Goal: Task Accomplishment & Management: Manage account settings

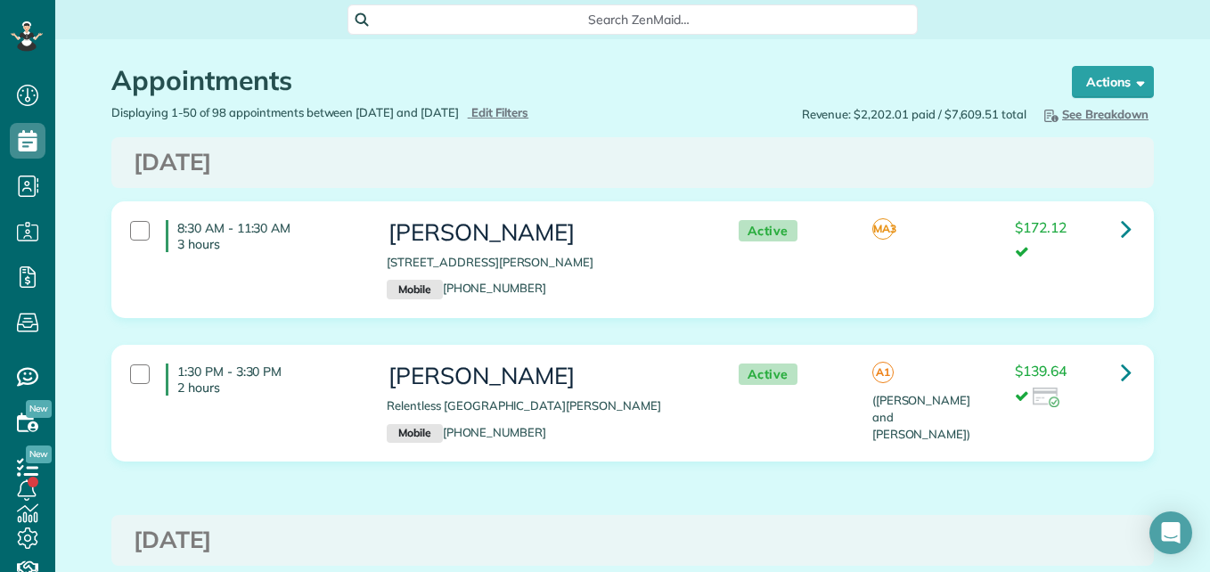
scroll to position [8, 8]
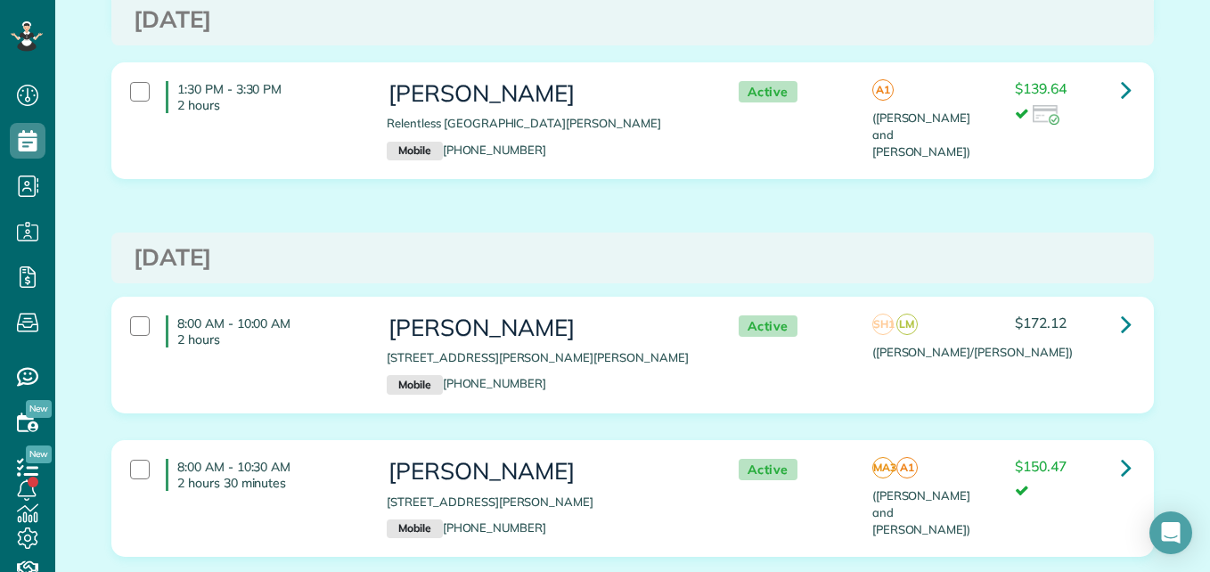
scroll to position [309, 0]
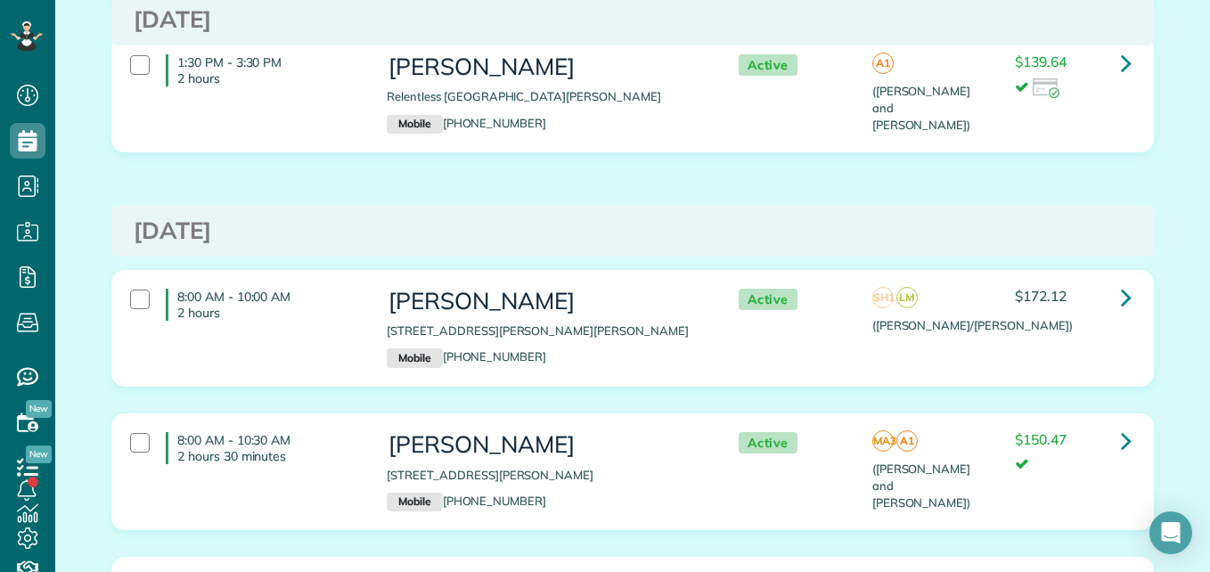
click at [545, 326] on p "[STREET_ADDRESS][PERSON_NAME][PERSON_NAME]" at bounding box center [544, 331] width 315 height 17
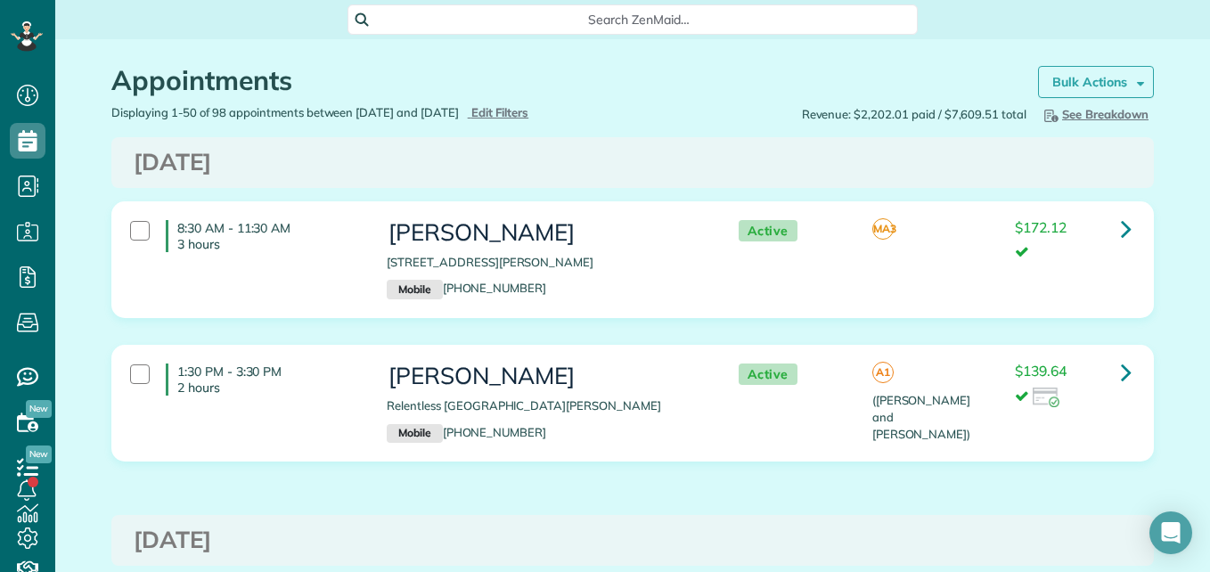
click at [1111, 74] on strong "Bulk Actions" at bounding box center [1089, 82] width 75 height 16
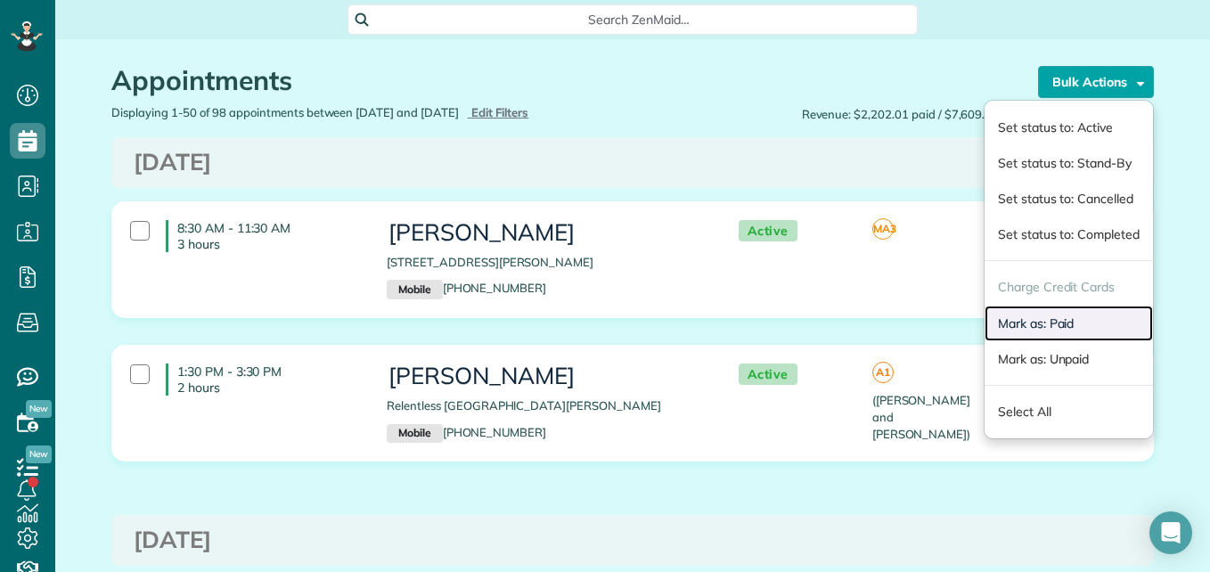
click at [1031, 324] on link "Mark as: Paid" at bounding box center [1069, 324] width 168 height 36
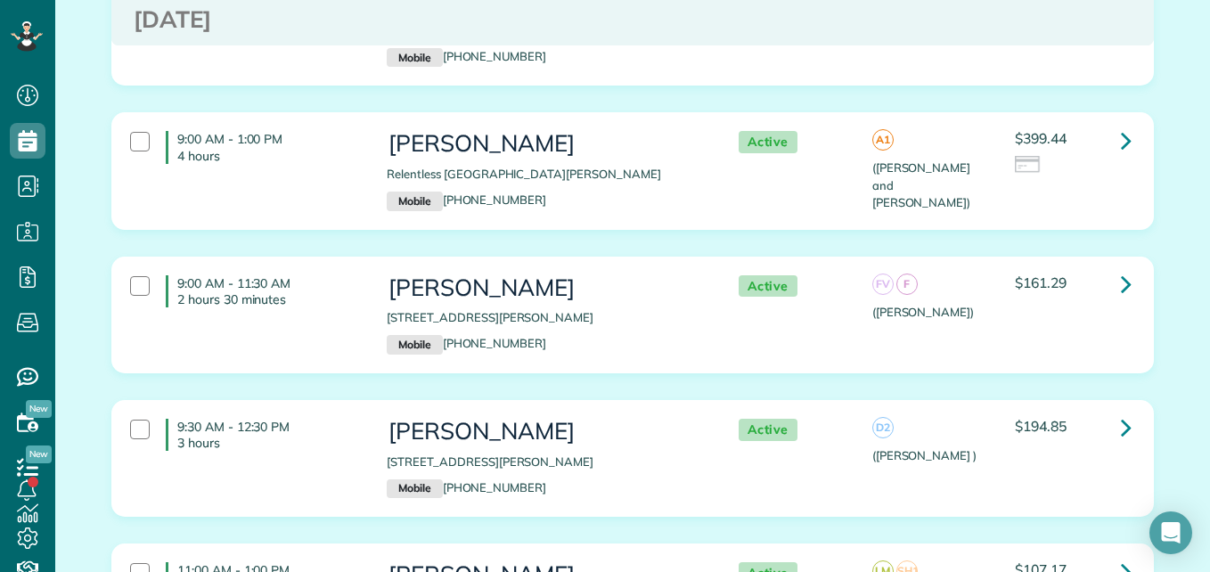
scroll to position [4146, 0]
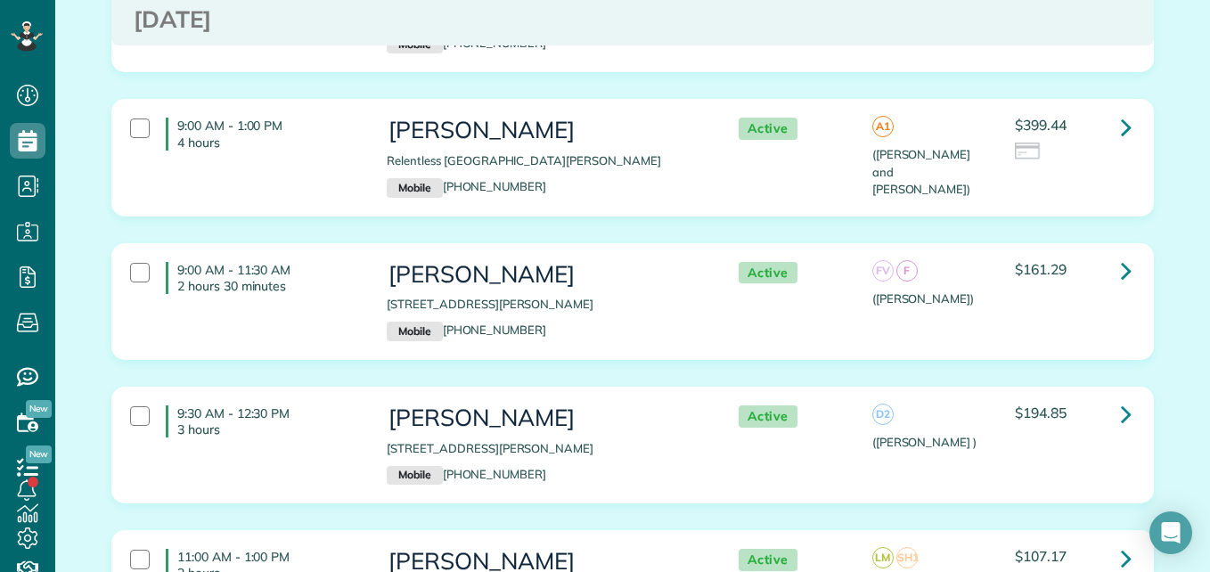
click at [765, 283] on div "9:00 AM - 11:30 AM 2 hours 30 minutes Ann Marie Ronsman 135 Angie Lane Montgome…" at bounding box center [631, 301] width 1028 height 97
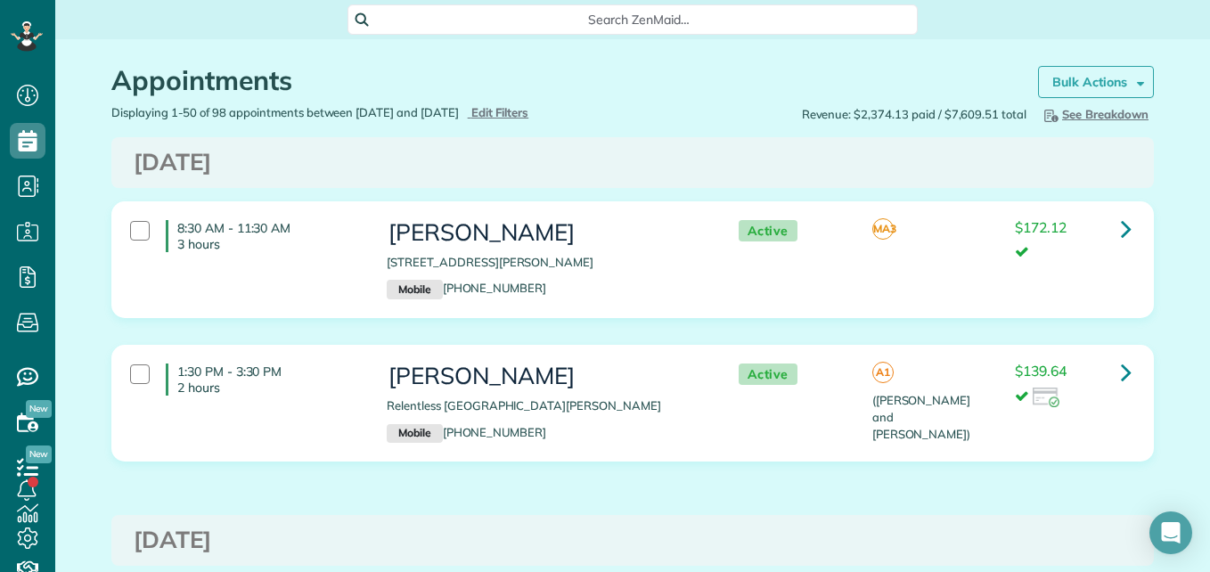
click at [1130, 90] on link "Bulk Actions" at bounding box center [1096, 82] width 116 height 32
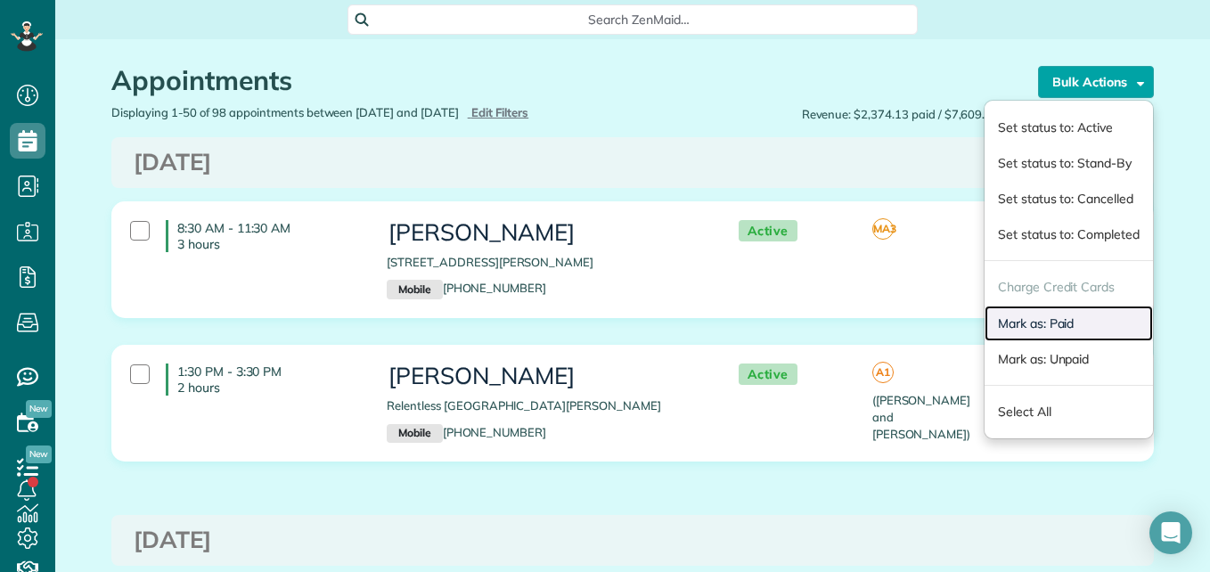
click at [1032, 322] on link "Mark as: Paid" at bounding box center [1069, 324] width 168 height 36
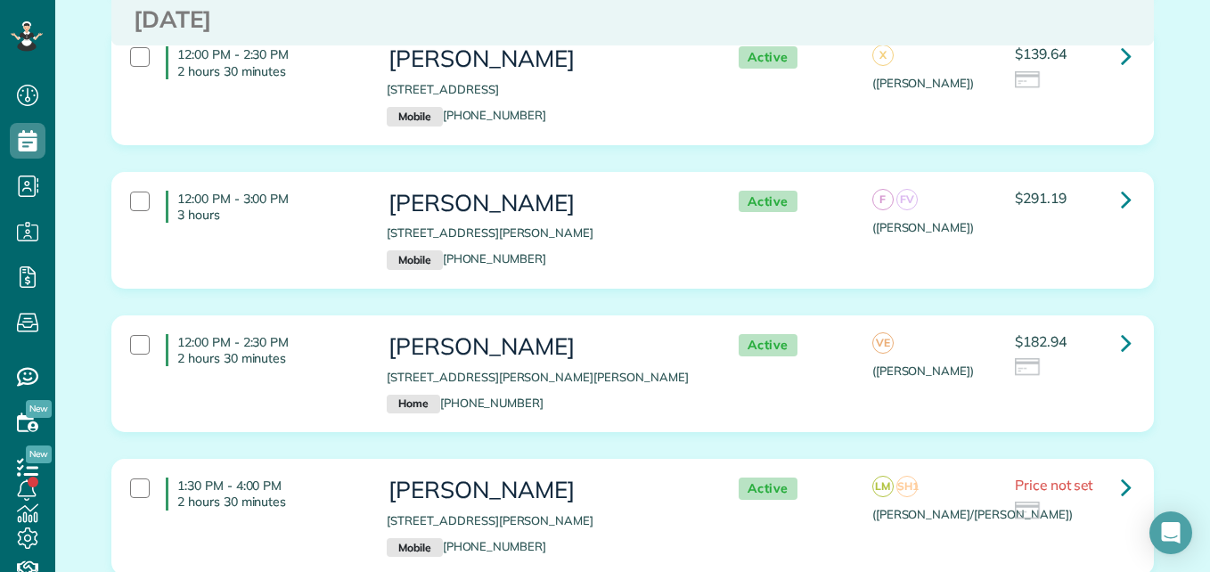
scroll to position [4657, 0]
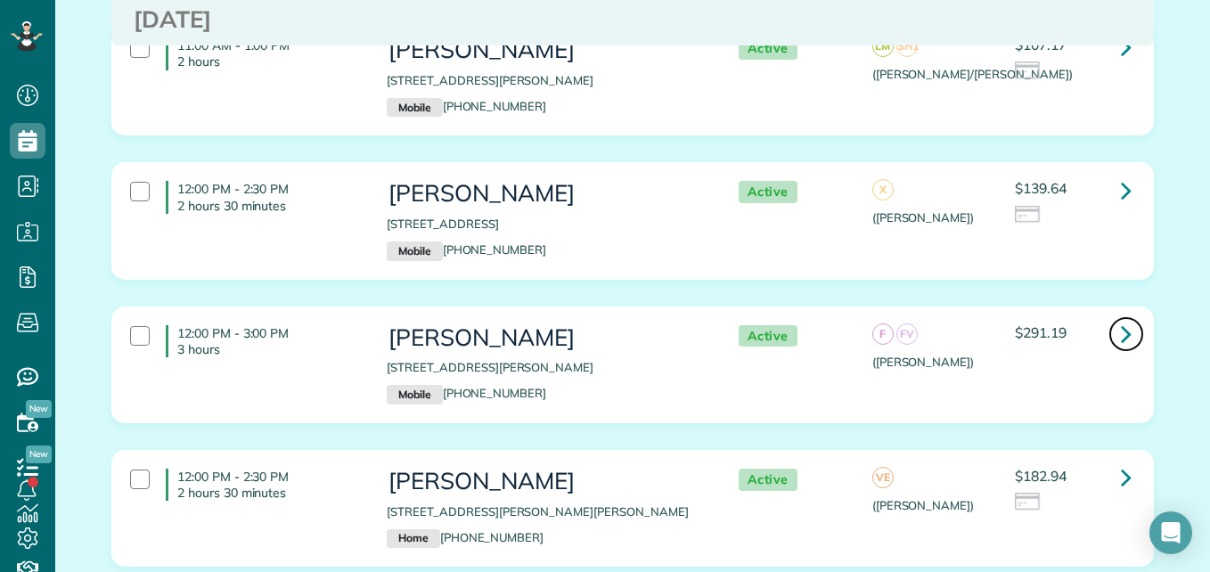
click at [1121, 318] on icon at bounding box center [1126, 333] width 11 height 31
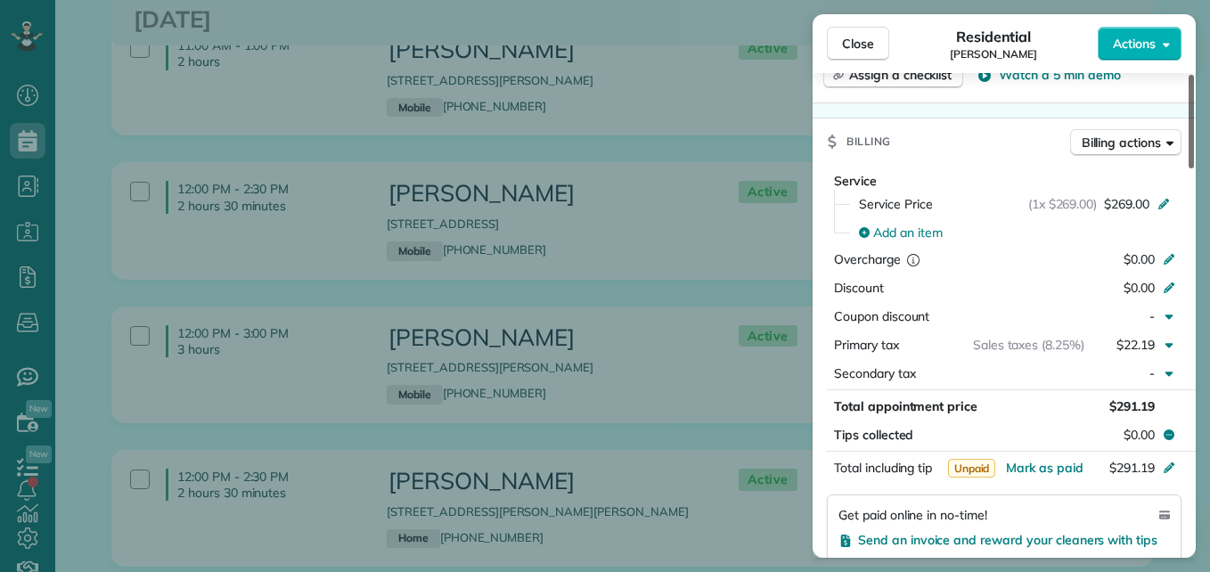
scroll to position [822, 0]
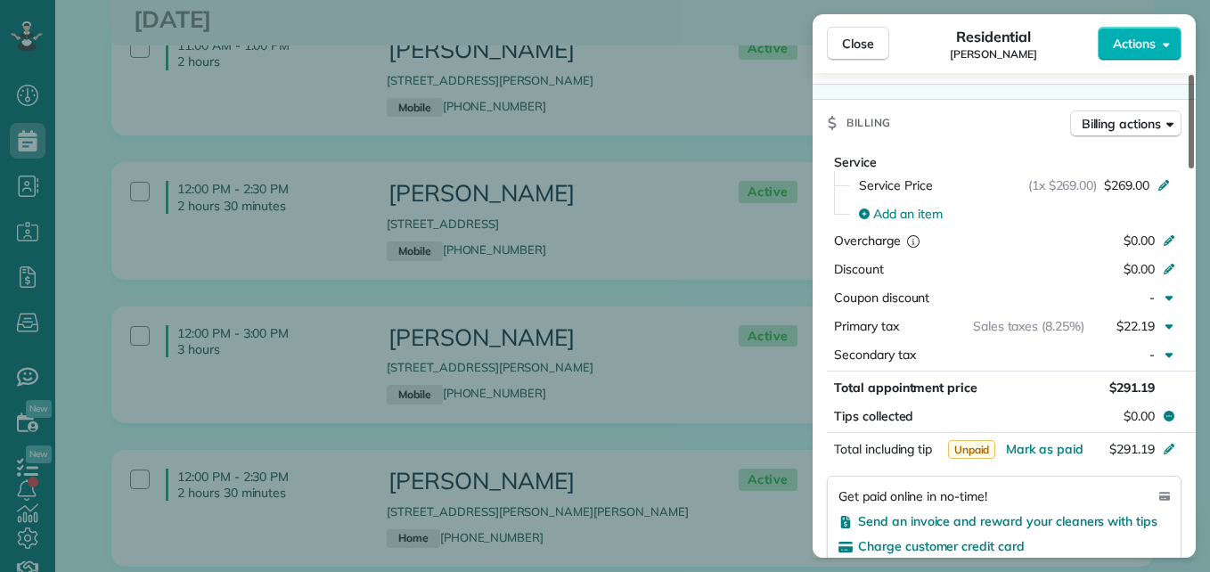
drag, startPoint x: 1191, startPoint y: 162, endPoint x: 1201, endPoint y: 321, distance: 159.0
click at [1194, 168] on div at bounding box center [1191, 122] width 5 height 94
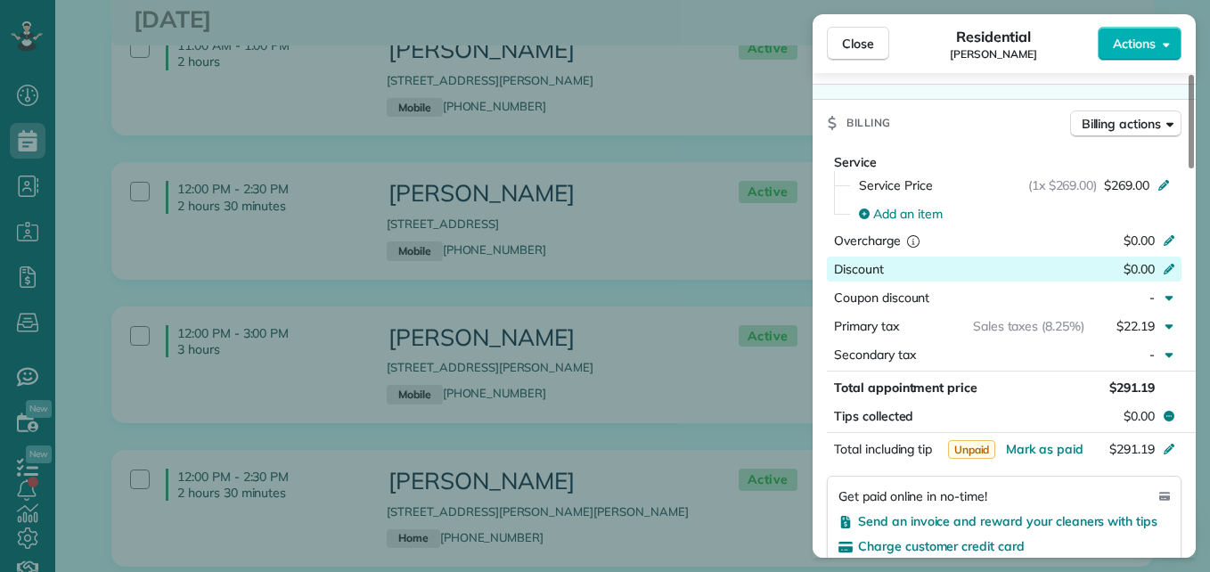
click at [1140, 261] on span "$0.00" at bounding box center [1139, 269] width 31 height 16
type input "**"
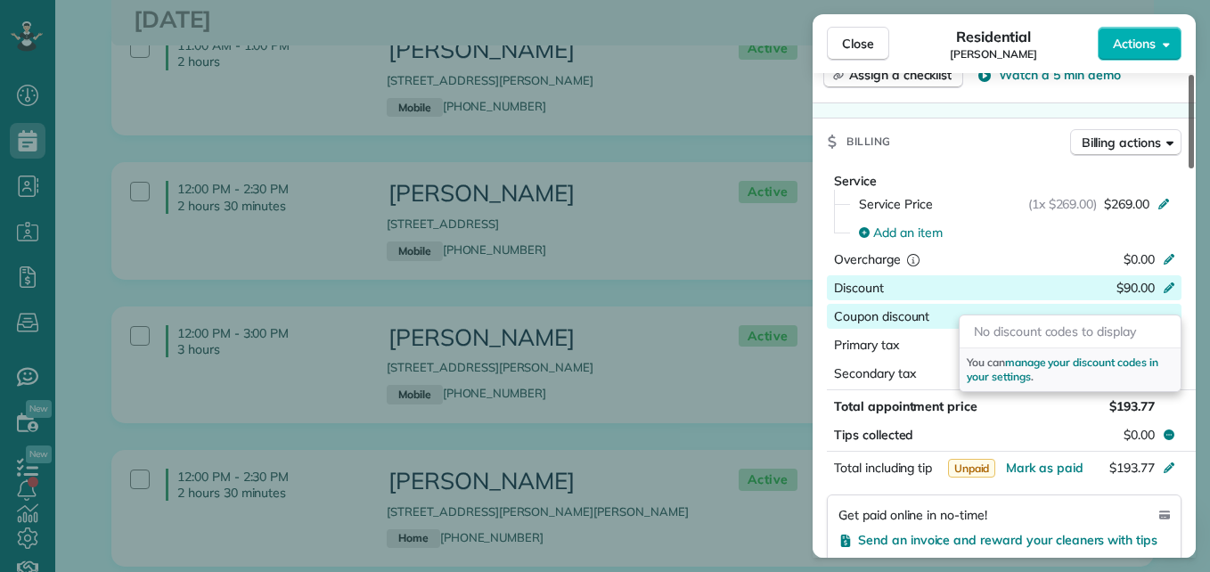
scroll to position [794, 0]
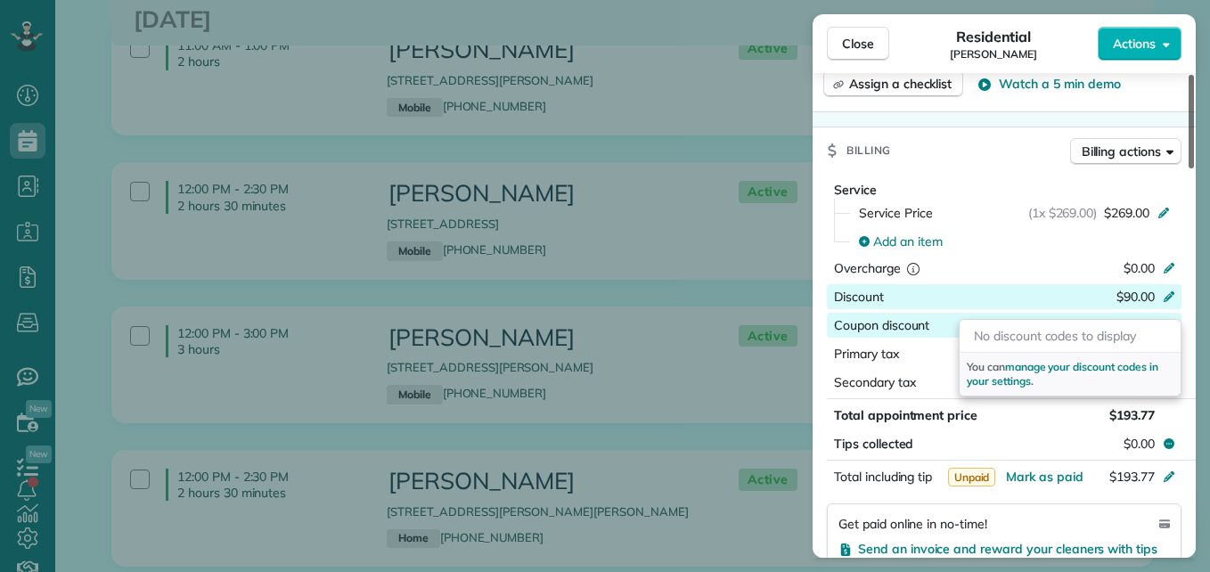
click at [1194, 168] on div at bounding box center [1191, 122] width 5 height 94
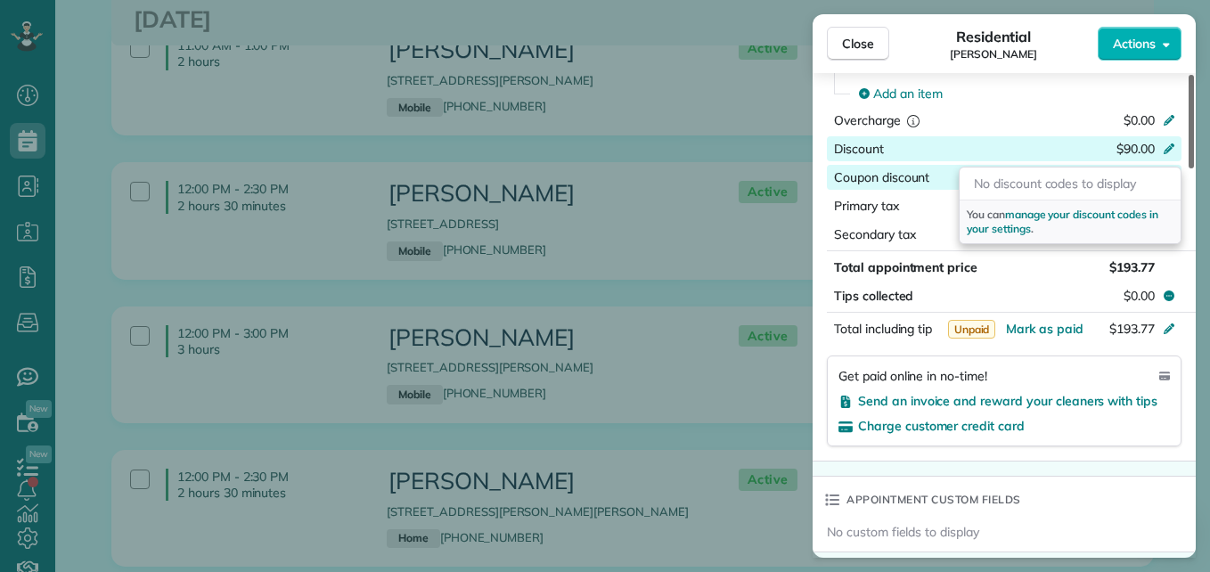
scroll to position [938, 0]
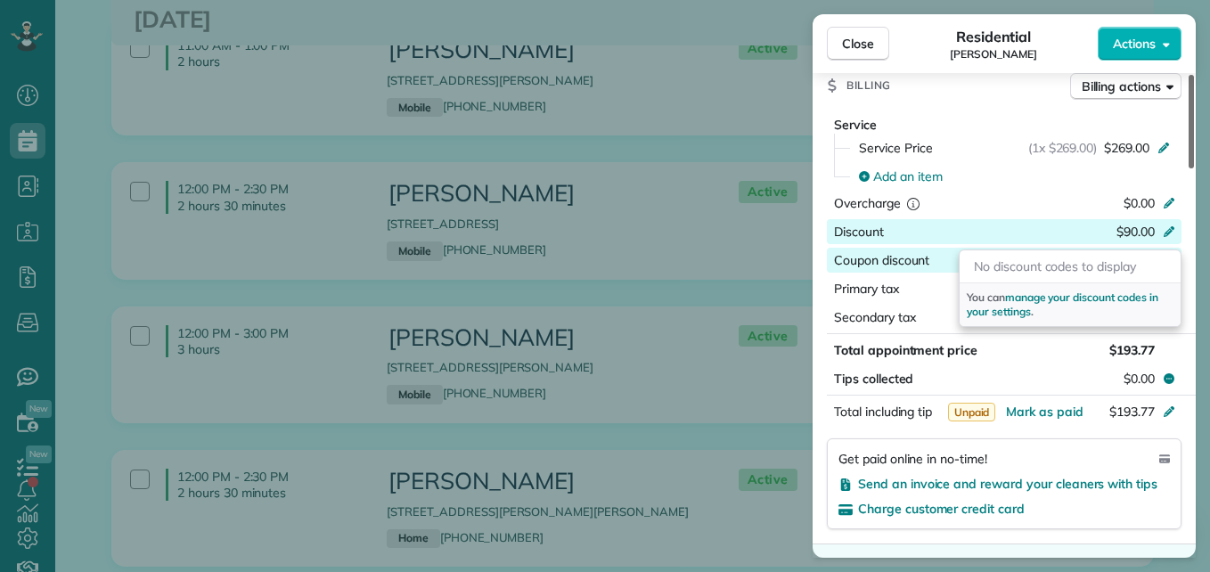
drag, startPoint x: 1193, startPoint y: 306, endPoint x: 1192, endPoint y: 317, distance: 11.7
click at [1192, 168] on div at bounding box center [1191, 122] width 5 height 94
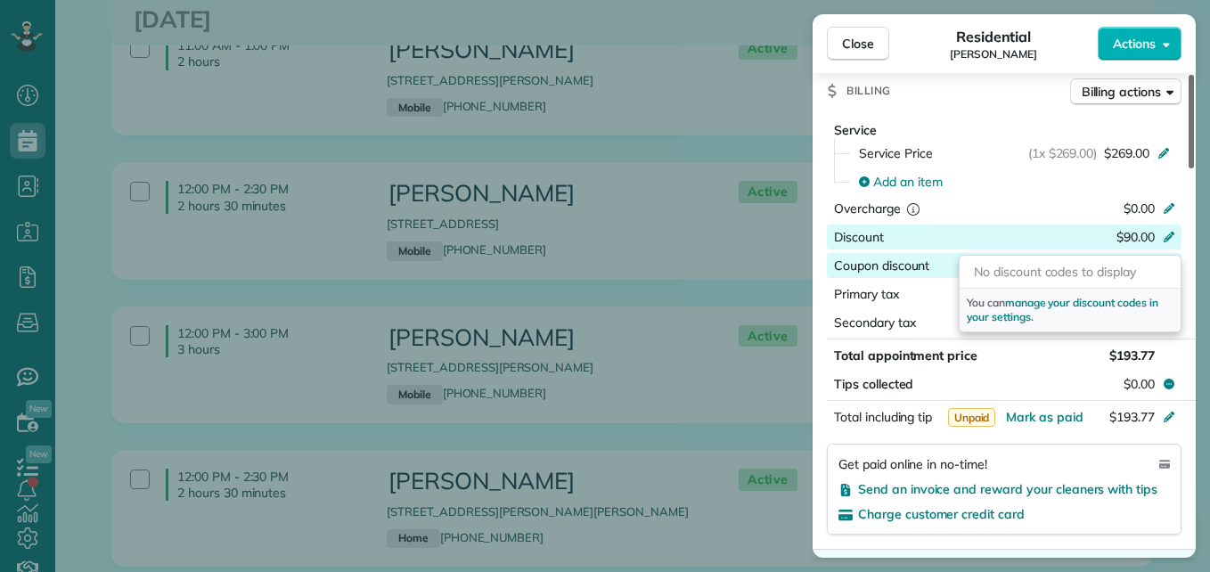
scroll to position [858, 0]
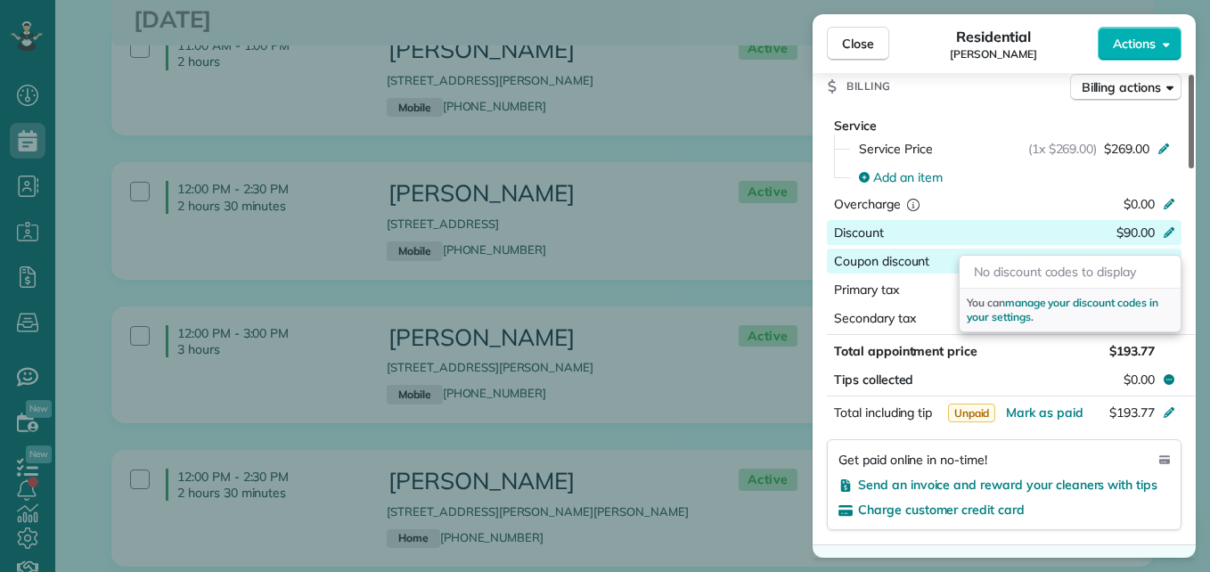
click at [1193, 168] on div at bounding box center [1191, 122] width 5 height 94
click at [1087, 477] on span "Send an invoice and reward your cleaners with tips" at bounding box center [1007, 485] width 299 height 16
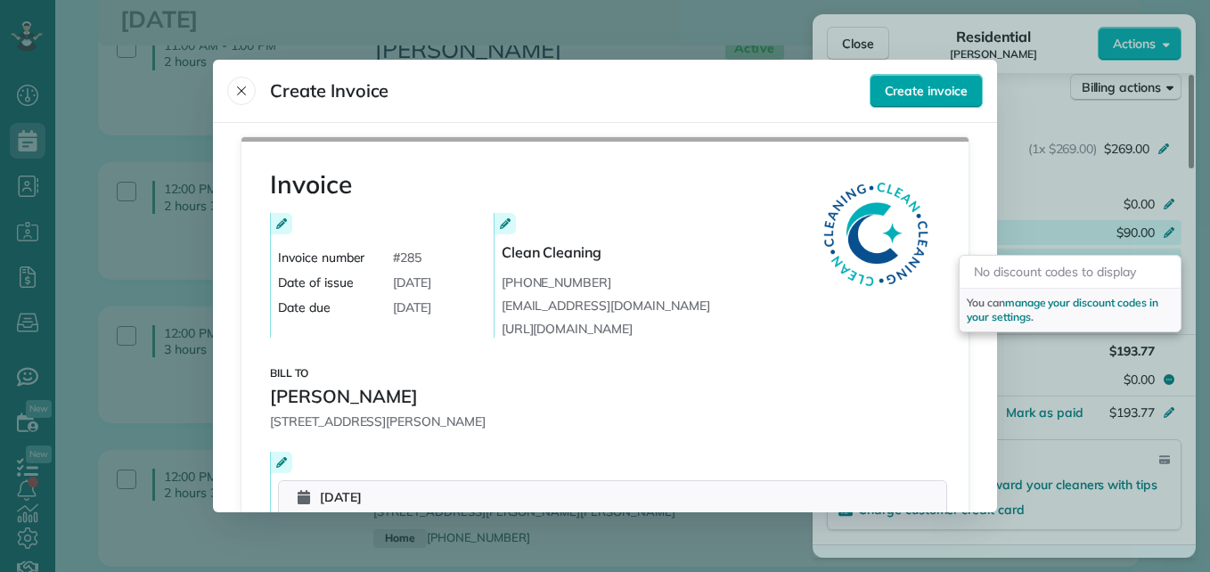
click at [930, 88] on span "Create invoice" at bounding box center [926, 91] width 83 height 18
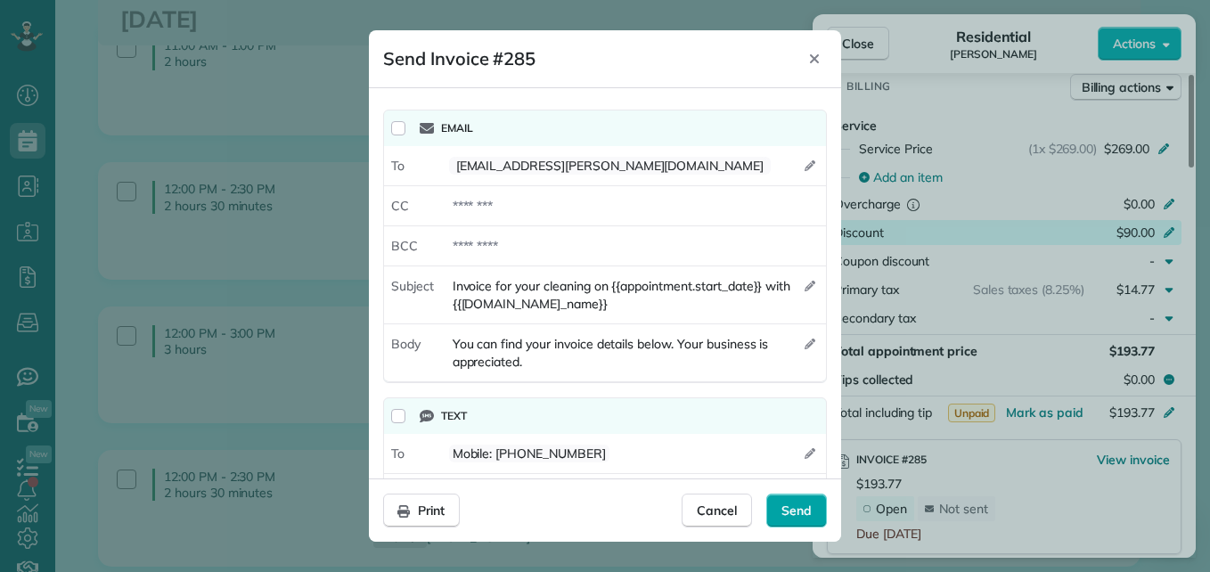
click at [793, 503] on span "Send" at bounding box center [797, 511] width 30 height 18
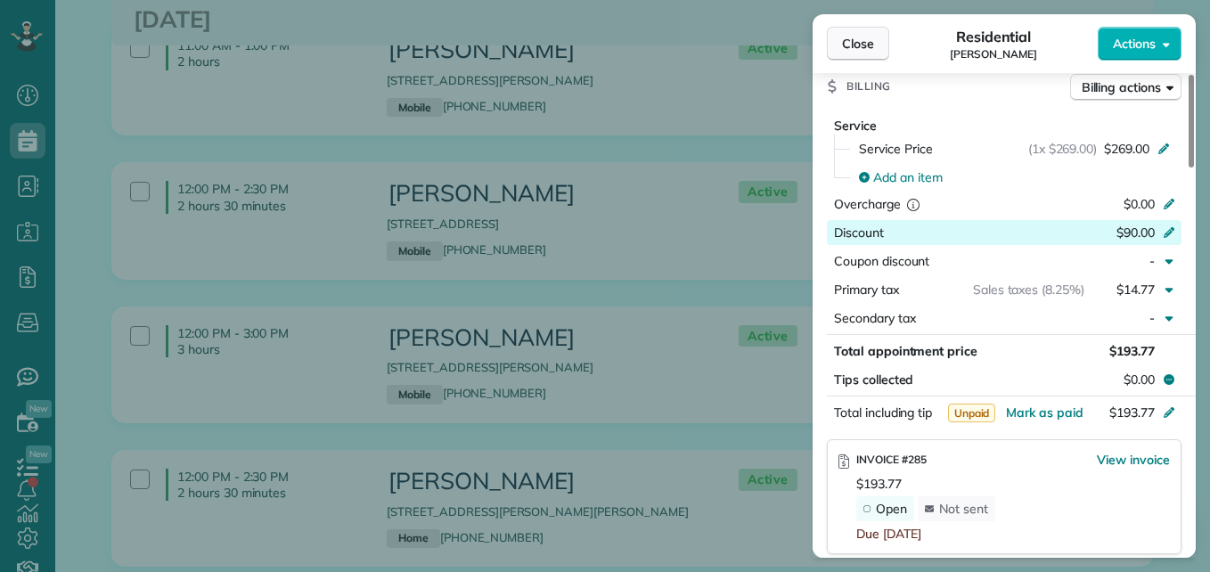
click at [858, 37] on span "Close" at bounding box center [858, 44] width 32 height 18
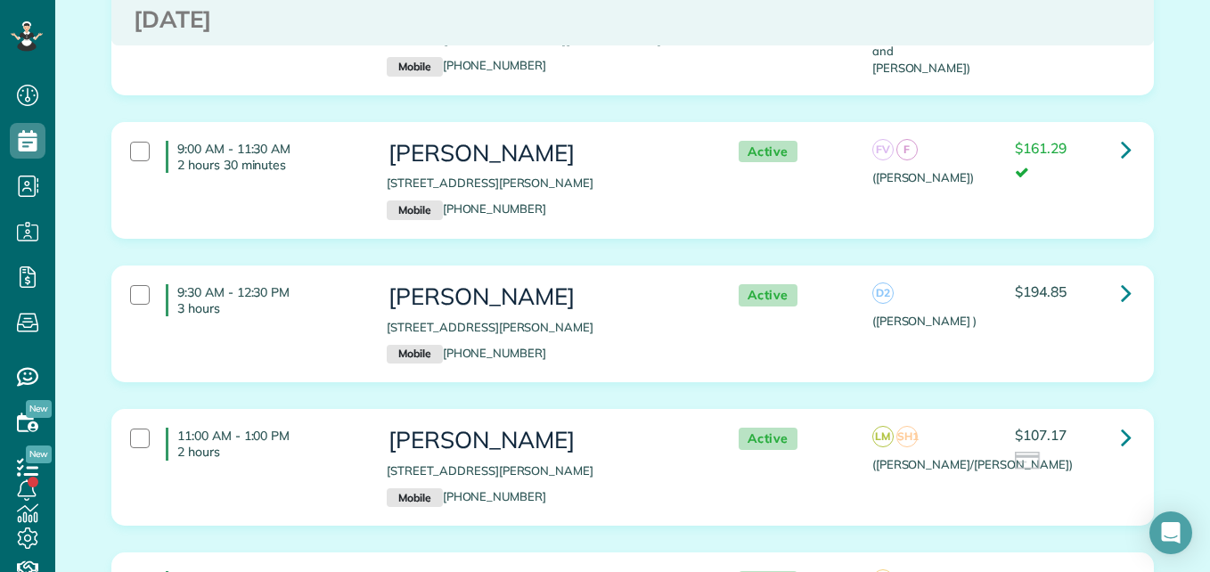
scroll to position [4254, 0]
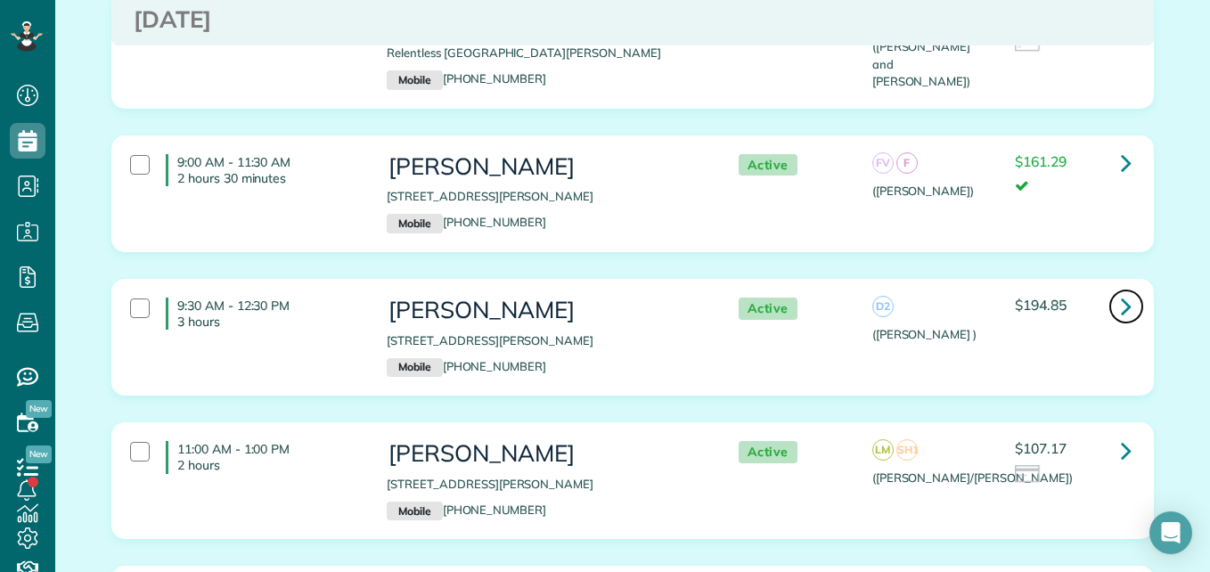
click at [1122, 291] on icon at bounding box center [1126, 306] width 11 height 31
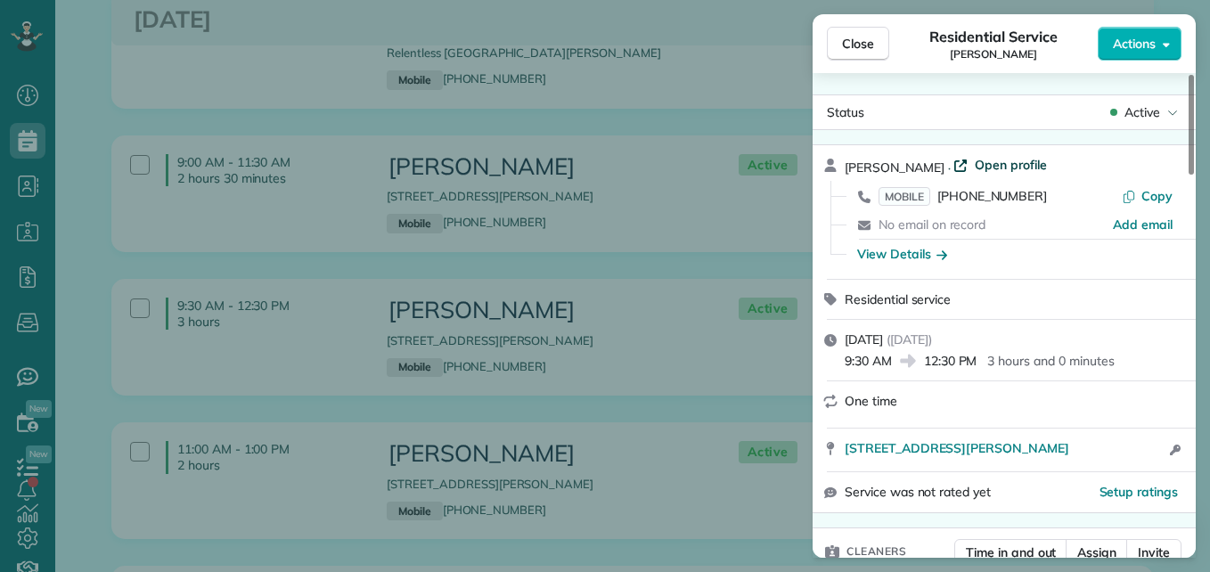
click at [1007, 165] on span "Open profile" at bounding box center [1011, 165] width 72 height 18
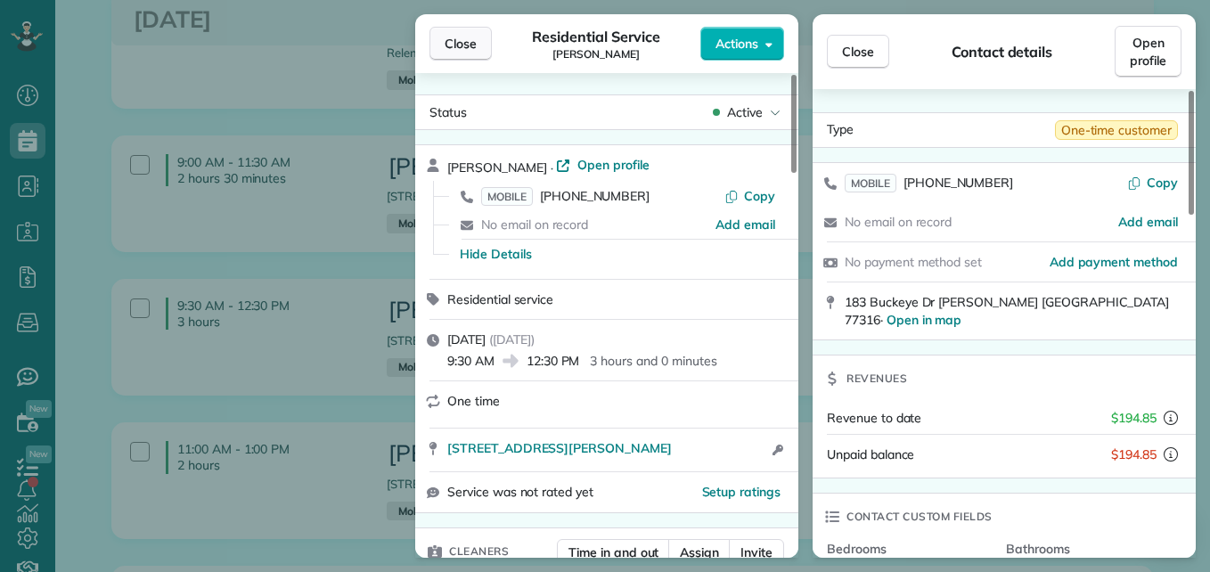
click at [450, 36] on span "Close" at bounding box center [461, 44] width 32 height 18
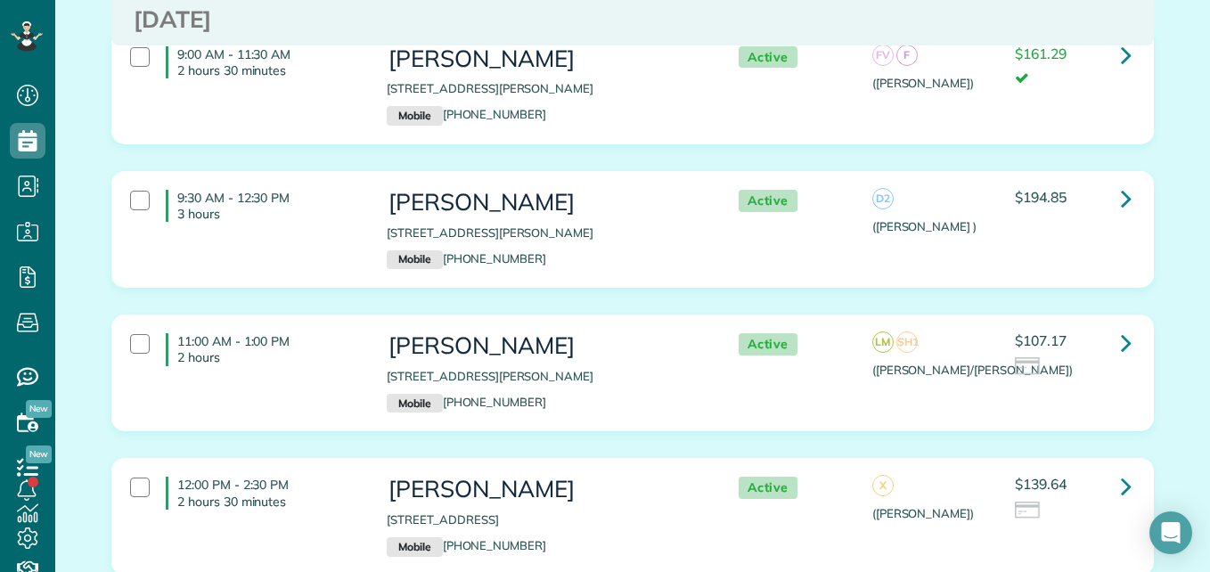
scroll to position [4415, 0]
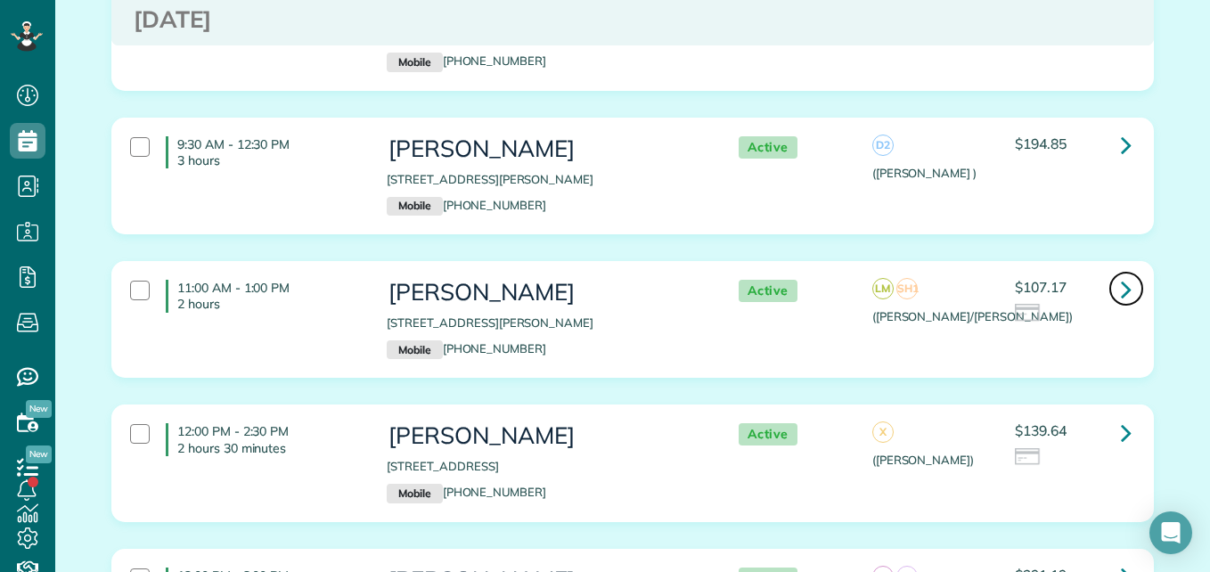
click at [1121, 274] on icon at bounding box center [1126, 289] width 11 height 31
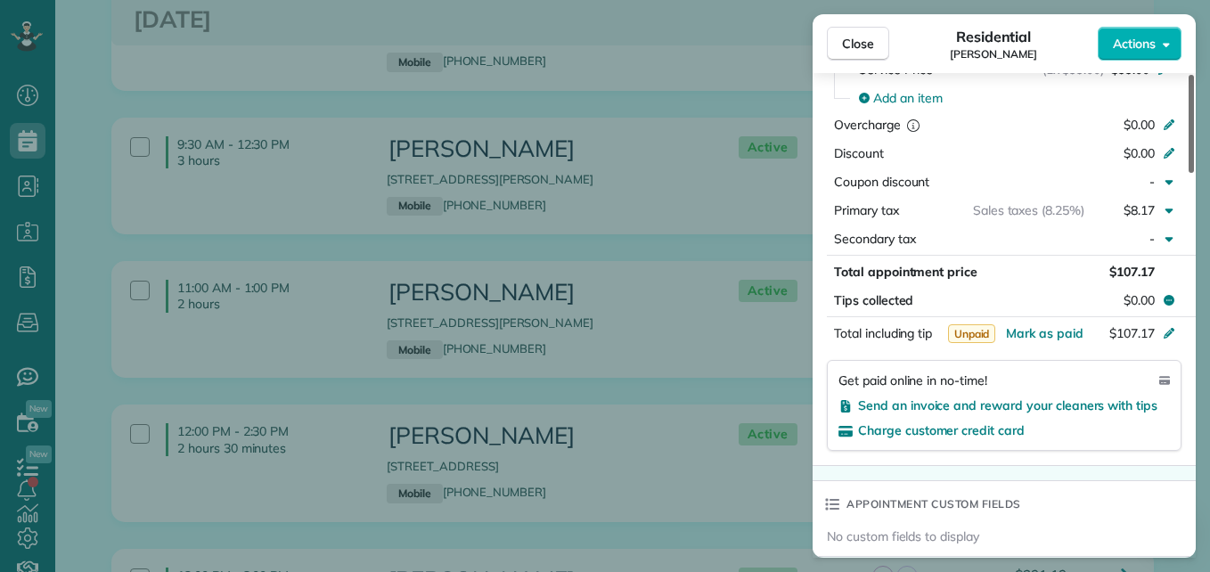
scroll to position [954, 0]
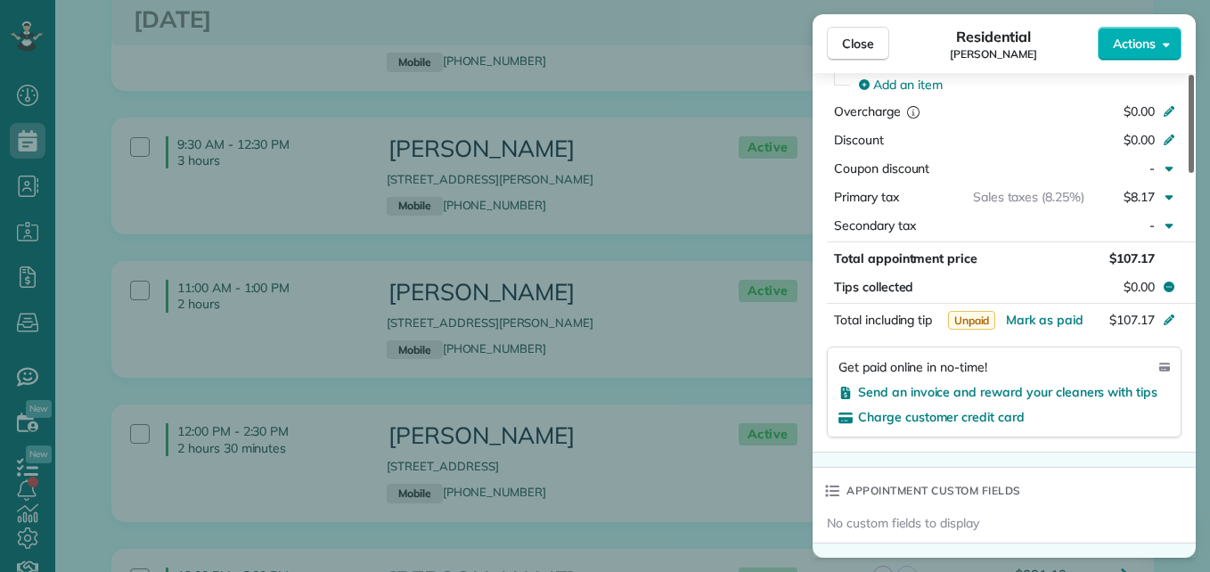
drag, startPoint x: 1190, startPoint y: 152, endPoint x: 1213, endPoint y: 345, distance: 193.9
click at [1194, 173] on div at bounding box center [1191, 124] width 5 height 98
click at [1105, 396] on span "Send an invoice and reward your cleaners with tips" at bounding box center [1007, 392] width 299 height 16
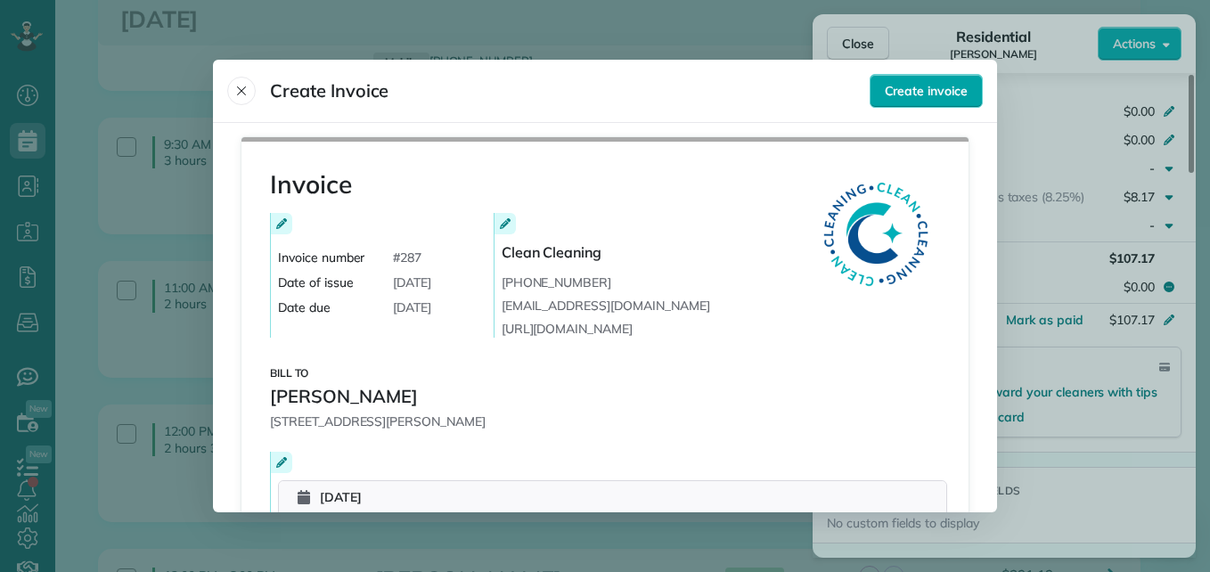
click at [920, 89] on span "Create invoice" at bounding box center [926, 91] width 83 height 18
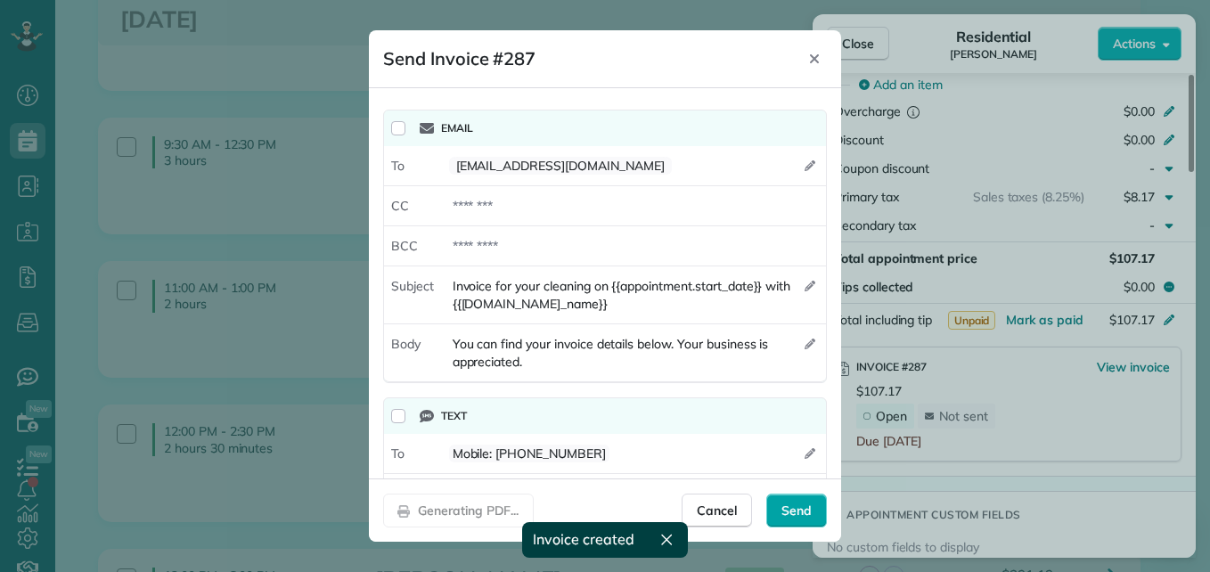
click at [806, 505] on span "Send" at bounding box center [797, 511] width 30 height 18
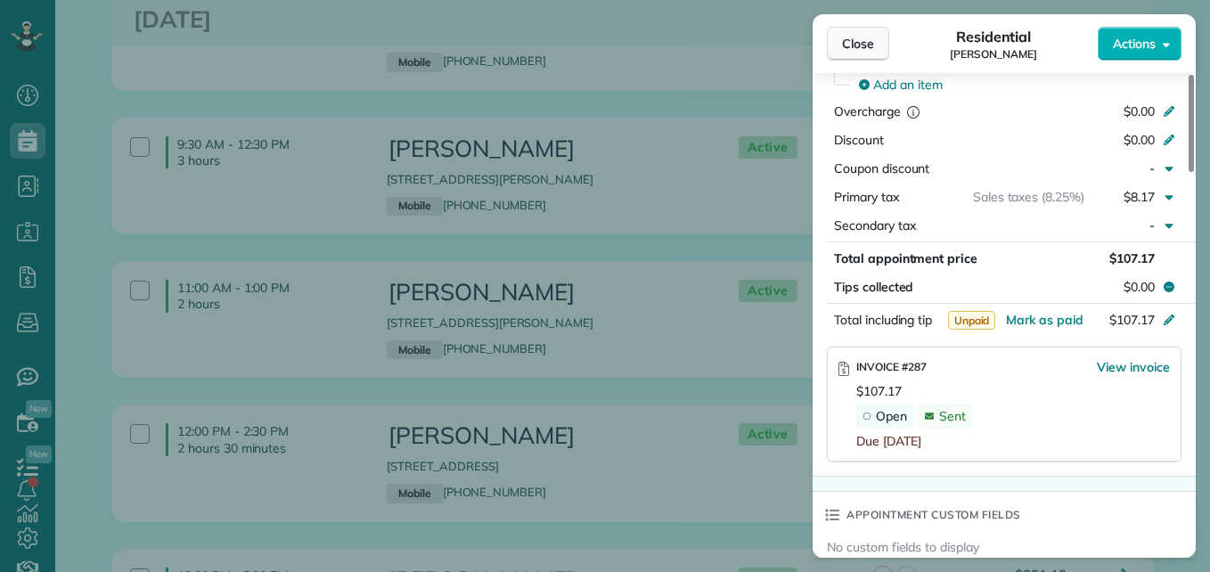
click at [853, 48] on span "Close" at bounding box center [858, 44] width 32 height 18
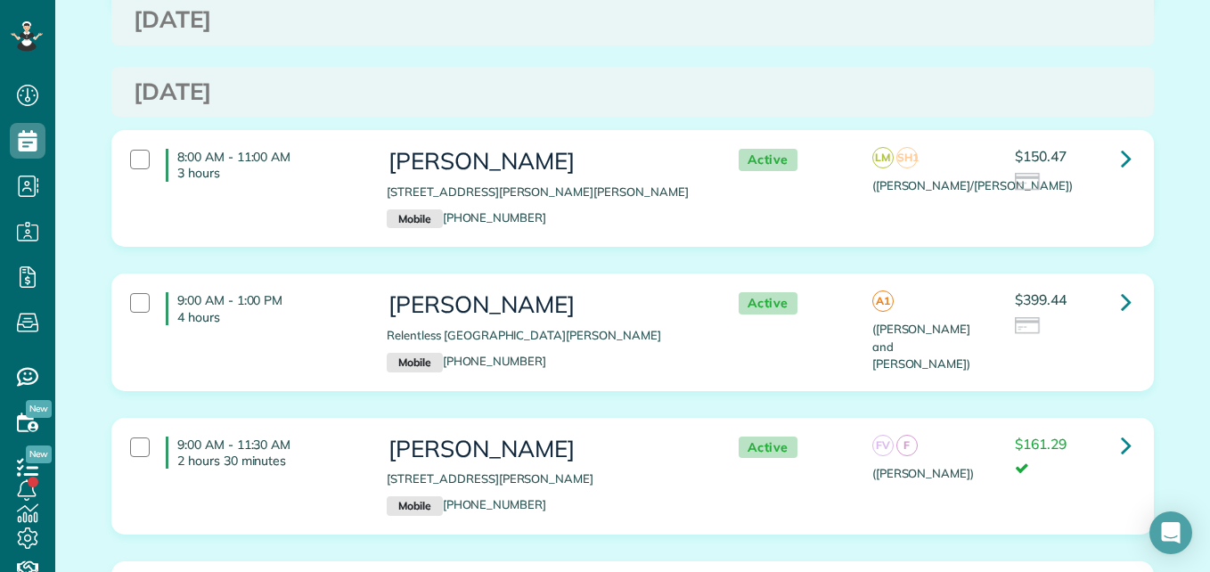
scroll to position [3958, 0]
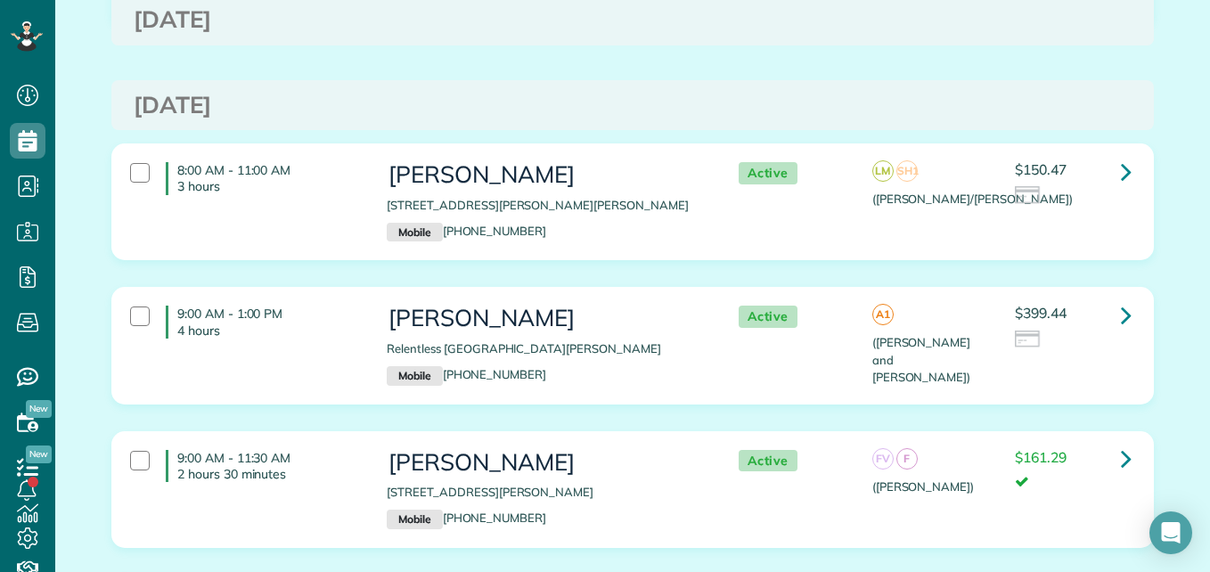
click at [1105, 187] on div "8:00 AM - 11:00 AM 3 hours Danielle Scheiner 168 Reese Run Street Montgomery TX…" at bounding box center [631, 201] width 1028 height 97
click at [1097, 297] on div "Active A1 (Angelica and Manuela) $399.44" at bounding box center [931, 341] width 428 height 88
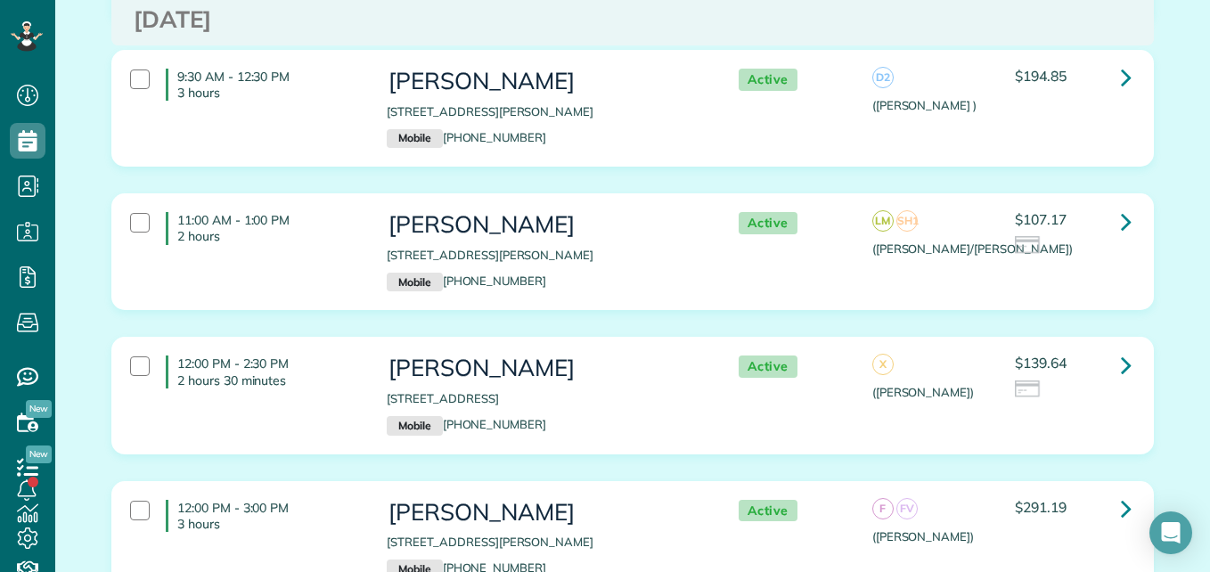
scroll to position [4509, 0]
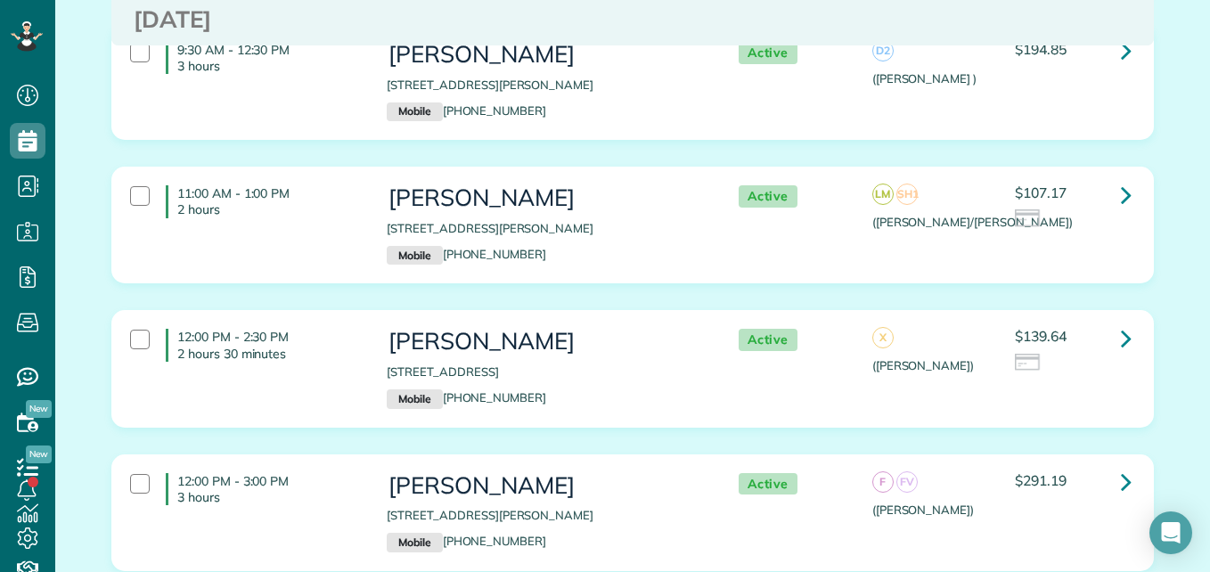
click at [1075, 354] on div at bounding box center [1073, 364] width 116 height 20
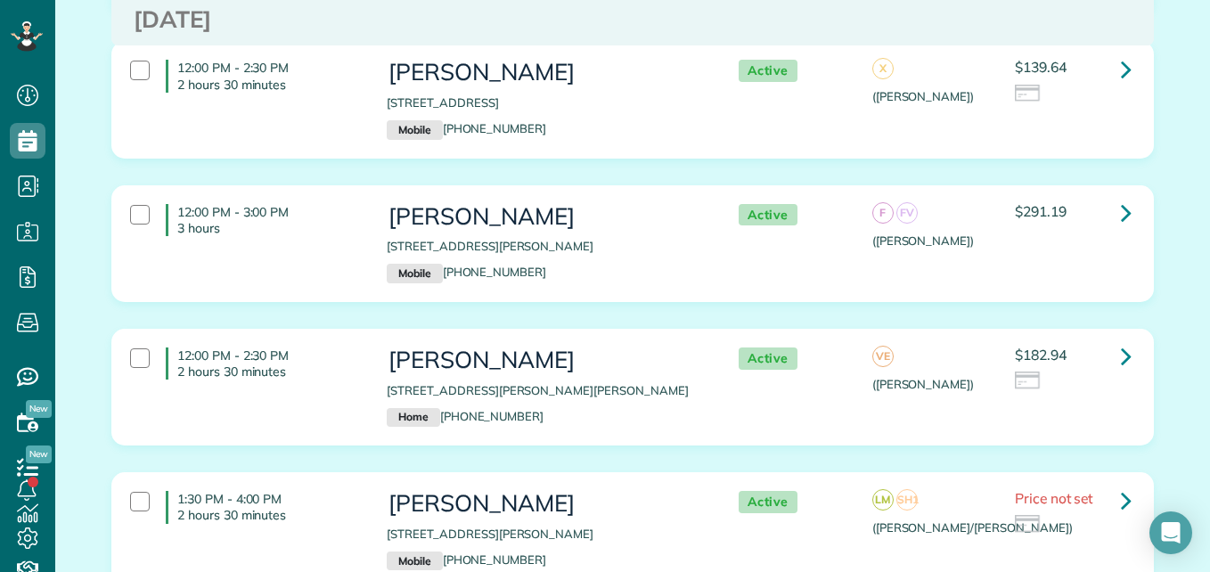
scroll to position [4820, 0]
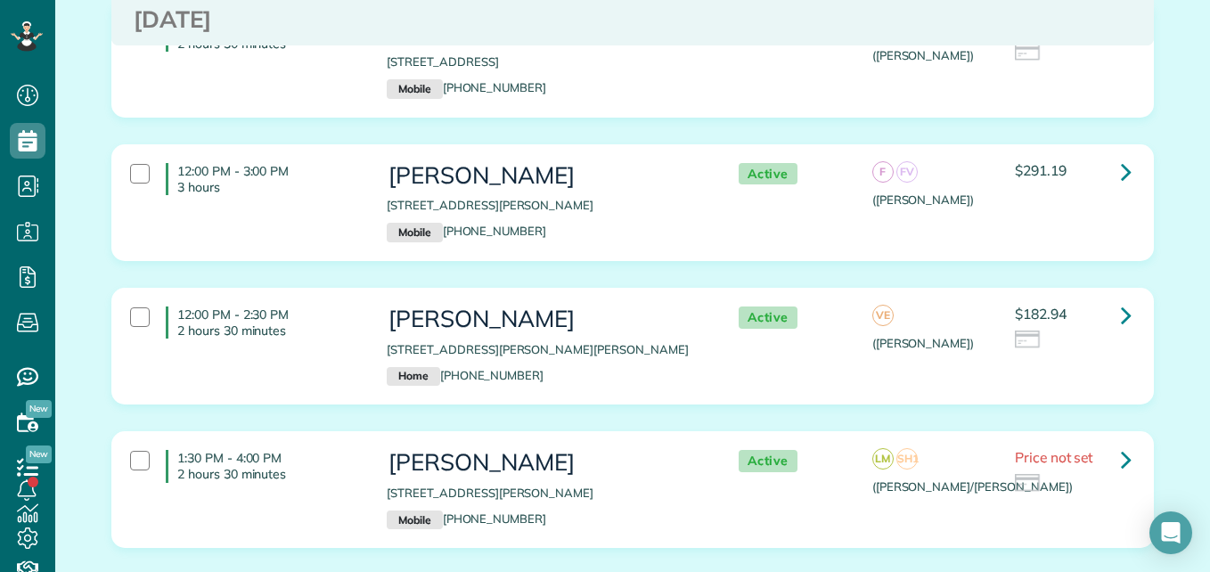
click at [1079, 337] on div "12:00 PM - 2:30 PM 2 hours 30 minutes Jacque Seitzinger 11546 Sebastian's Run M…" at bounding box center [631, 346] width 1028 height 97
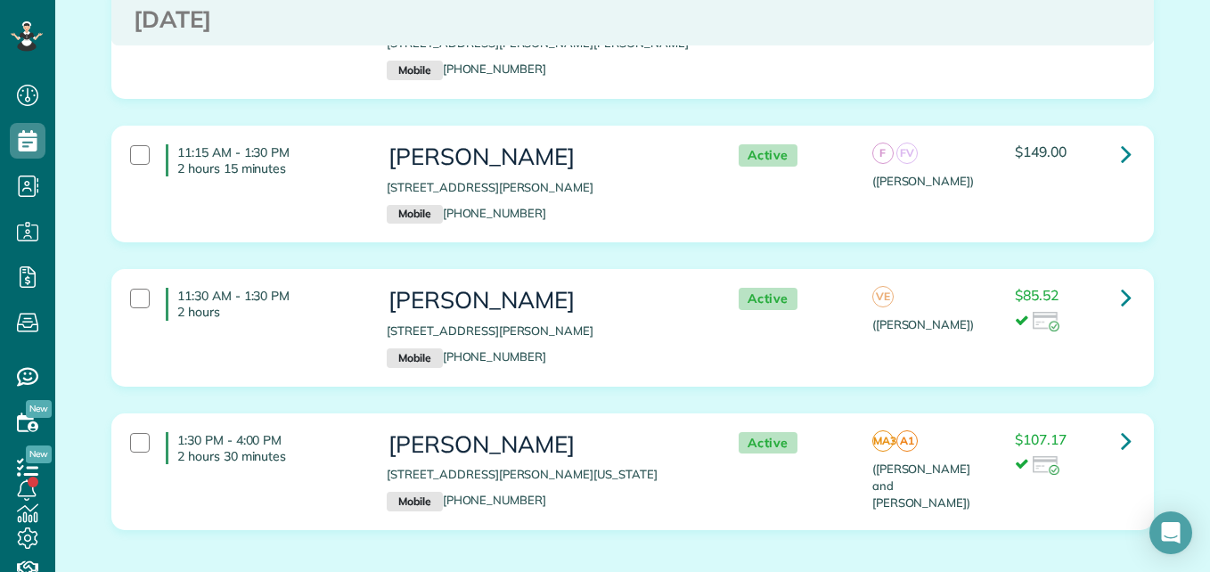
scroll to position [0, 0]
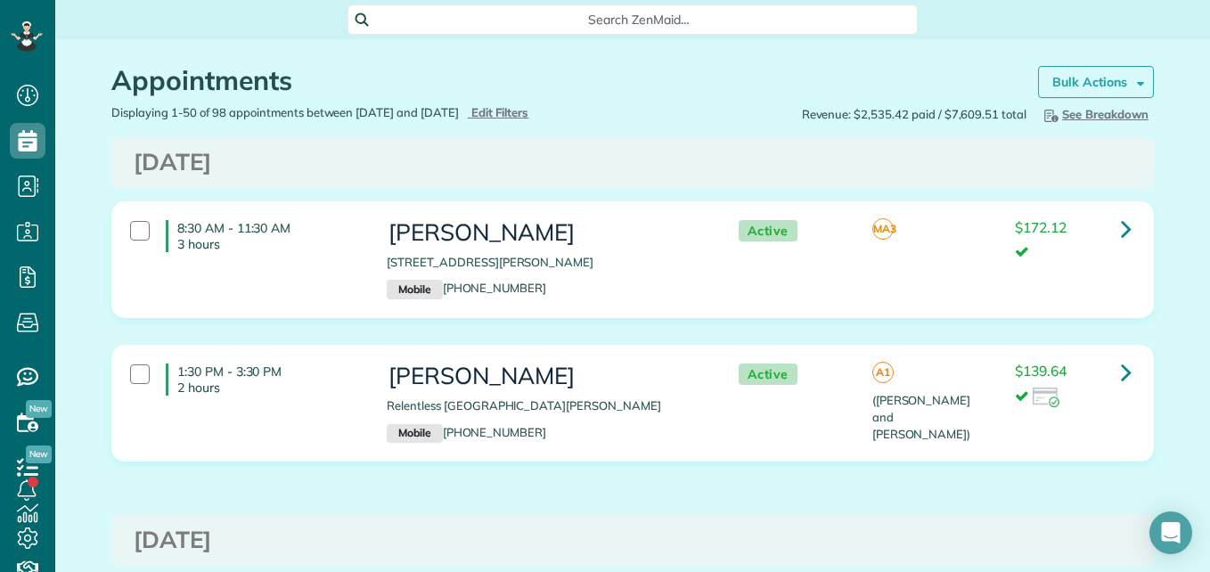
click at [1073, 78] on strong "Bulk Actions" at bounding box center [1089, 82] width 75 height 16
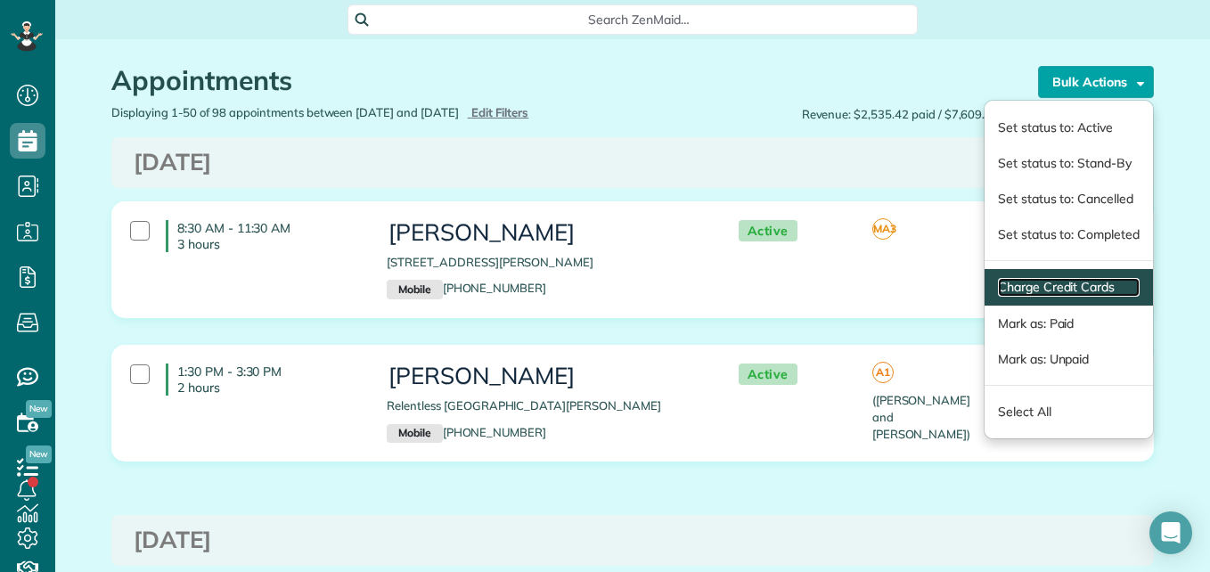
click at [1026, 289] on link "Charge Credit Cards" at bounding box center [1069, 287] width 142 height 19
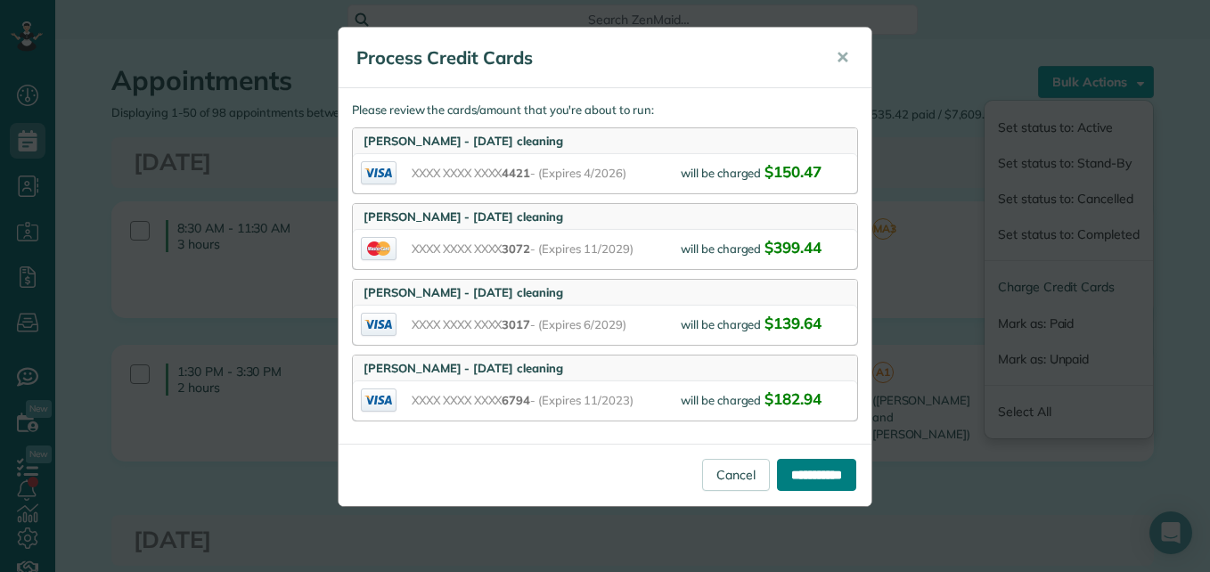
click at [785, 471] on input "**********" at bounding box center [816, 475] width 79 height 32
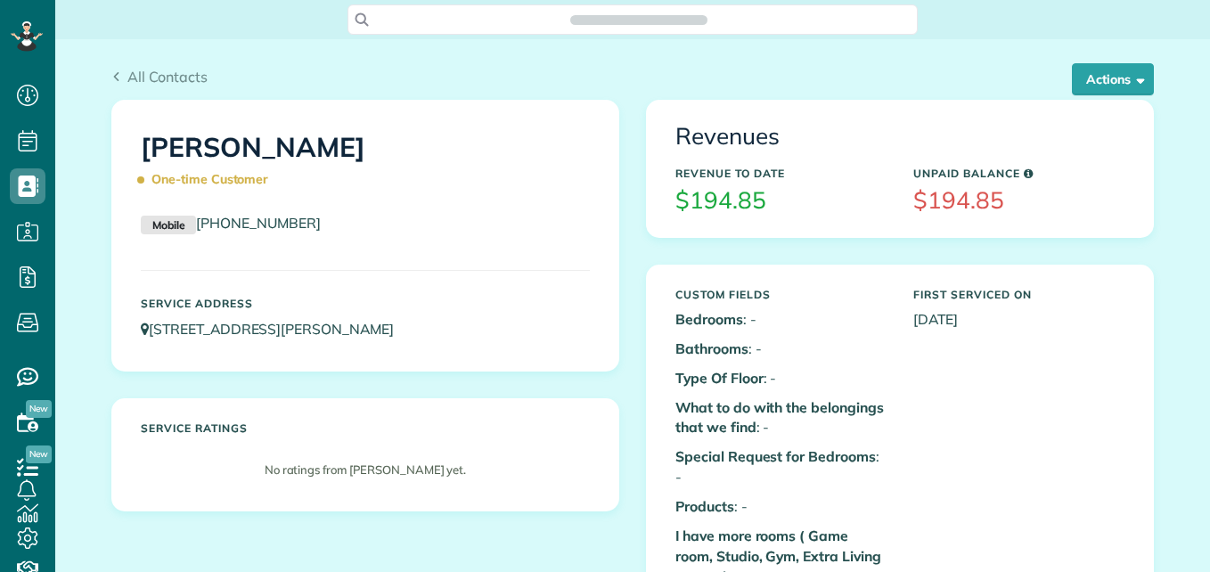
scroll to position [8, 8]
click at [1096, 86] on button "Actions" at bounding box center [1113, 79] width 82 height 32
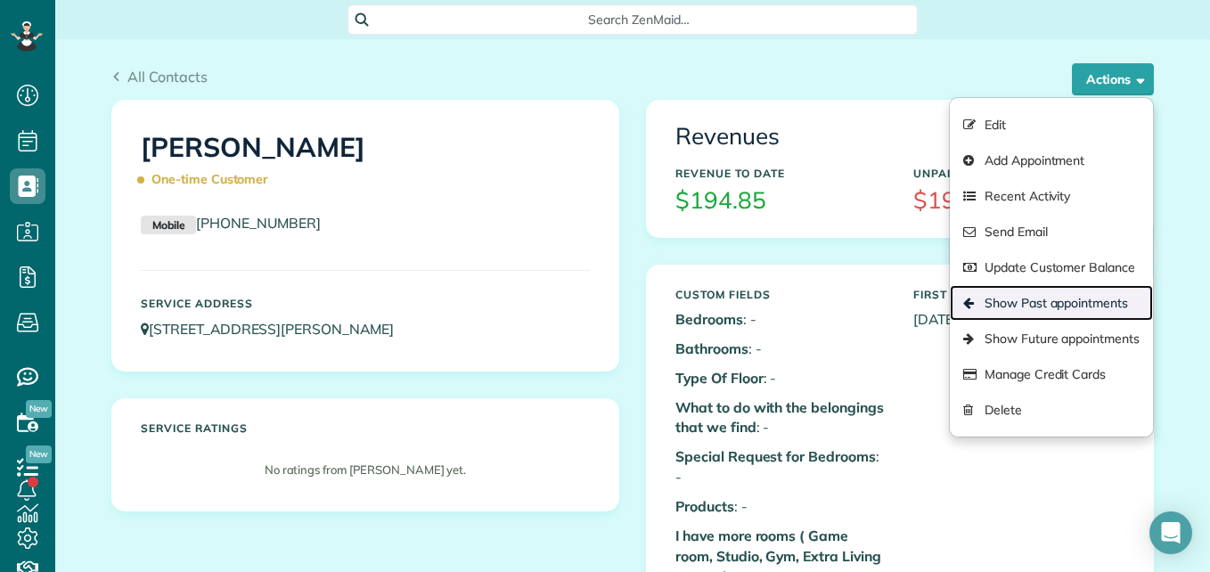
click at [1003, 291] on link "Show Past appointments" at bounding box center [1051, 303] width 203 height 36
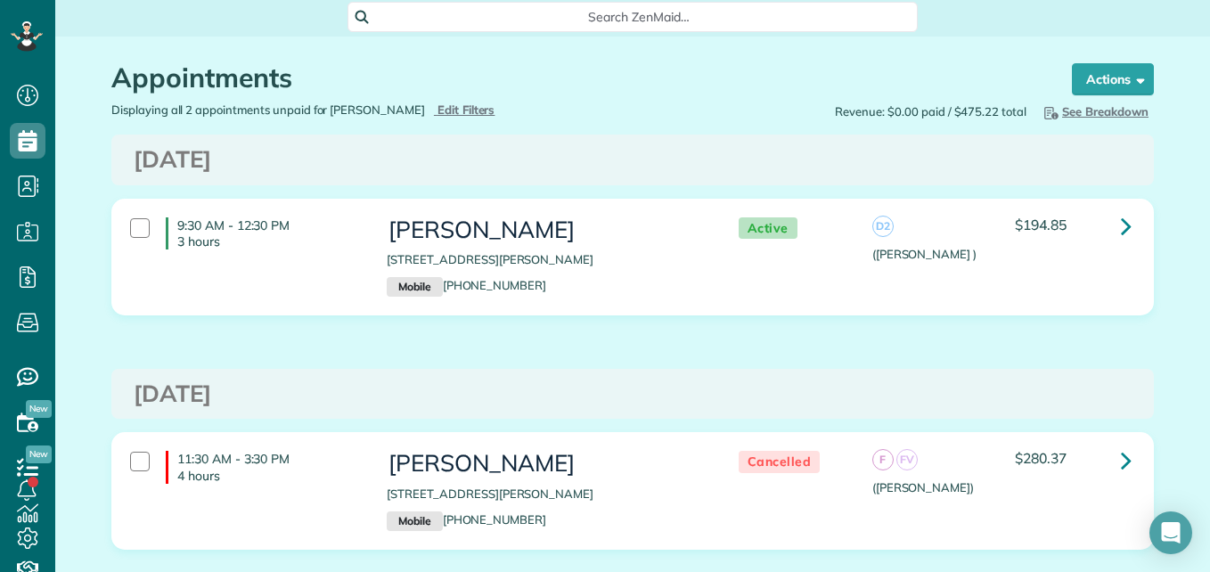
scroll to position [1, 0]
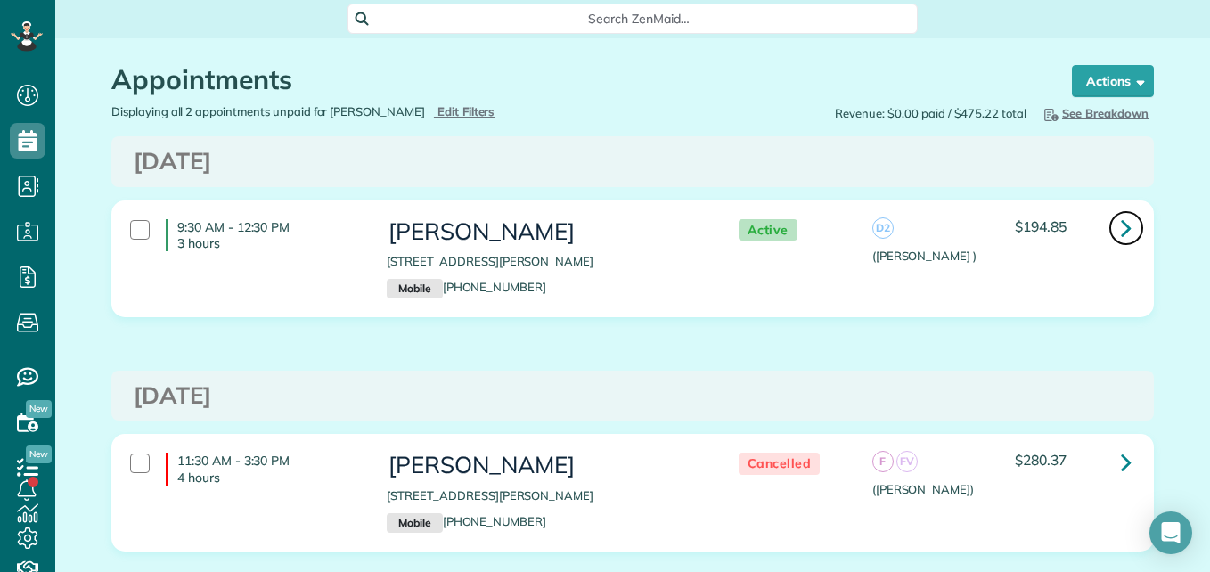
click at [1121, 228] on icon at bounding box center [1126, 227] width 11 height 31
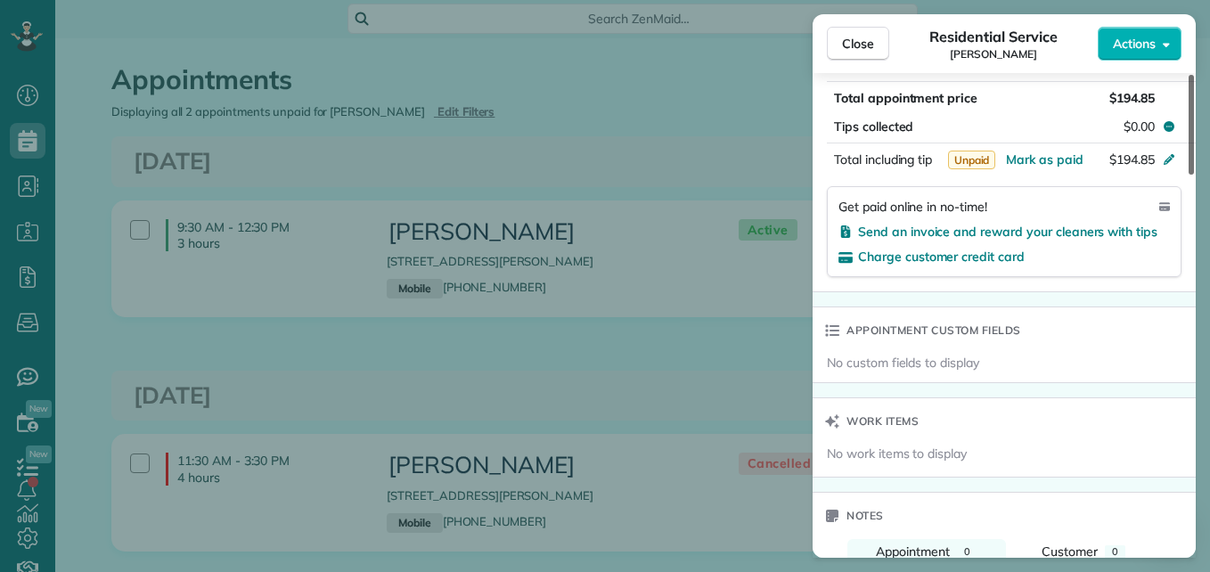
drag, startPoint x: 1192, startPoint y: 145, endPoint x: 1189, endPoint y: 357, distance: 212.1
click at [1189, 175] on div at bounding box center [1191, 125] width 5 height 100
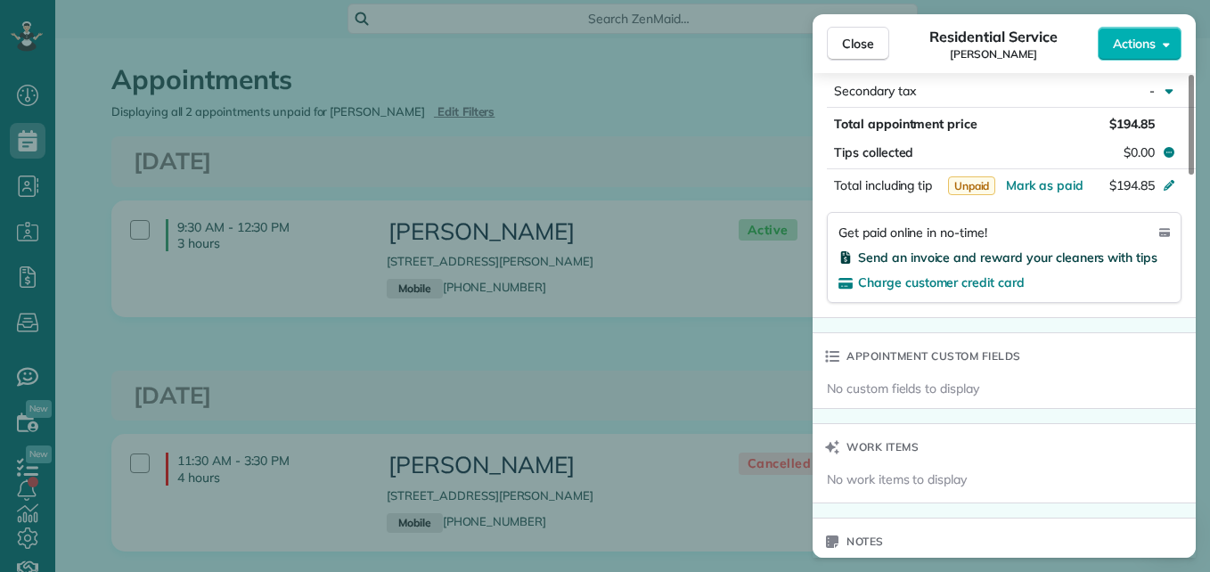
click at [1105, 255] on span "Send an invoice and reward your cleaners with tips" at bounding box center [1007, 258] width 299 height 16
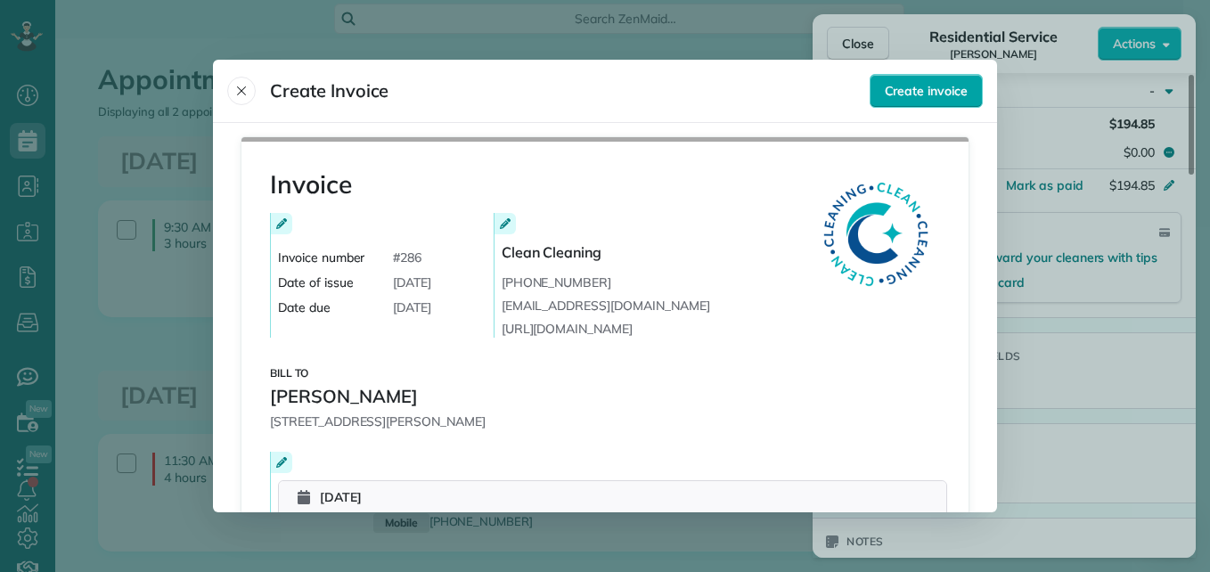
click at [931, 90] on span "Create invoice" at bounding box center [926, 91] width 83 height 18
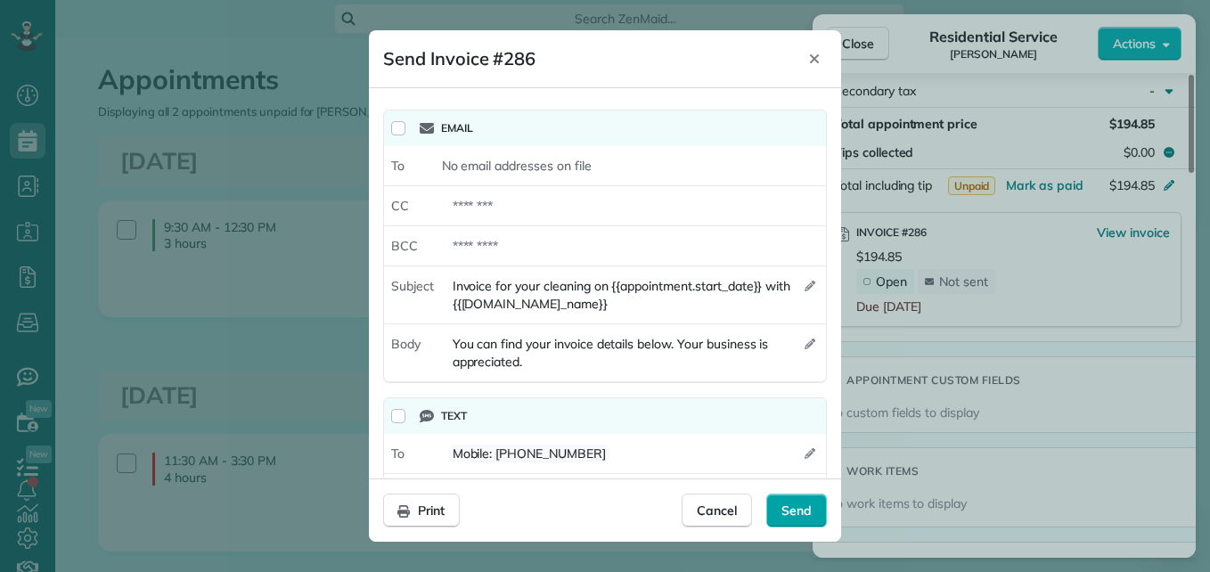
click at [810, 509] on span "Send" at bounding box center [797, 511] width 30 height 18
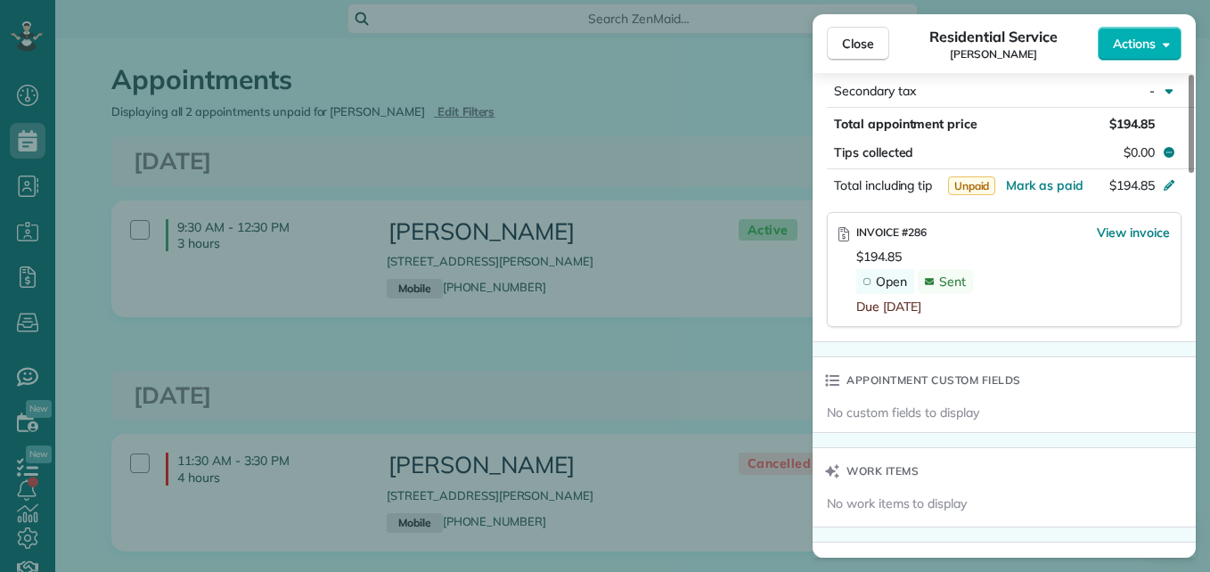
scroll to position [1011, 0]
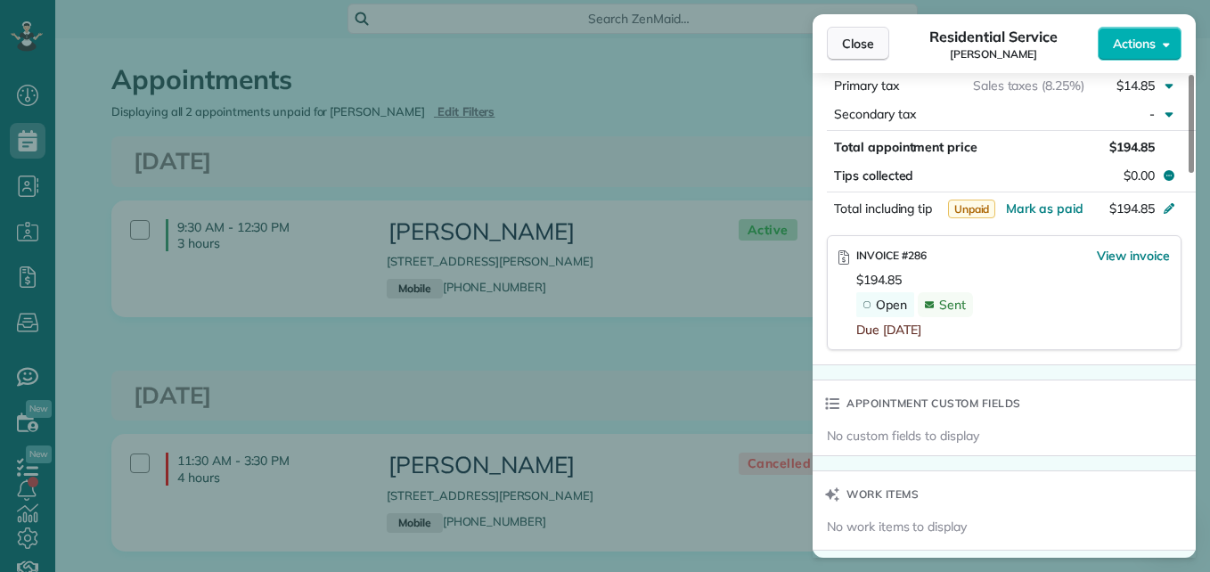
click at [831, 47] on button "Close" at bounding box center [858, 44] width 62 height 34
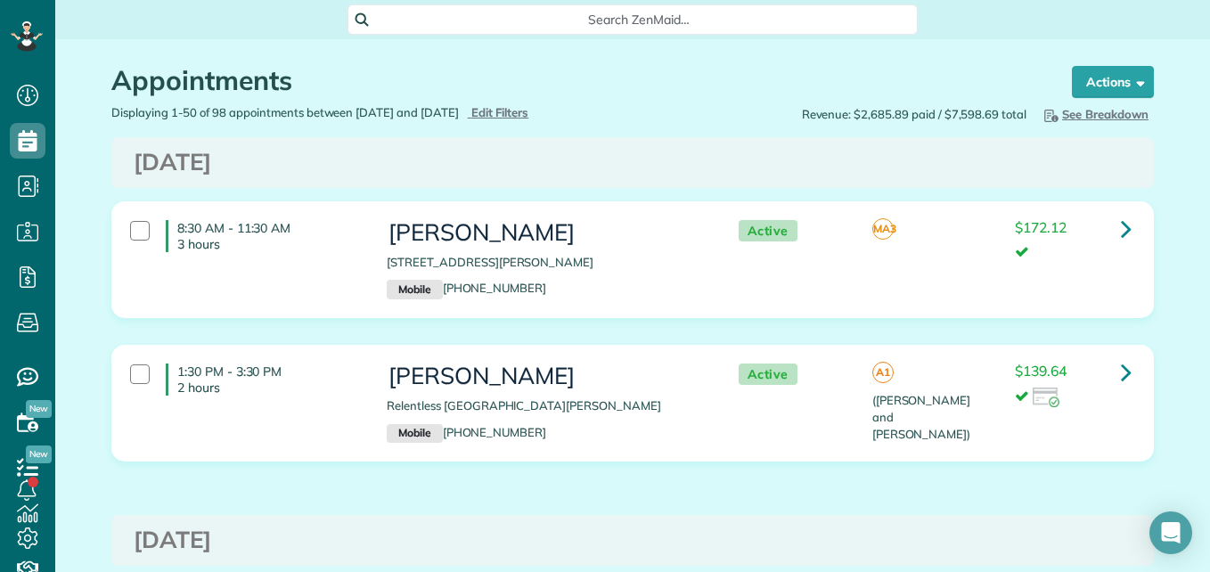
scroll to position [8, 8]
click at [39, 34] on icon at bounding box center [39, 34] width 3 height 3
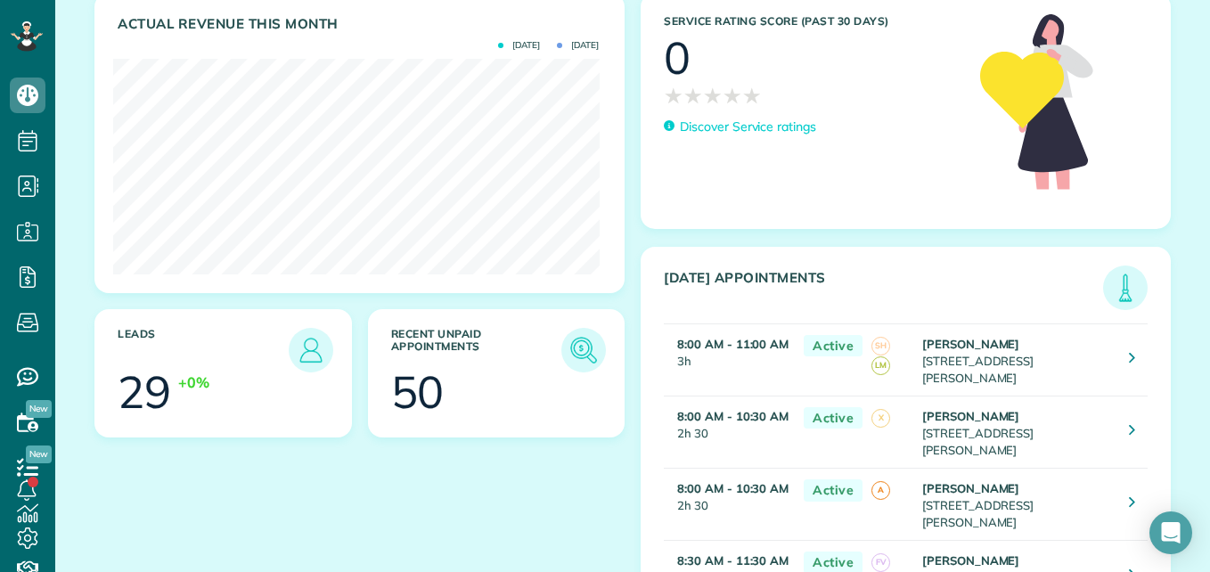
scroll to position [232, 0]
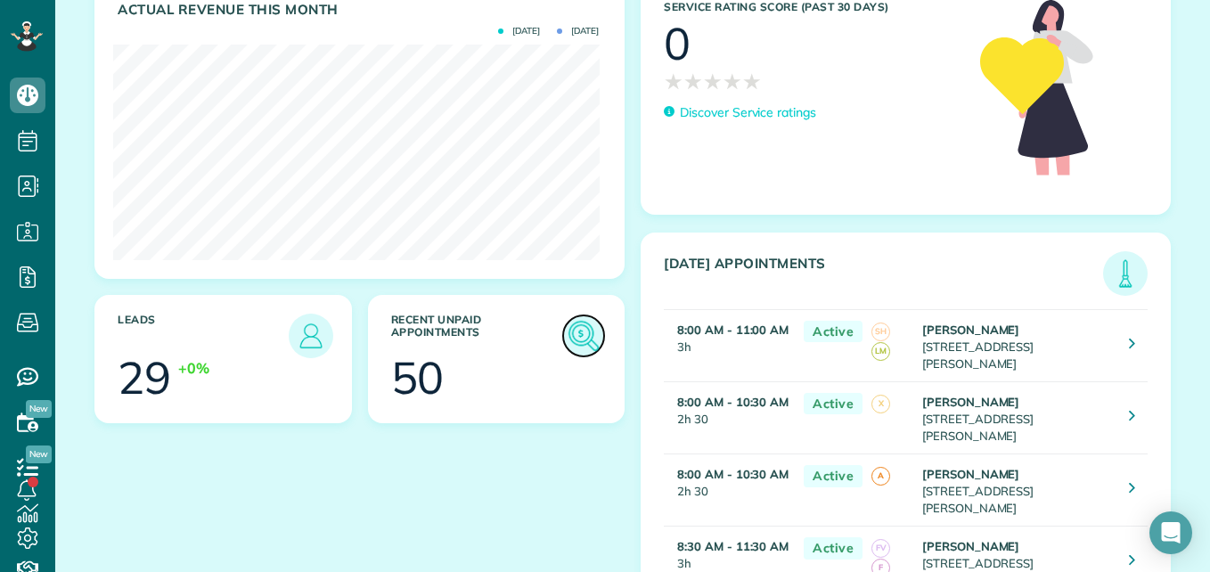
click at [580, 333] on img at bounding box center [583, 335] width 41 height 41
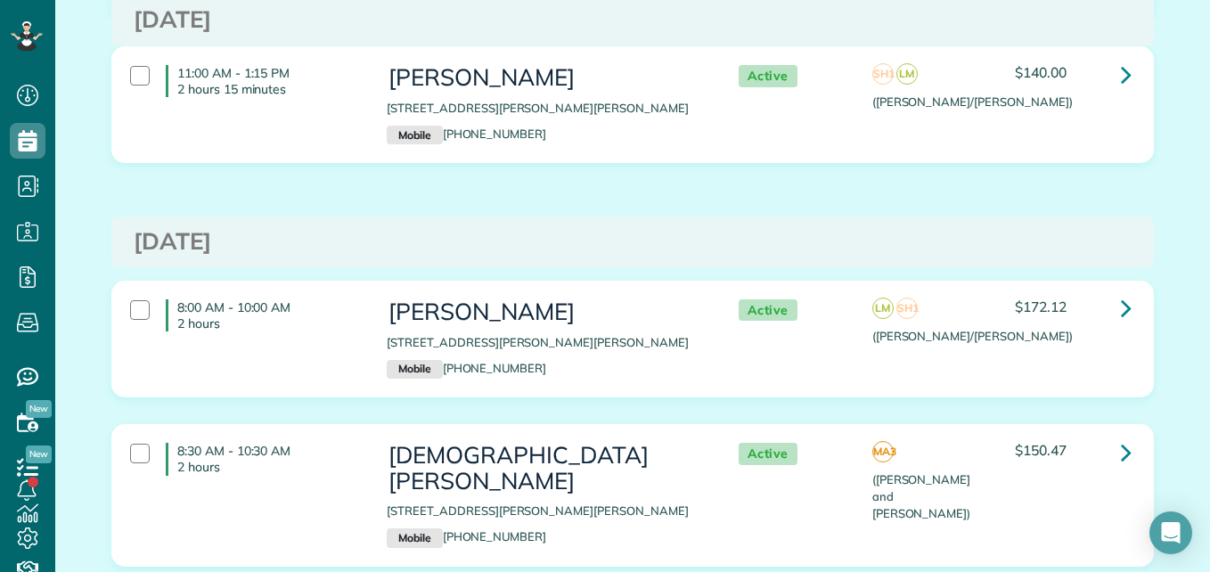
scroll to position [5129, 0]
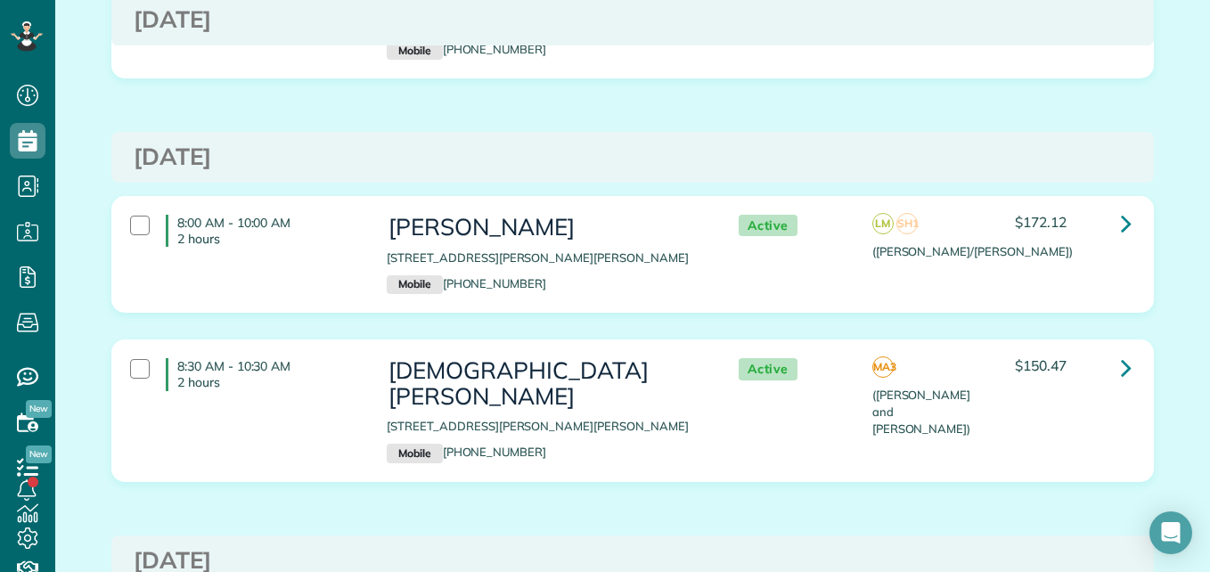
click at [953, 241] on div "8:00 AM - 10:00 AM 2 hours Satie Milstead 14574 Austin Mccomb Road Montgomery T…" at bounding box center [631, 254] width 1028 height 97
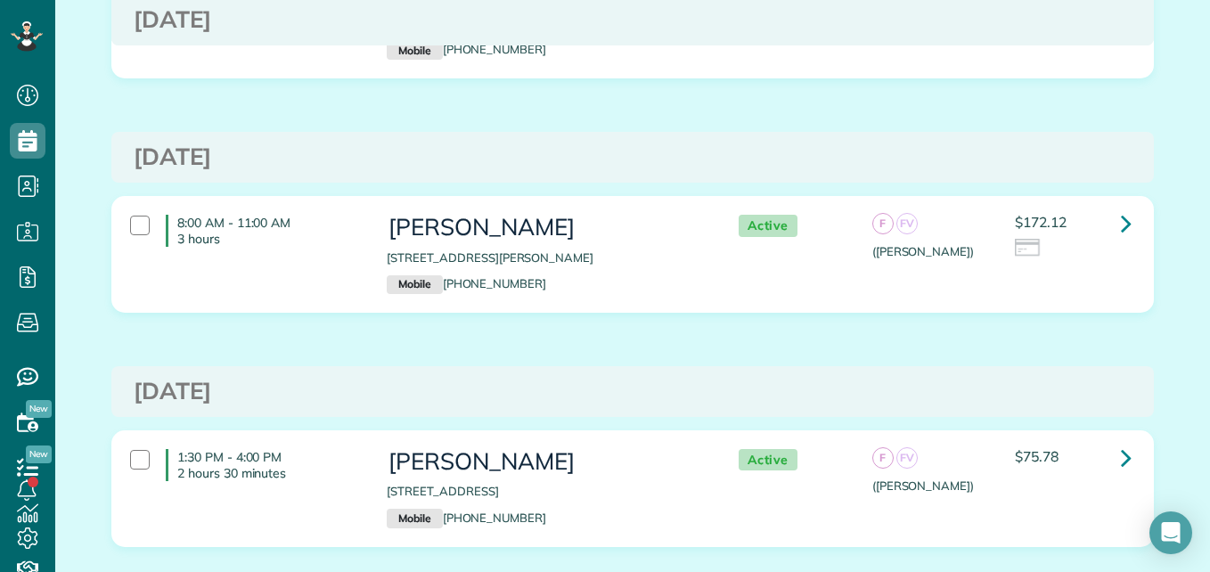
scroll to position [0, 0]
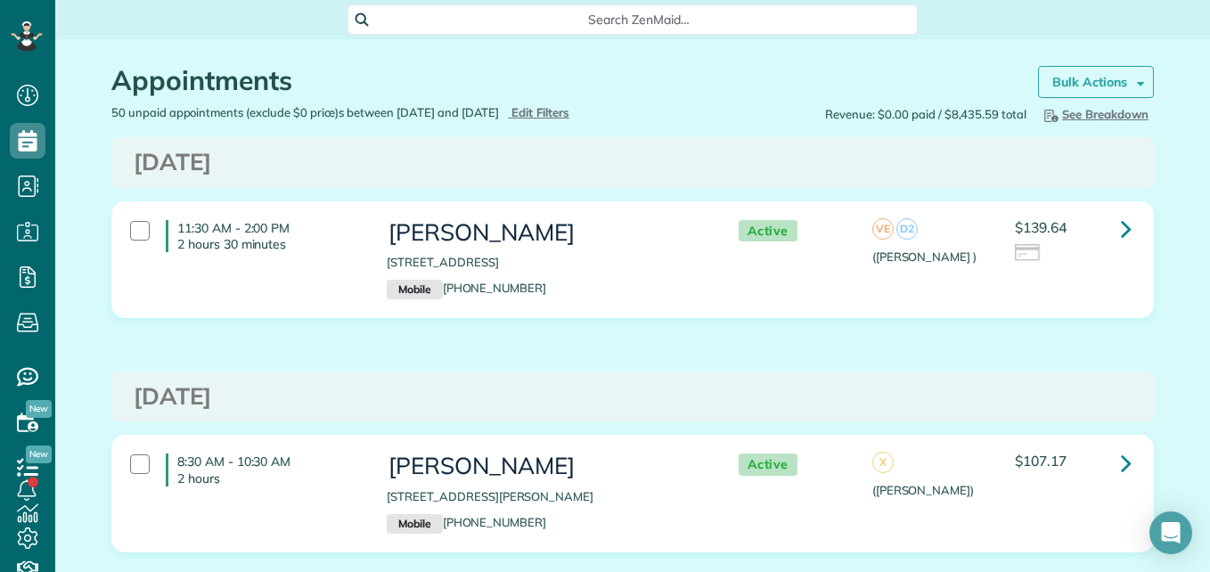
click at [1131, 84] on span at bounding box center [1137, 81] width 13 height 13
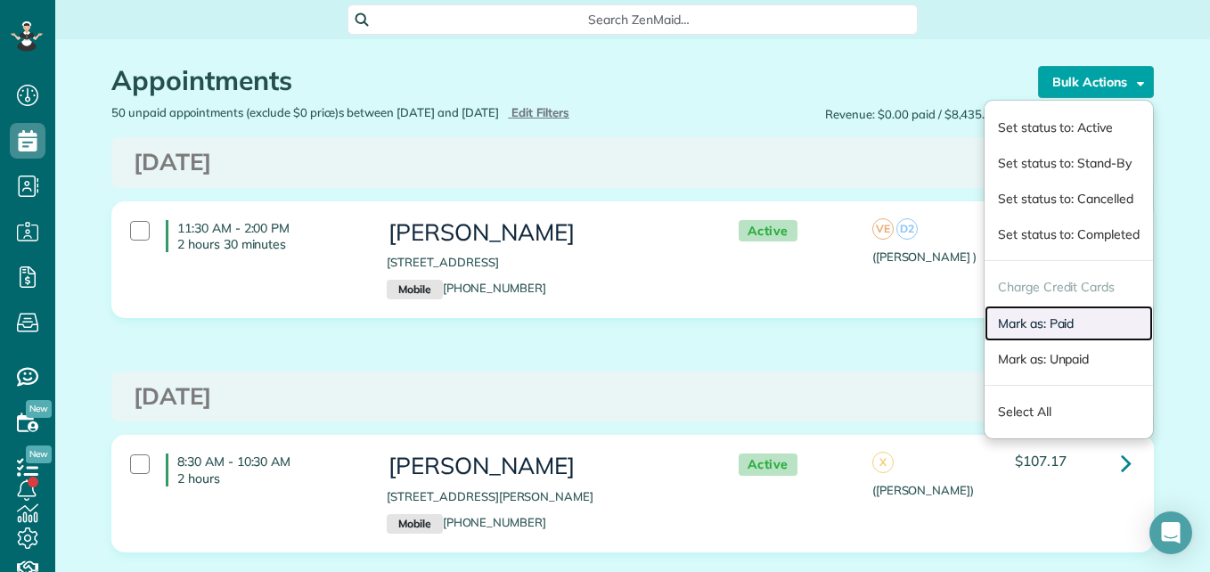
click at [1049, 324] on link "Mark as: Paid" at bounding box center [1069, 324] width 168 height 36
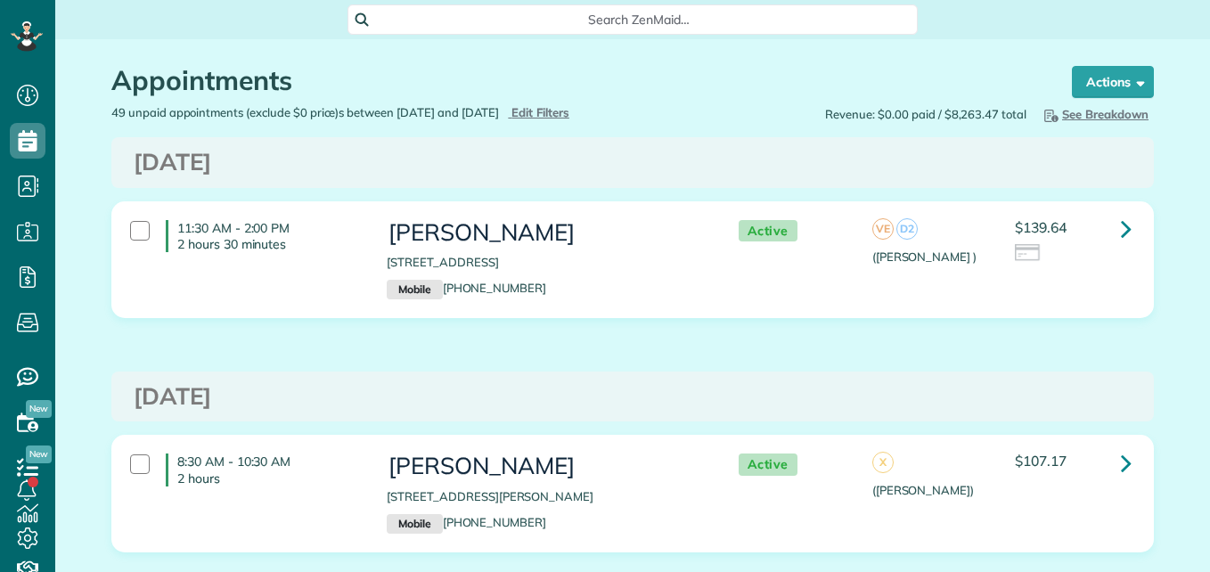
scroll to position [8, 8]
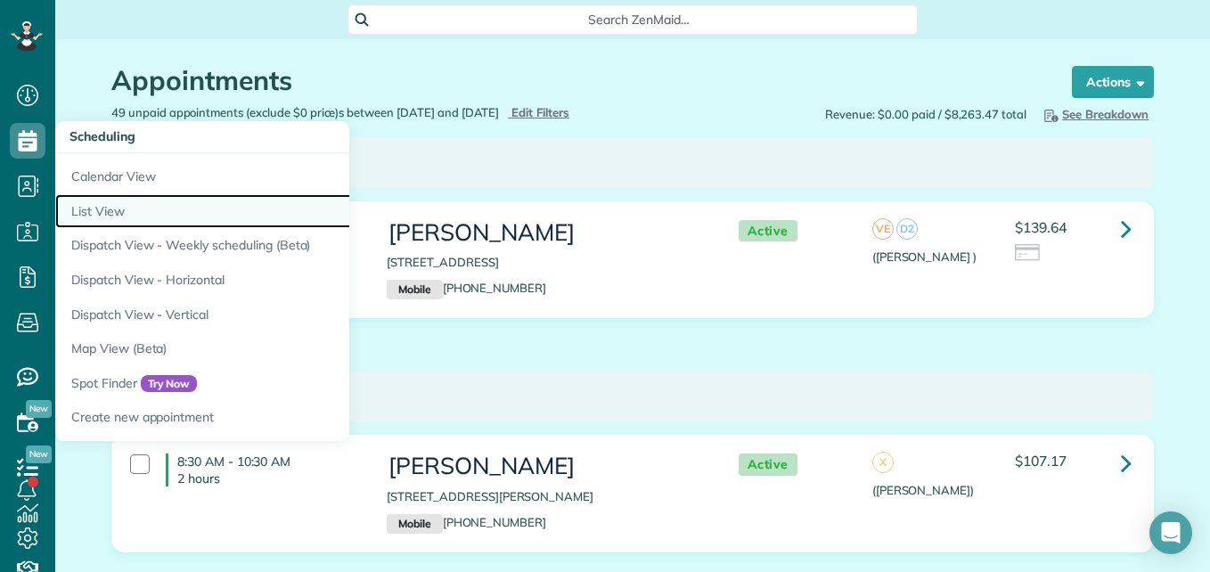
click at [75, 216] on link "List View" at bounding box center [278, 211] width 446 height 35
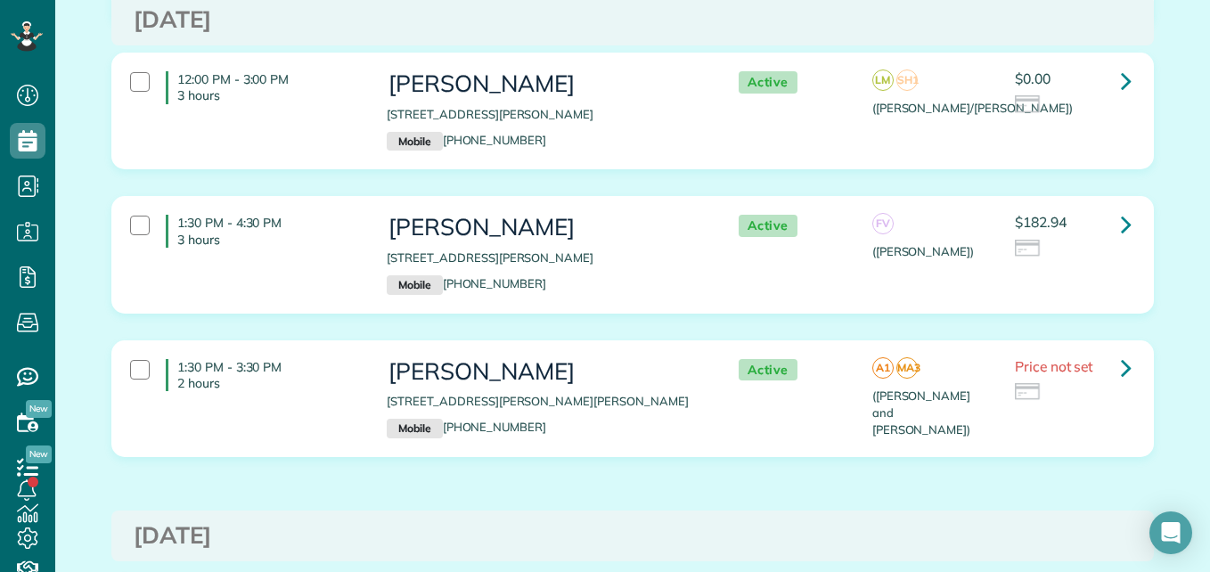
scroll to position [1367, 0]
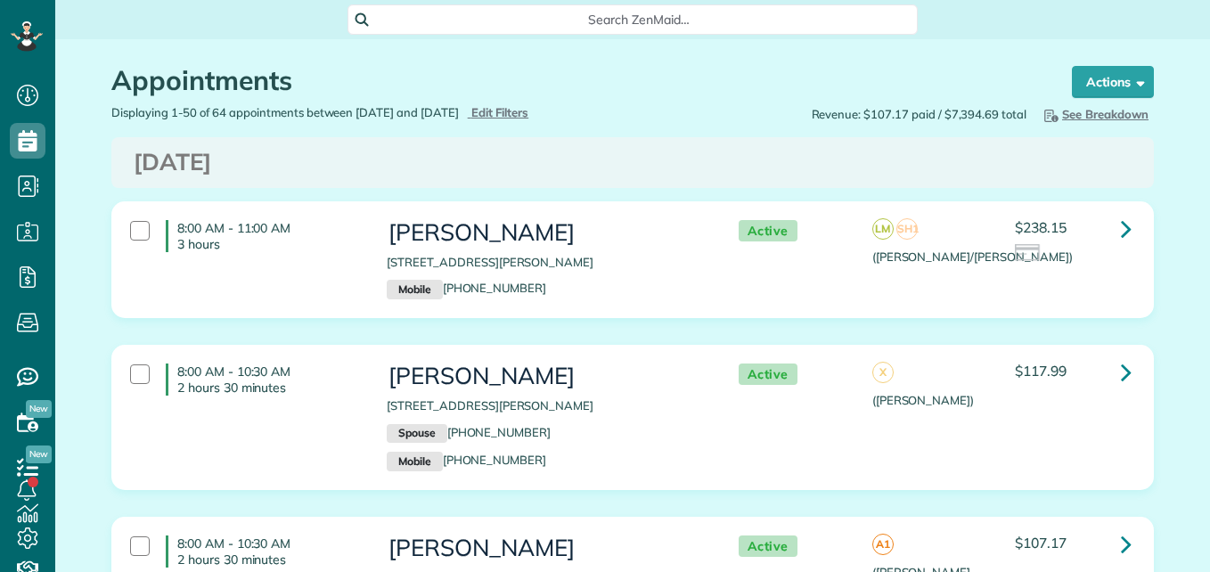
scroll to position [8, 8]
click at [529, 114] on span "Edit Filters" at bounding box center [500, 112] width 58 height 14
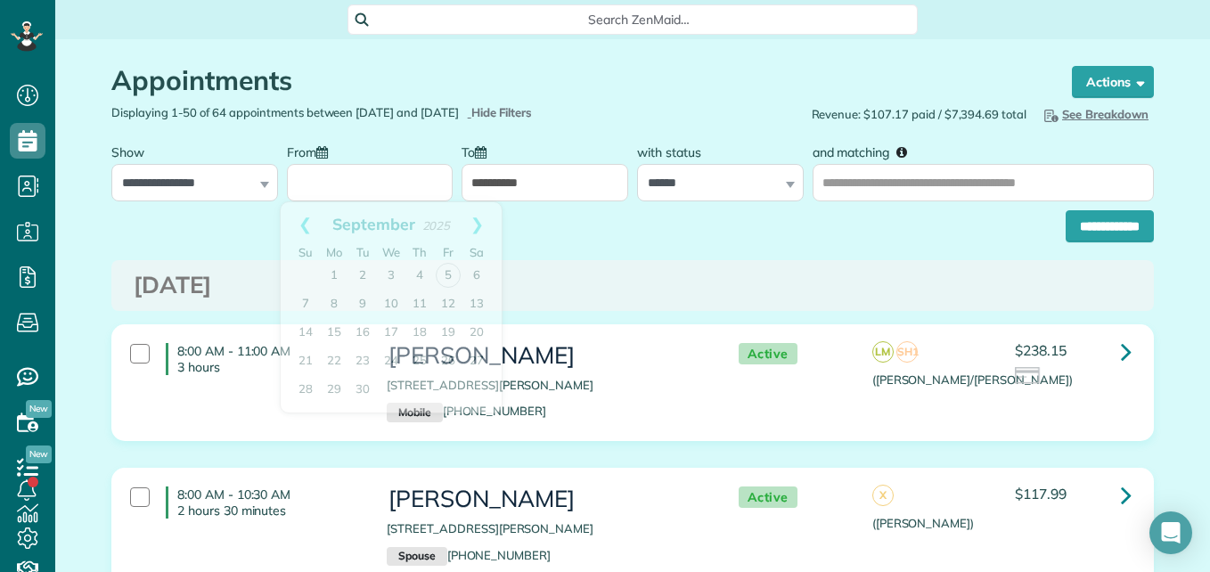
click at [406, 186] on input "From" at bounding box center [370, 182] width 167 height 37
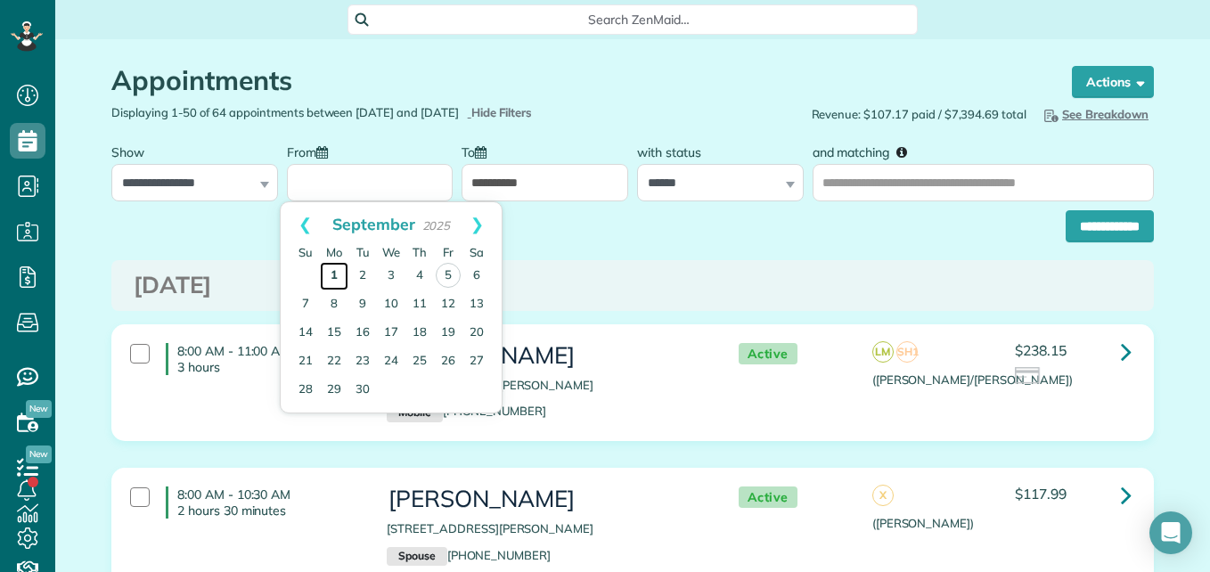
click at [342, 275] on link "1" at bounding box center [334, 276] width 29 height 29
type input "**********"
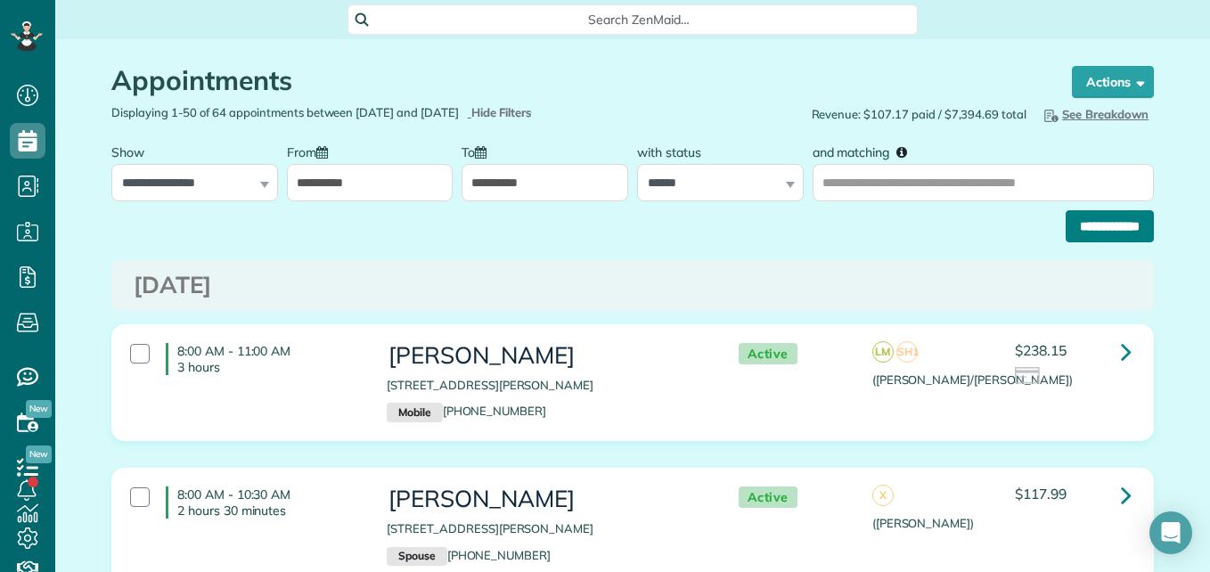
click at [1066, 217] on input "**********" at bounding box center [1110, 226] width 88 height 32
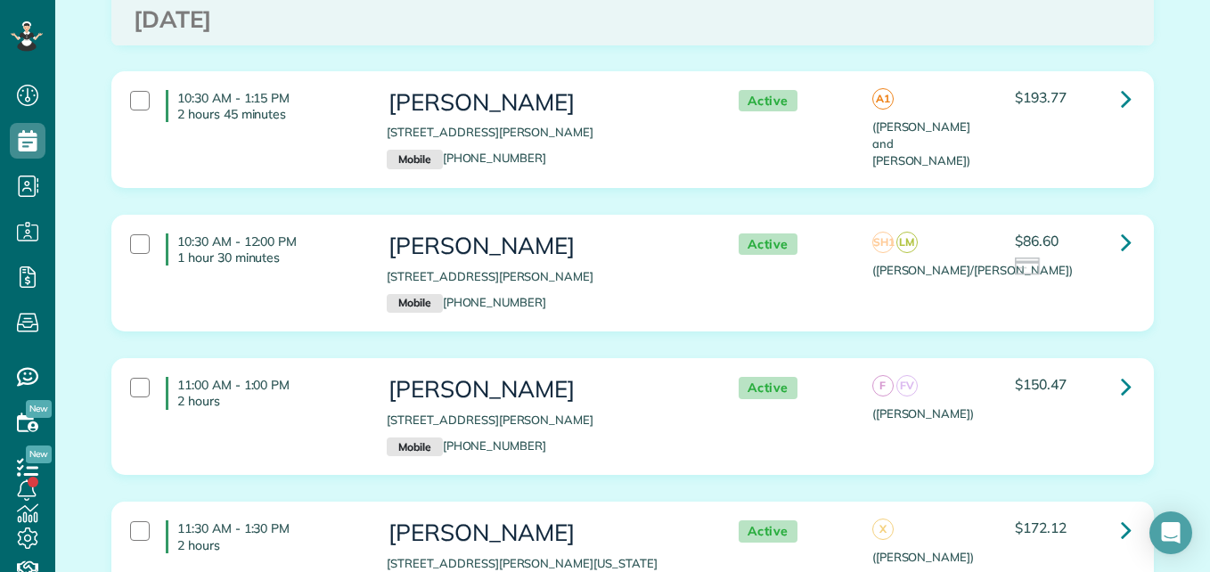
scroll to position [6031, 0]
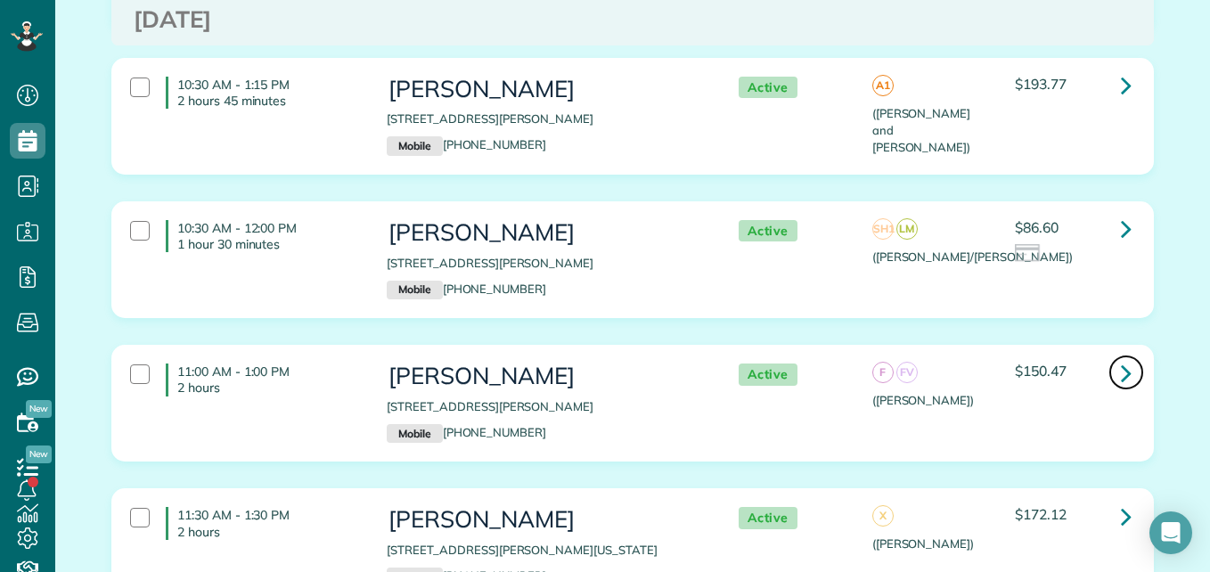
click at [1121, 357] on icon at bounding box center [1126, 372] width 11 height 31
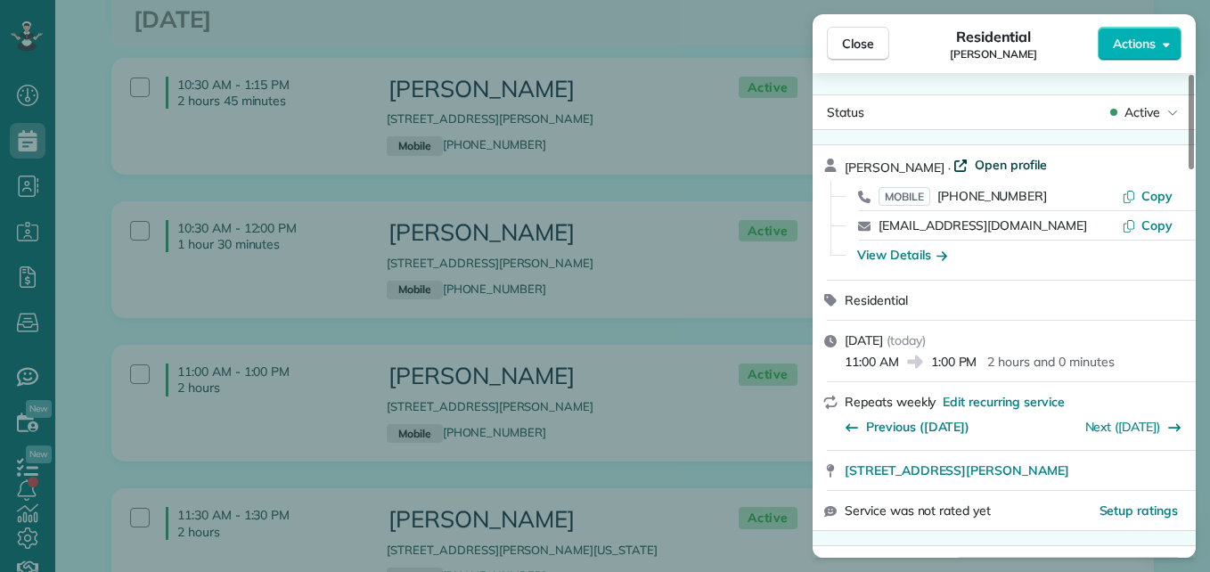
click at [989, 165] on span "Open profile" at bounding box center [1011, 165] width 72 height 18
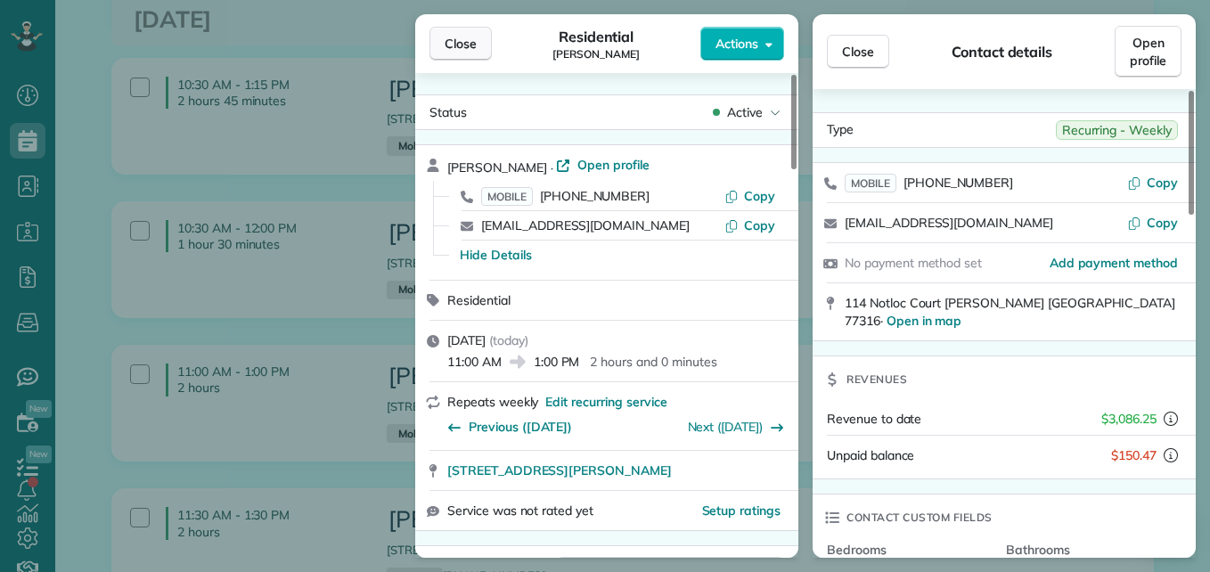
click at [446, 42] on span "Close" at bounding box center [461, 44] width 32 height 18
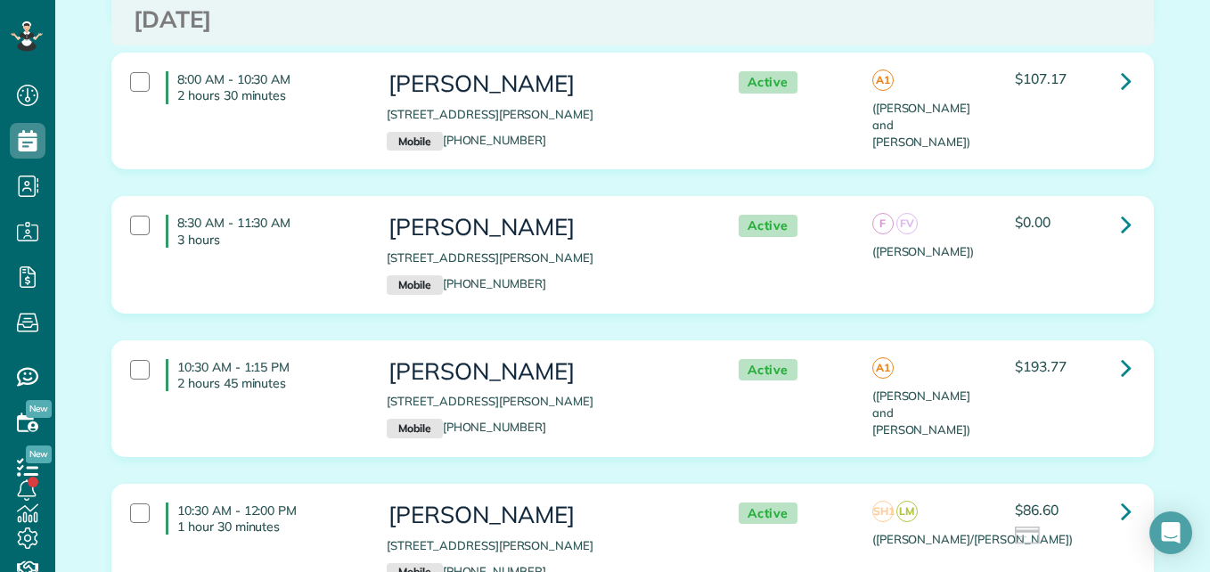
scroll to position [5735, 0]
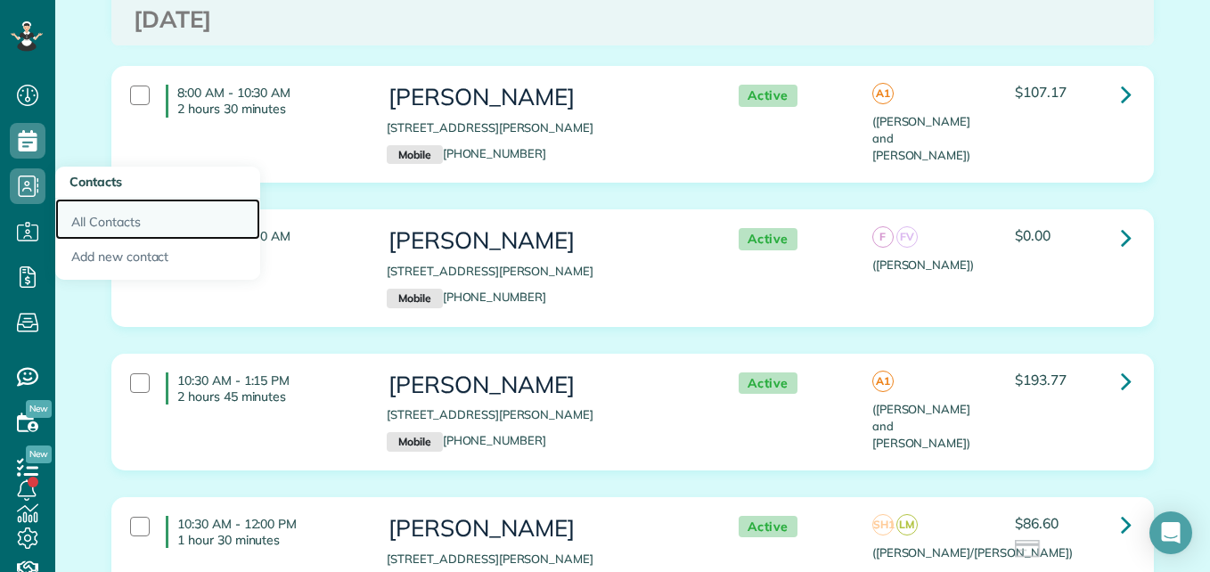
click at [81, 222] on link "All Contacts" at bounding box center [157, 219] width 205 height 41
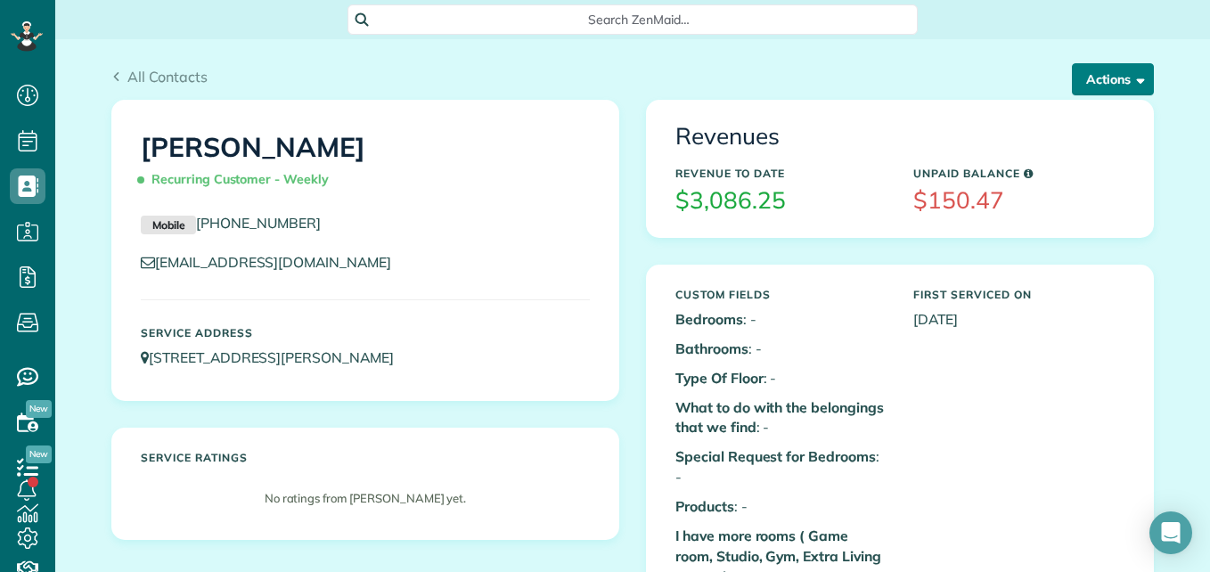
click at [1082, 88] on button "Actions" at bounding box center [1113, 79] width 82 height 32
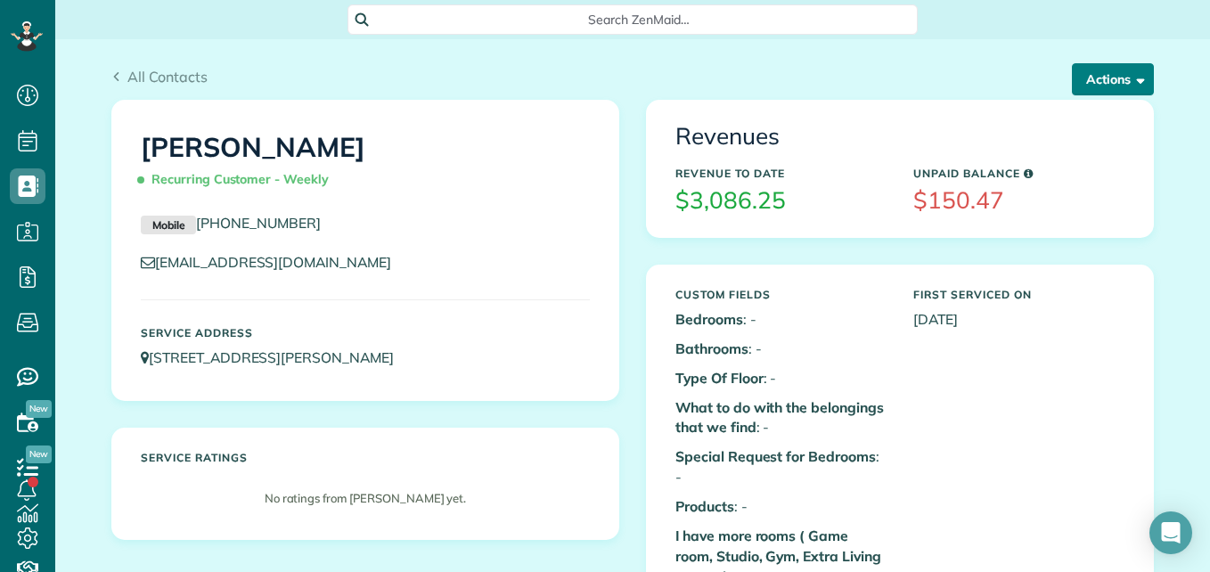
click at [1095, 76] on button "Actions" at bounding box center [1113, 79] width 82 height 32
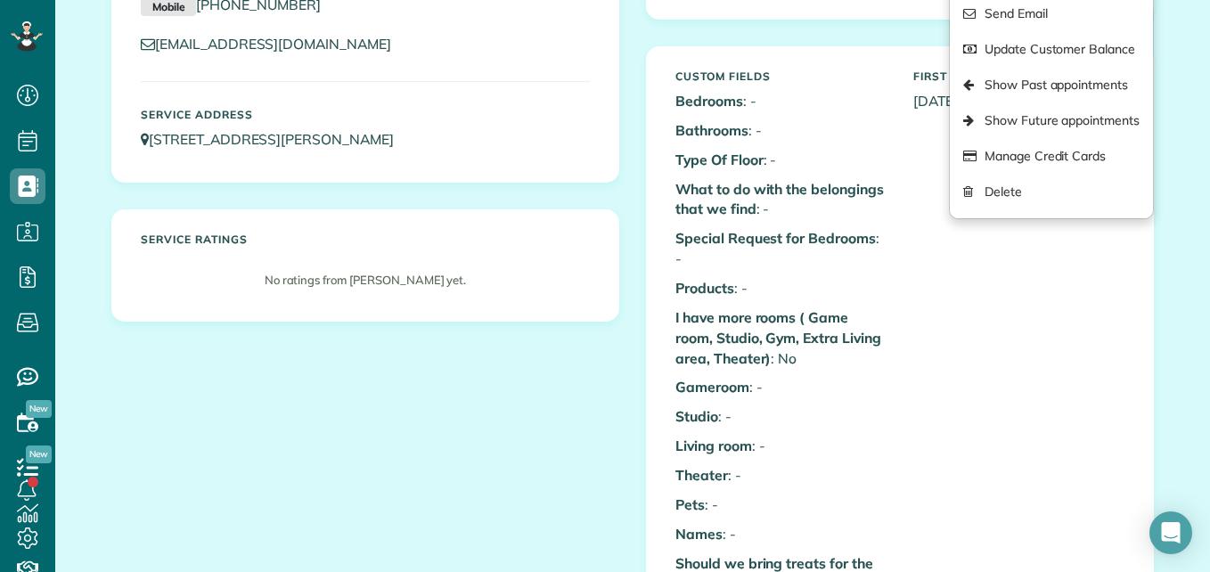
scroll to position [242, 0]
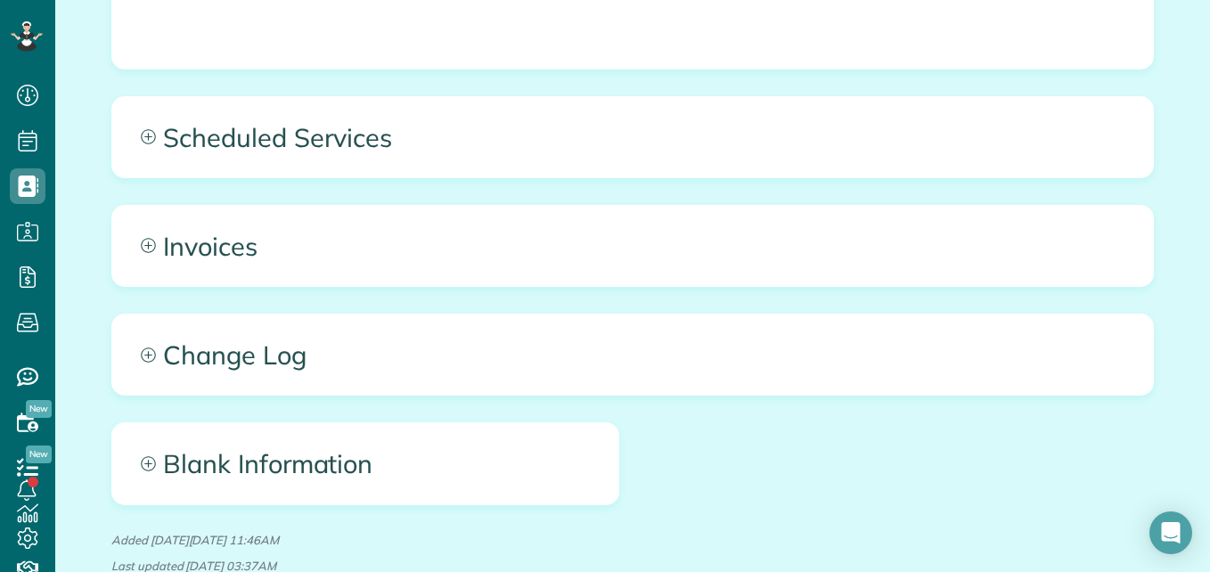
scroll to position [1274, 0]
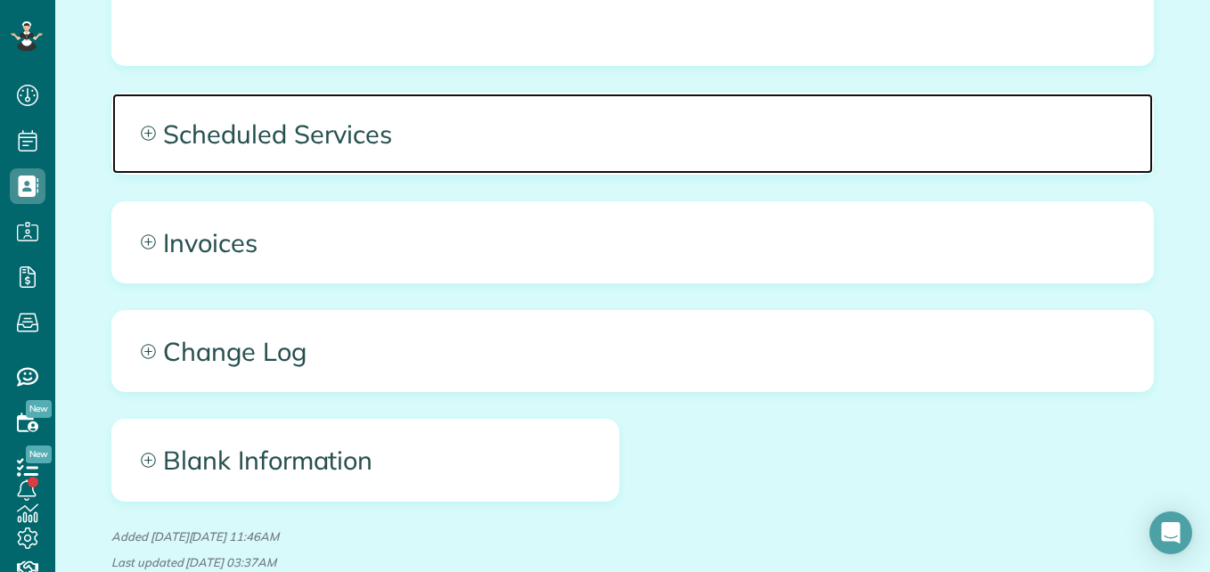
click at [596, 102] on span "Scheduled Services" at bounding box center [632, 134] width 1041 height 80
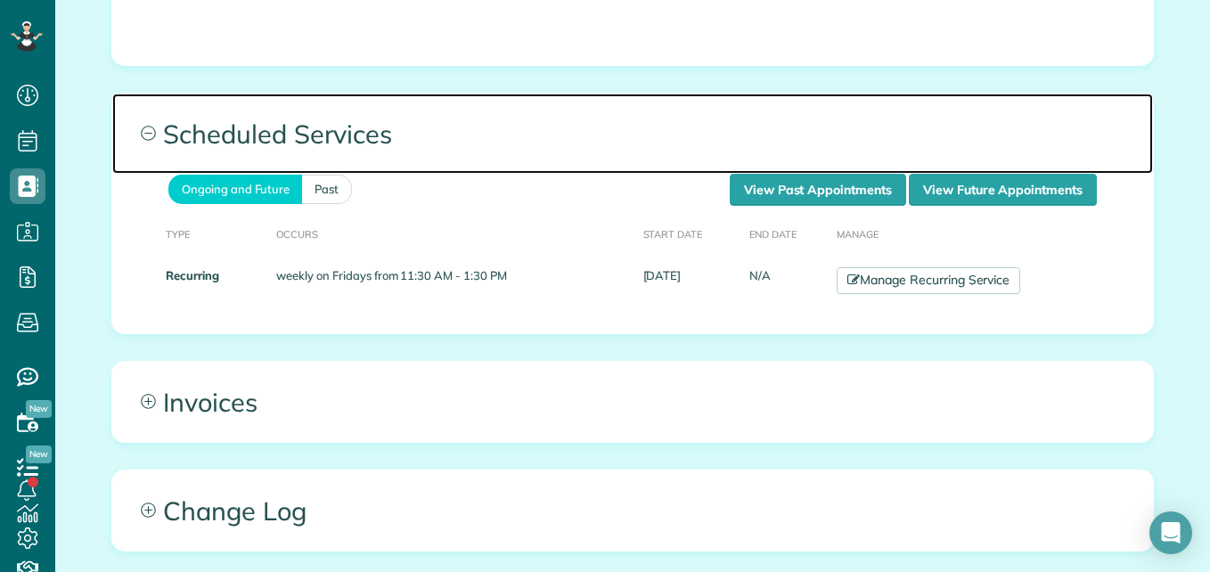
click at [596, 102] on span "Scheduled Services" at bounding box center [632, 134] width 1041 height 80
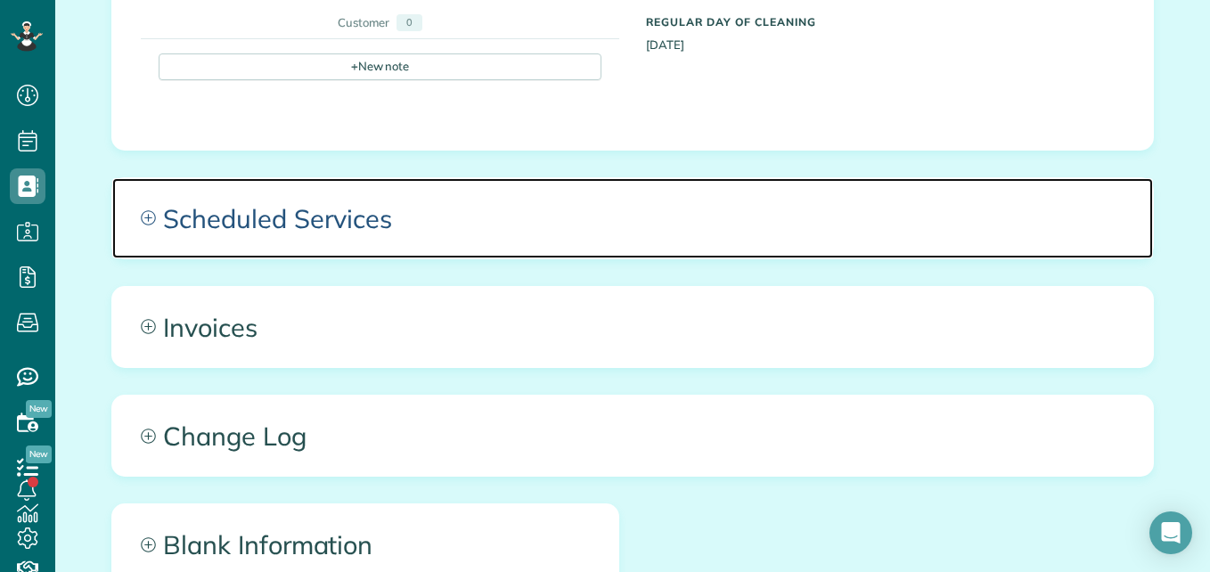
scroll to position [1206, 0]
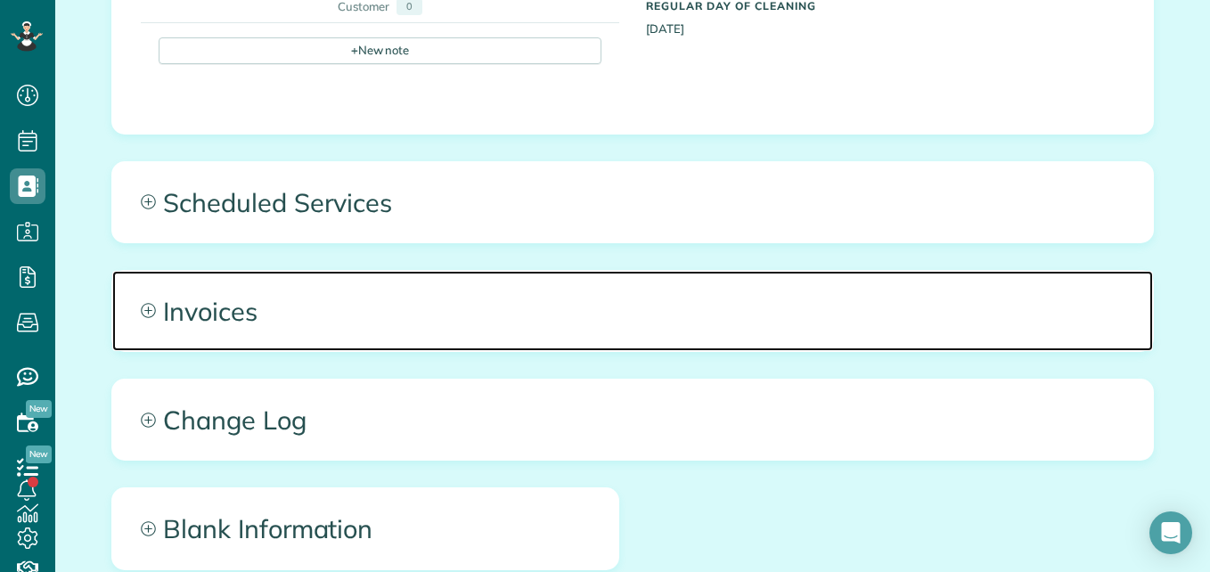
click at [530, 300] on span "Invoices" at bounding box center [632, 311] width 1041 height 80
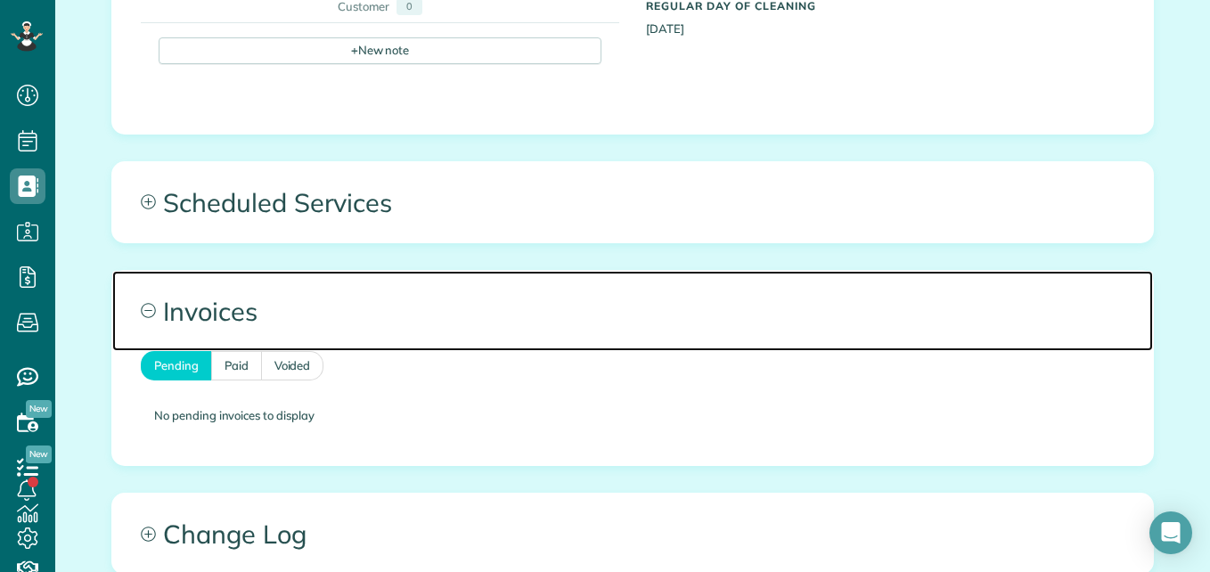
click at [530, 300] on span "Invoices" at bounding box center [632, 311] width 1041 height 80
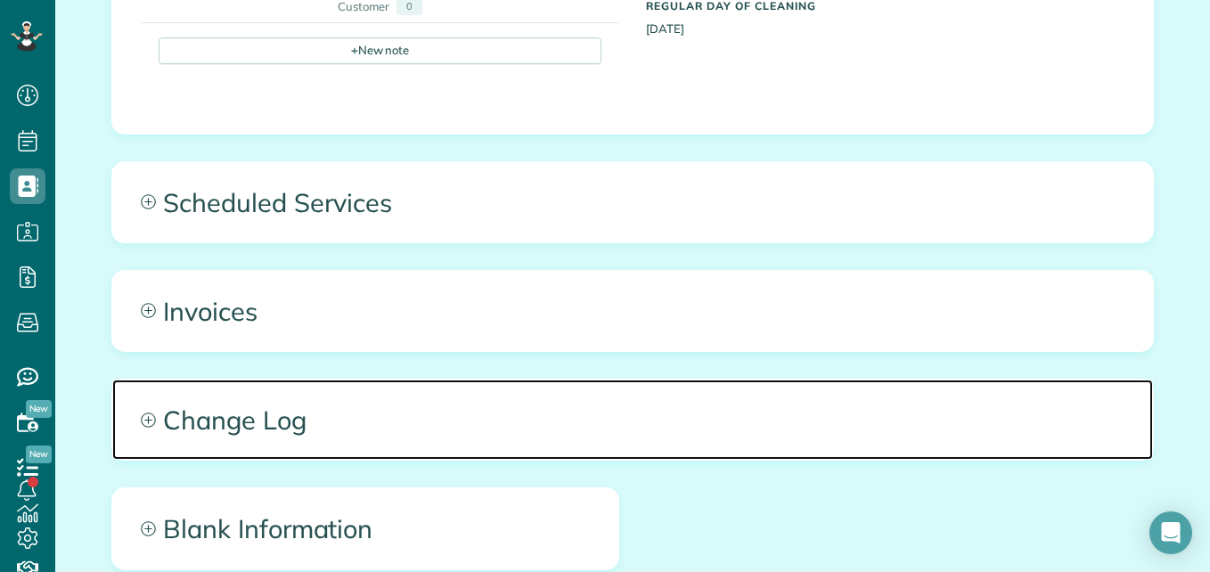
click at [513, 388] on span "Change Log" at bounding box center [632, 420] width 1041 height 80
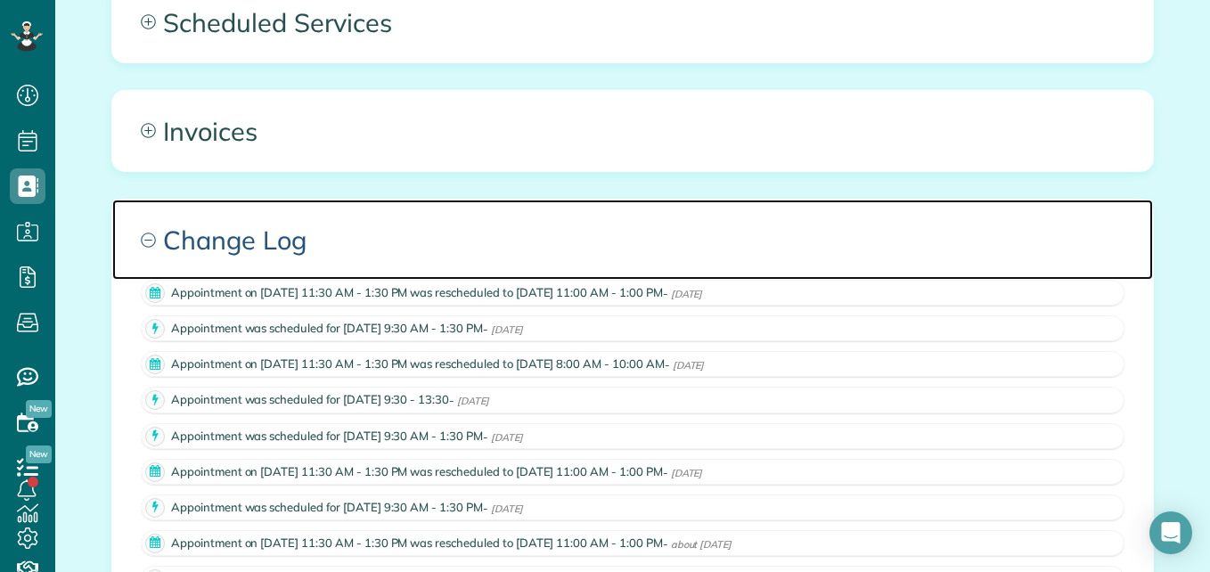
scroll to position [1390, 0]
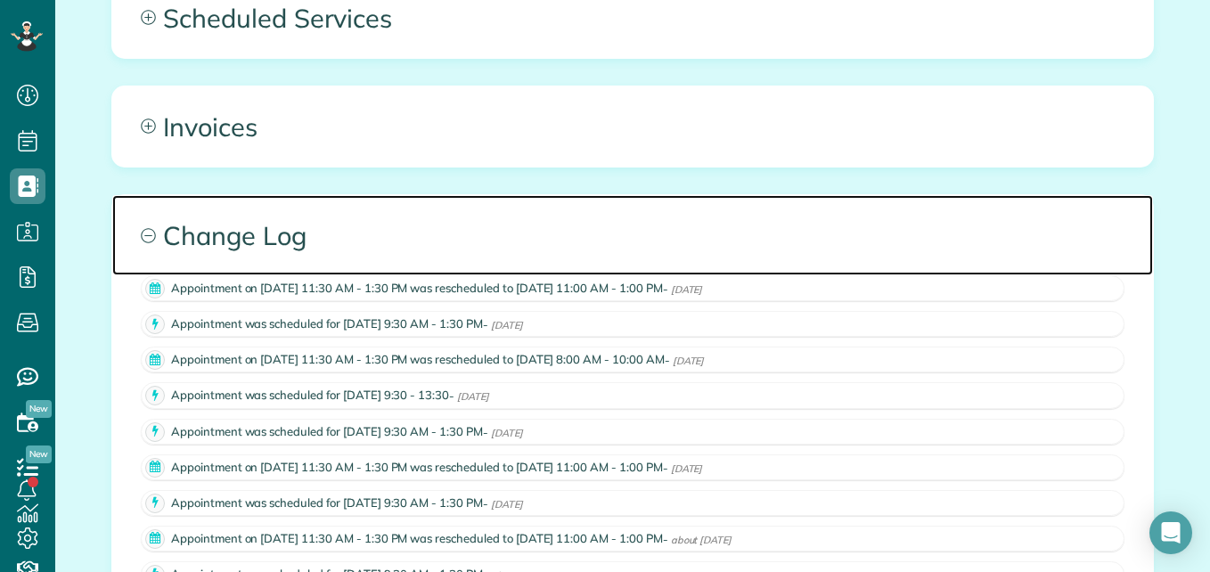
click at [432, 213] on span "Change Log" at bounding box center [632, 235] width 1041 height 80
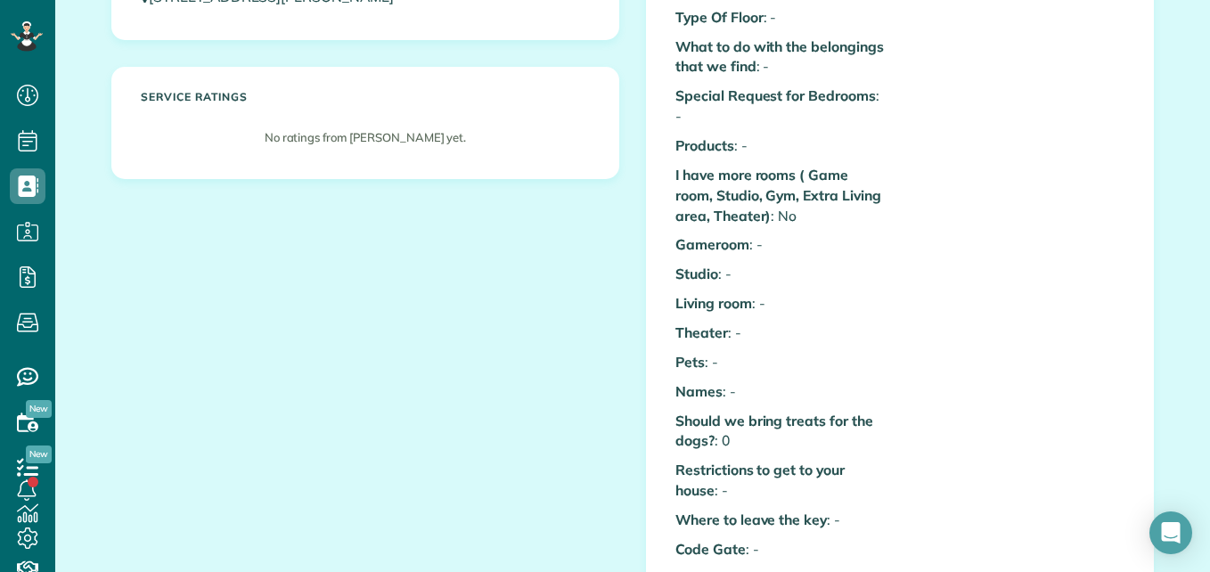
scroll to position [0, 0]
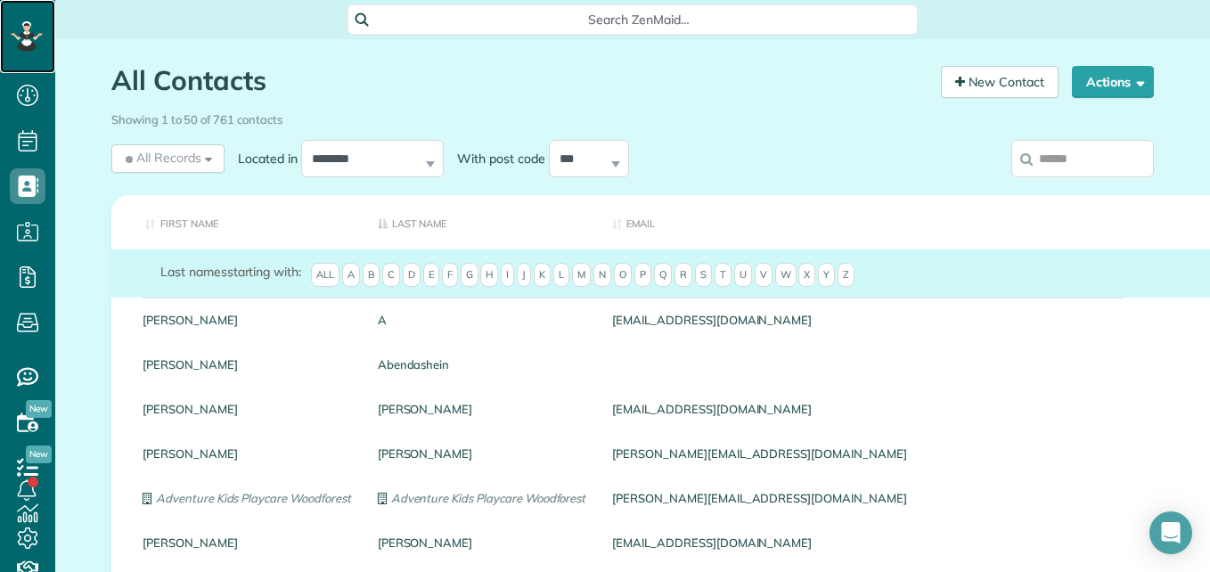
click at [22, 29] on icon at bounding box center [27, 36] width 32 height 30
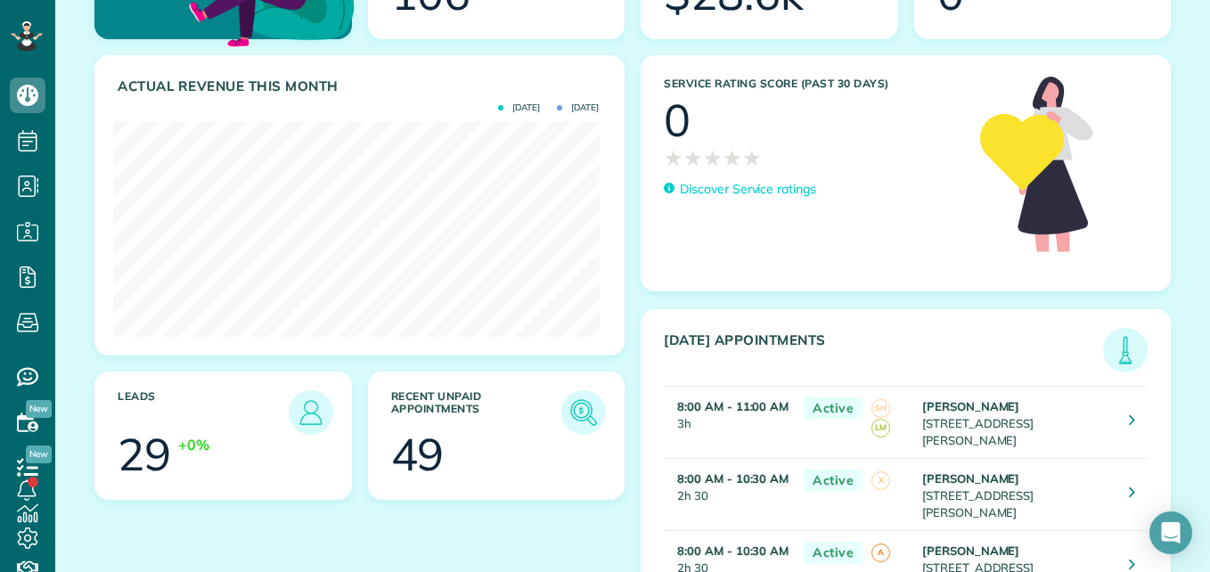
scroll to position [157, 0]
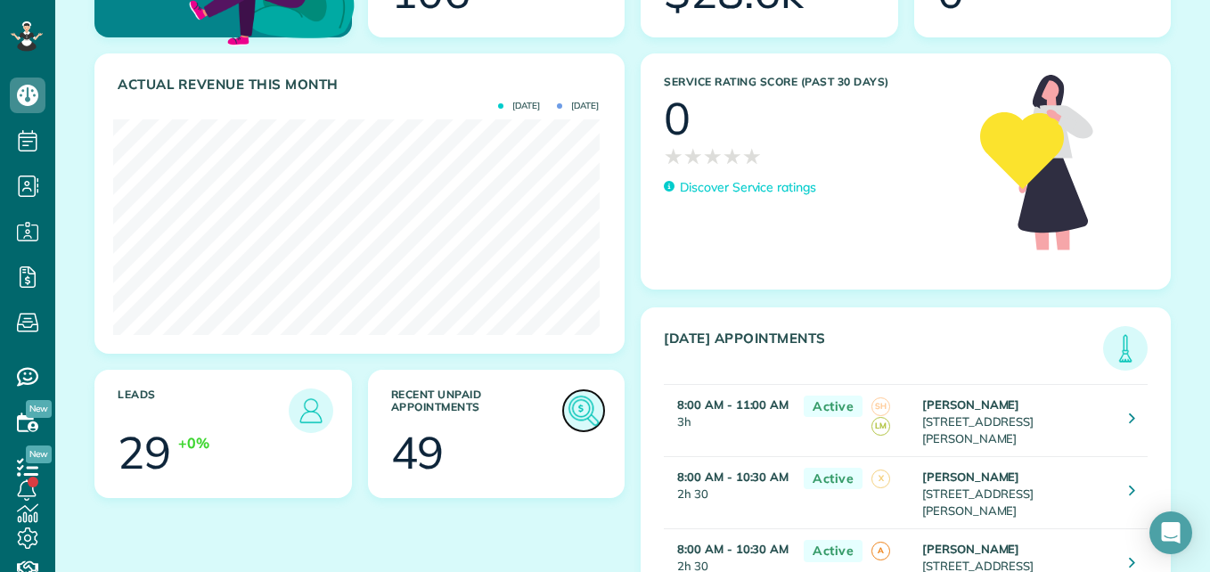
click at [582, 413] on img at bounding box center [583, 410] width 41 height 41
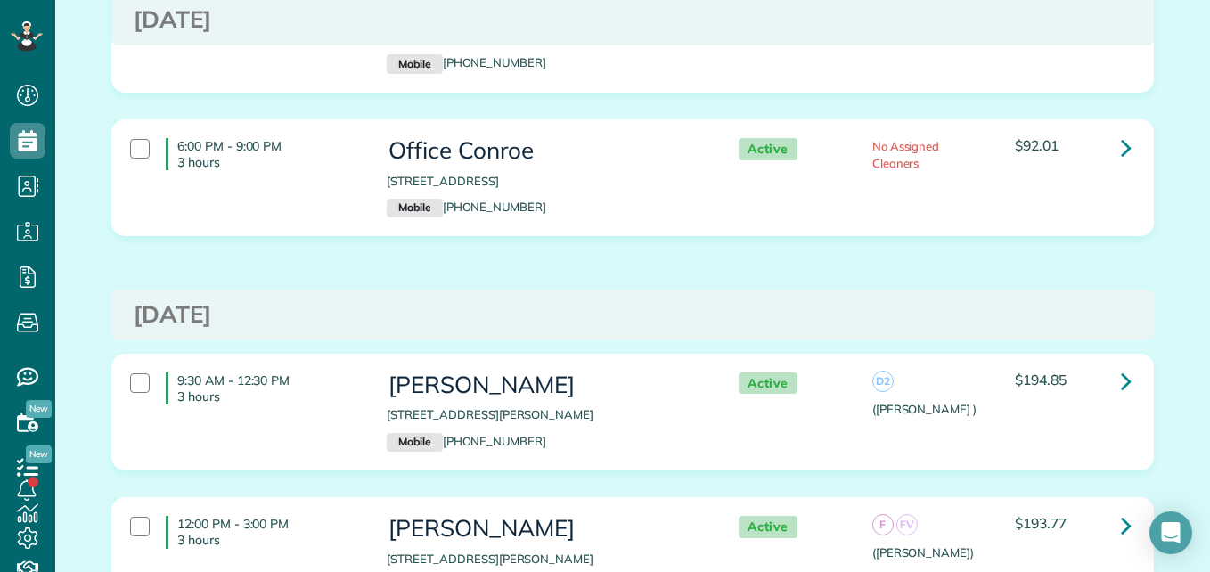
scroll to position [9369, 0]
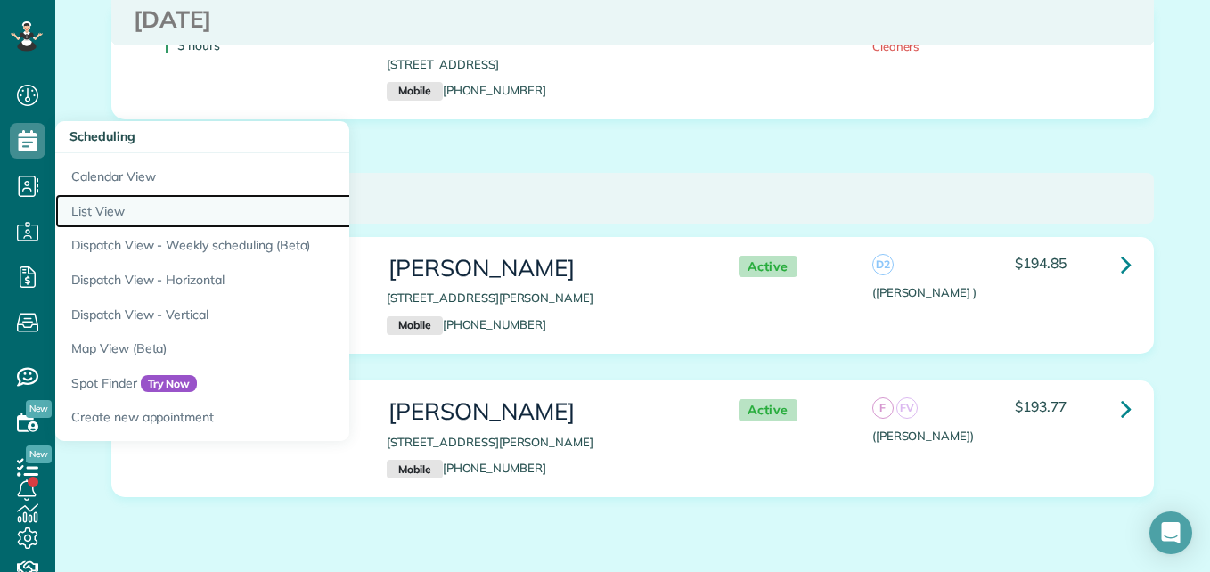
click at [82, 213] on link "List View" at bounding box center [278, 211] width 446 height 35
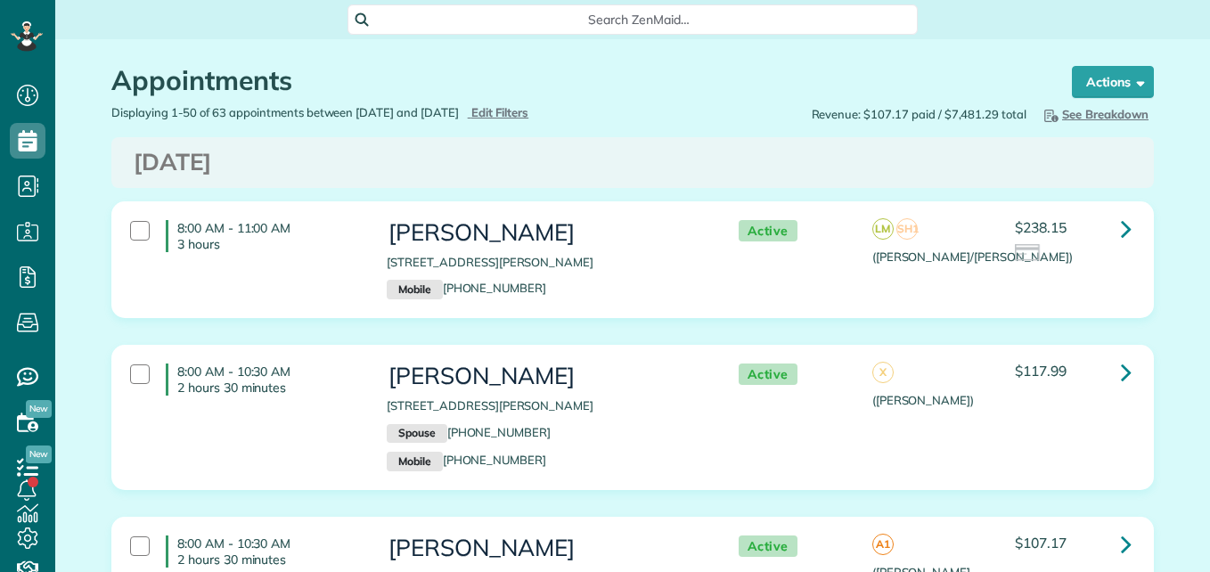
type input "**********"
click at [529, 112] on span "Edit Filters" at bounding box center [500, 112] width 58 height 14
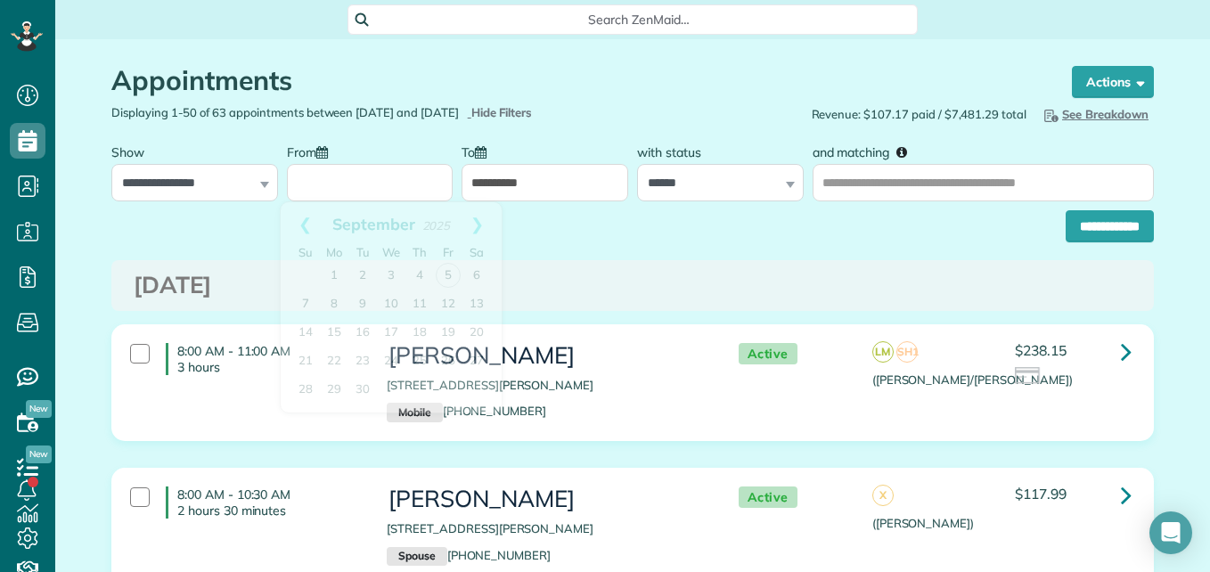
click at [400, 173] on input "From" at bounding box center [370, 182] width 167 height 37
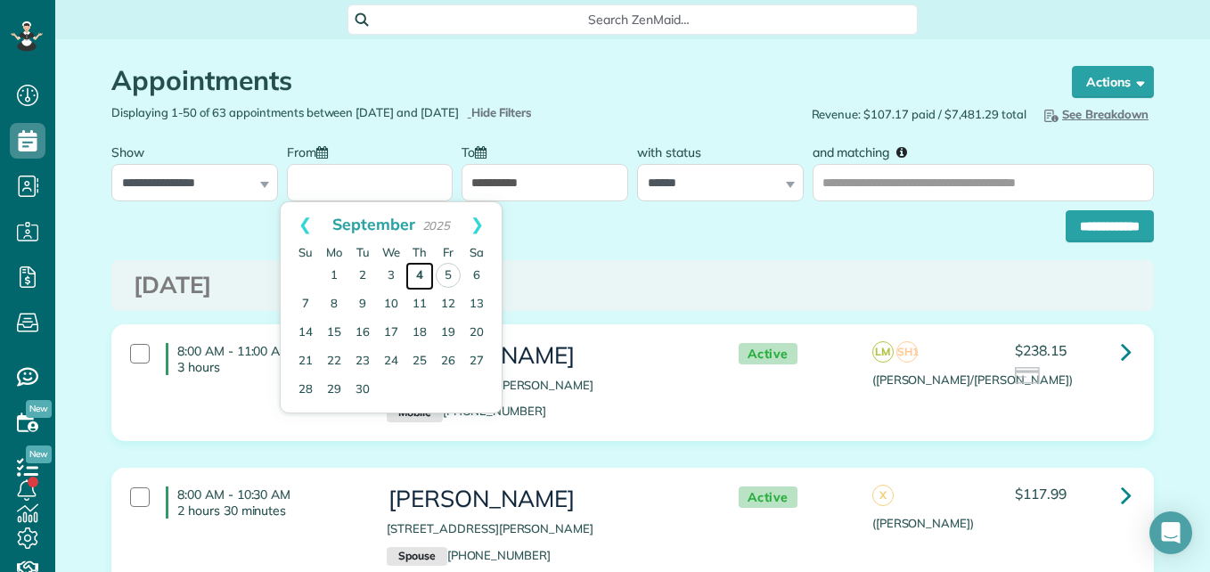
click at [423, 279] on link "4" at bounding box center [419, 276] width 29 height 29
type input "**********"
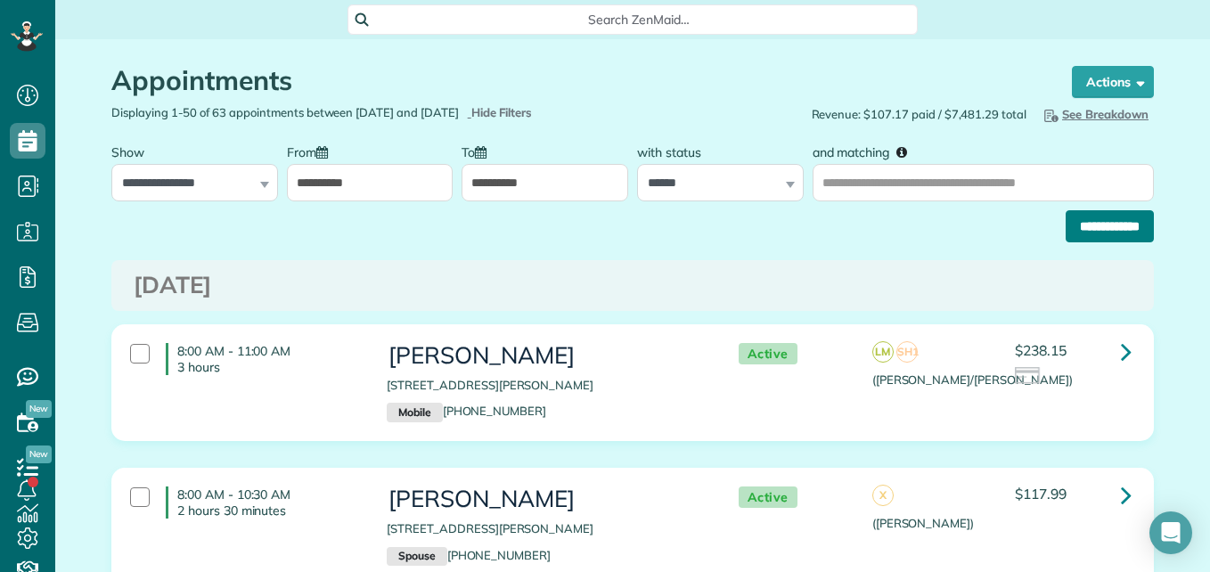
click at [1073, 233] on input "**********" at bounding box center [1110, 226] width 88 height 32
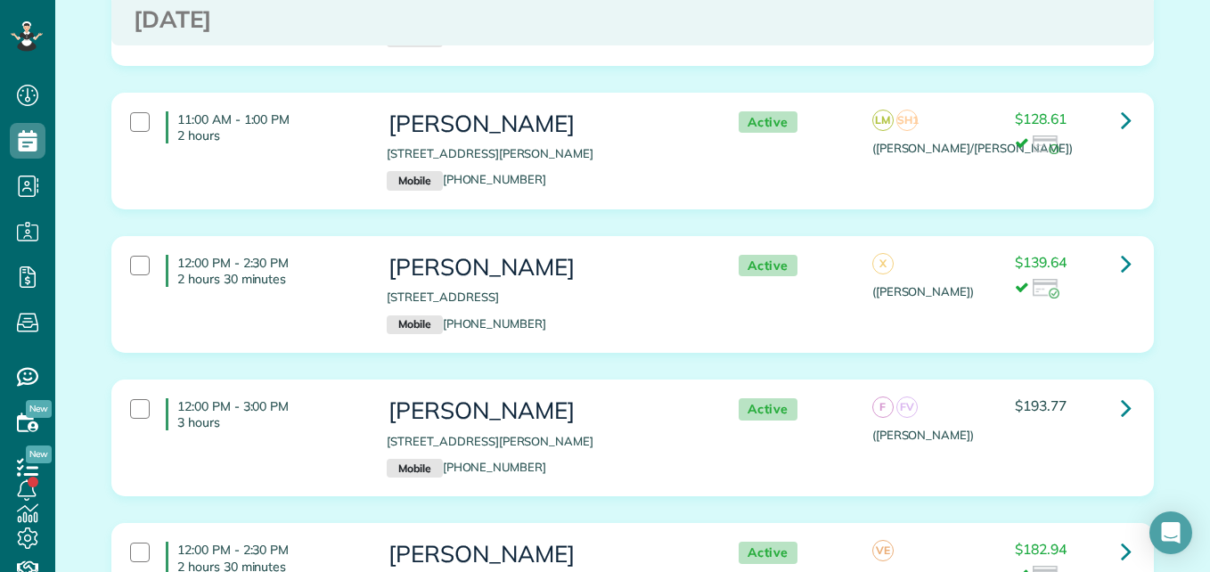
scroll to position [630, 0]
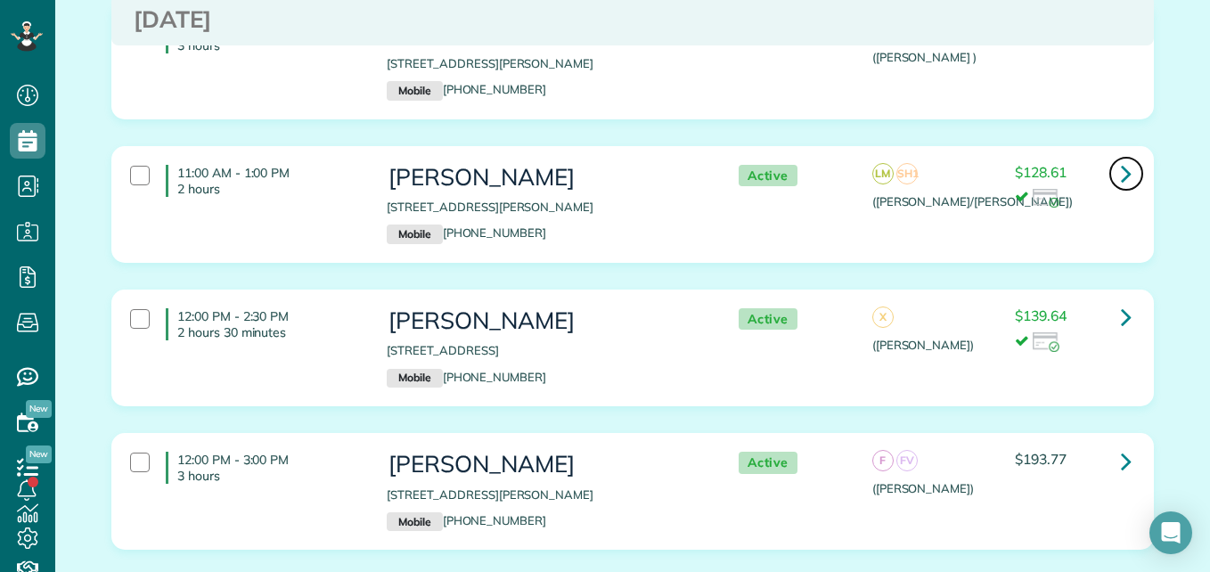
click at [1127, 174] on link at bounding box center [1127, 174] width 36 height 36
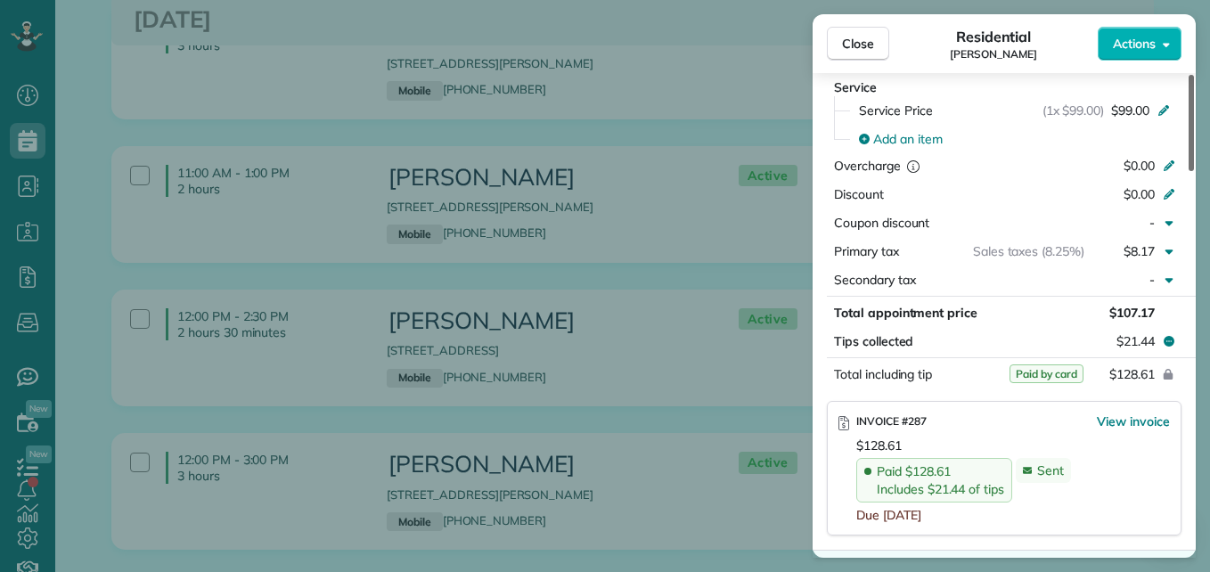
scroll to position [908, 0]
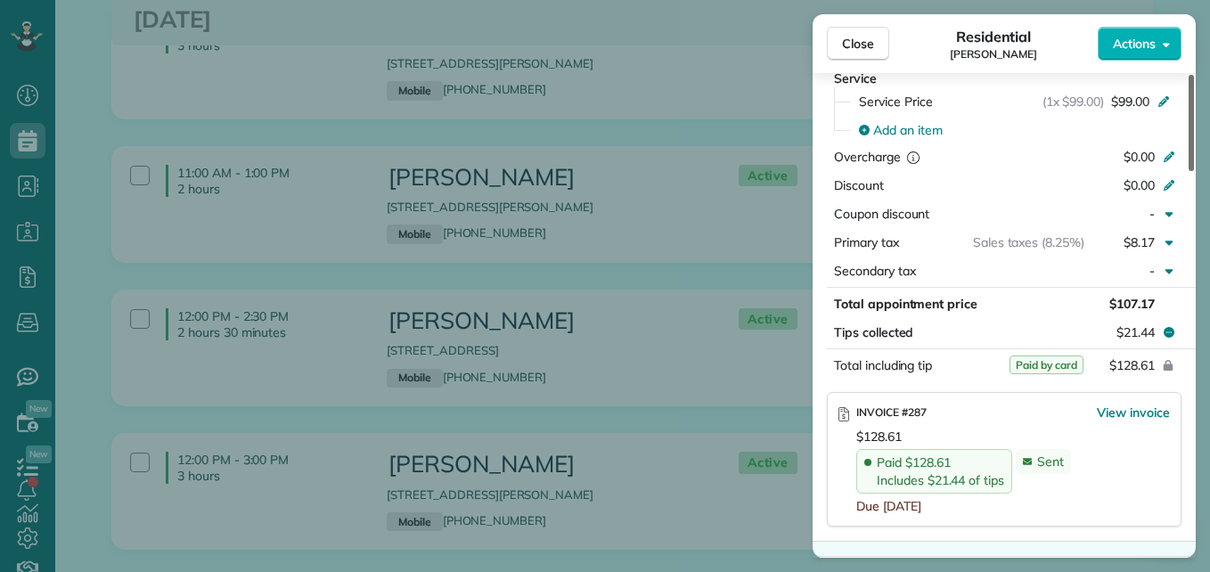
drag, startPoint x: 1189, startPoint y: 133, endPoint x: 1197, endPoint y: 313, distance: 180.2
click at [1194, 171] on div at bounding box center [1191, 123] width 5 height 96
click at [868, 50] on span "Close" at bounding box center [858, 44] width 32 height 18
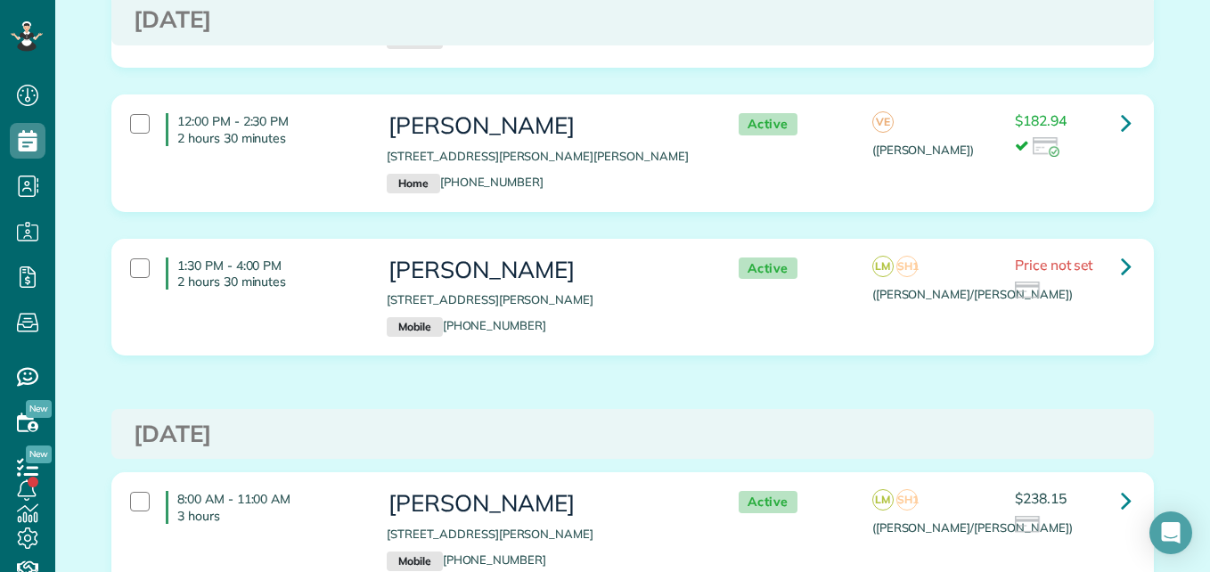
scroll to position [1099, 0]
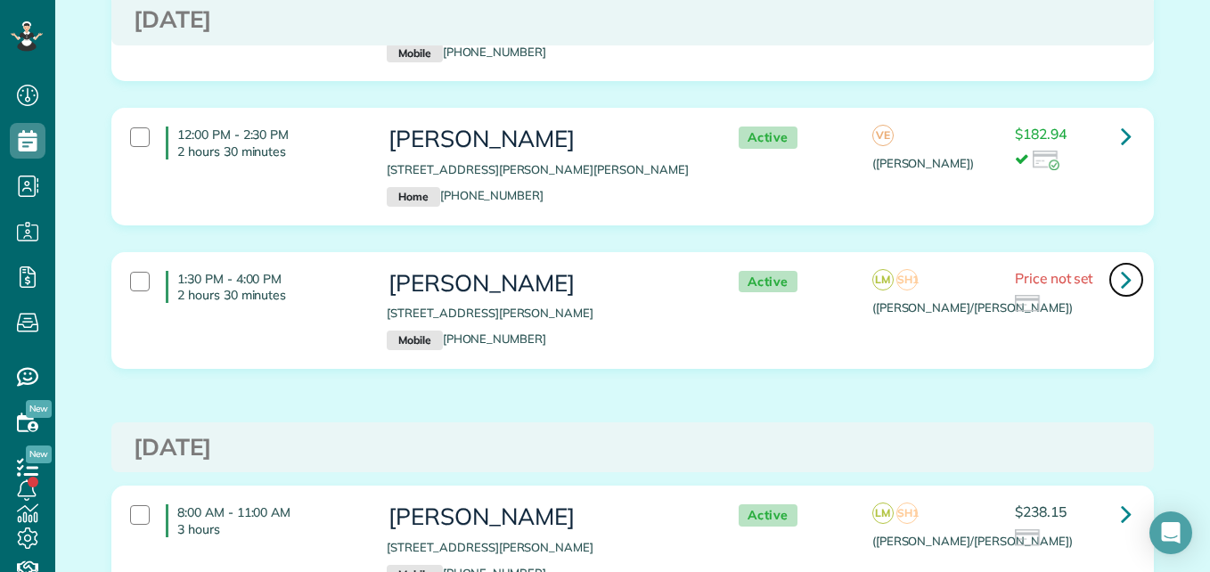
click at [1124, 278] on icon at bounding box center [1126, 279] width 11 height 31
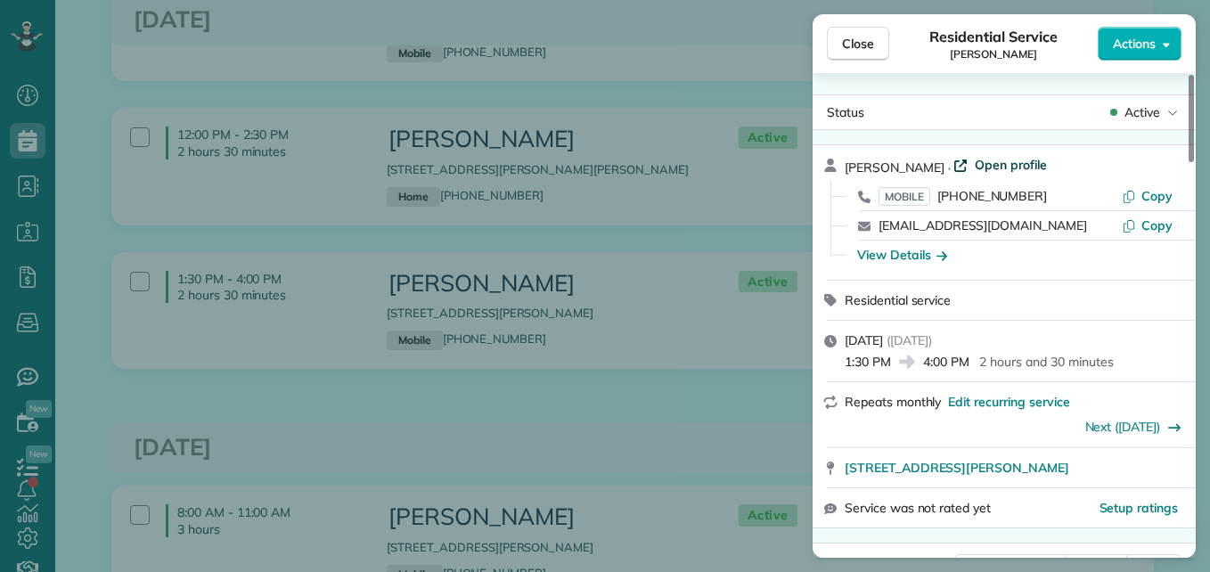
click at [1034, 164] on span "Open profile" at bounding box center [1011, 165] width 72 height 18
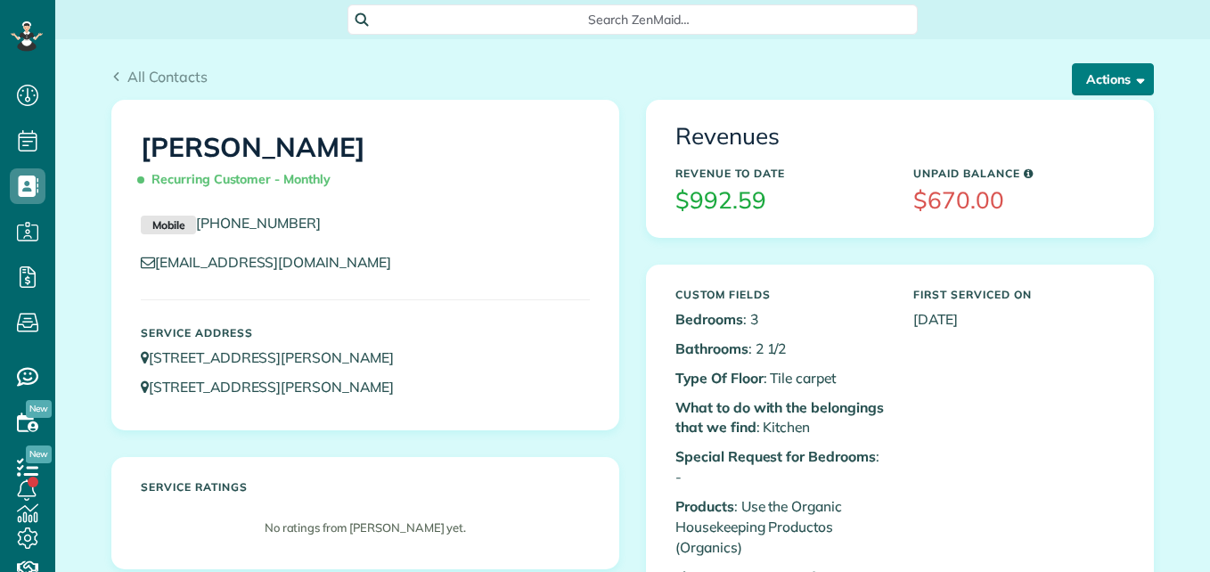
scroll to position [8, 8]
click at [1112, 78] on button "Actions" at bounding box center [1113, 79] width 82 height 32
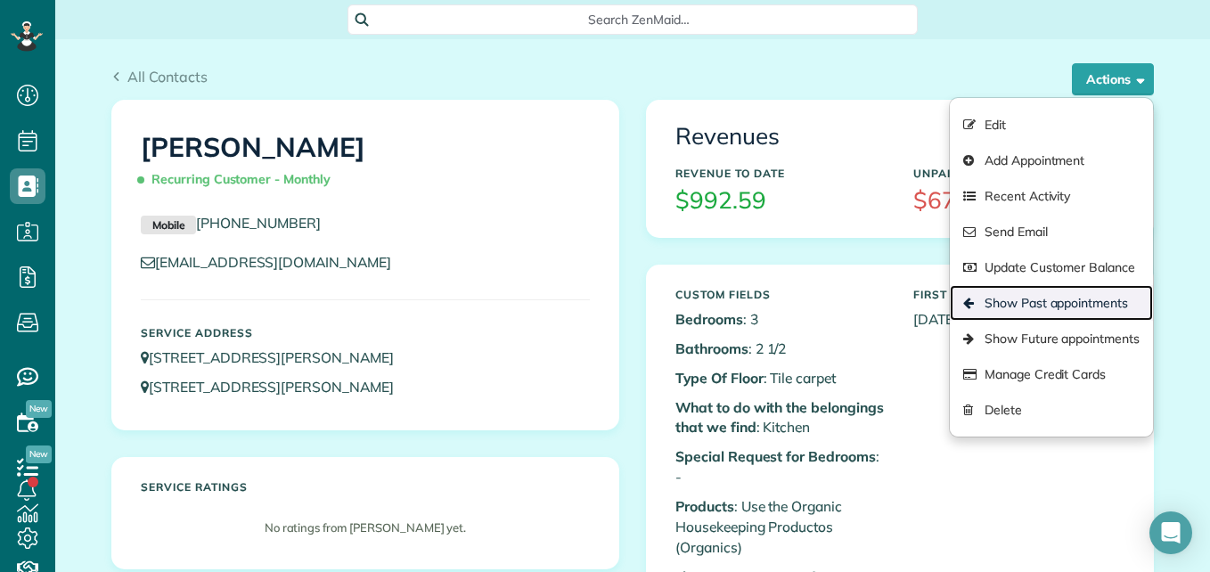
click at [986, 300] on link "Show Past appointments" at bounding box center [1051, 303] width 203 height 36
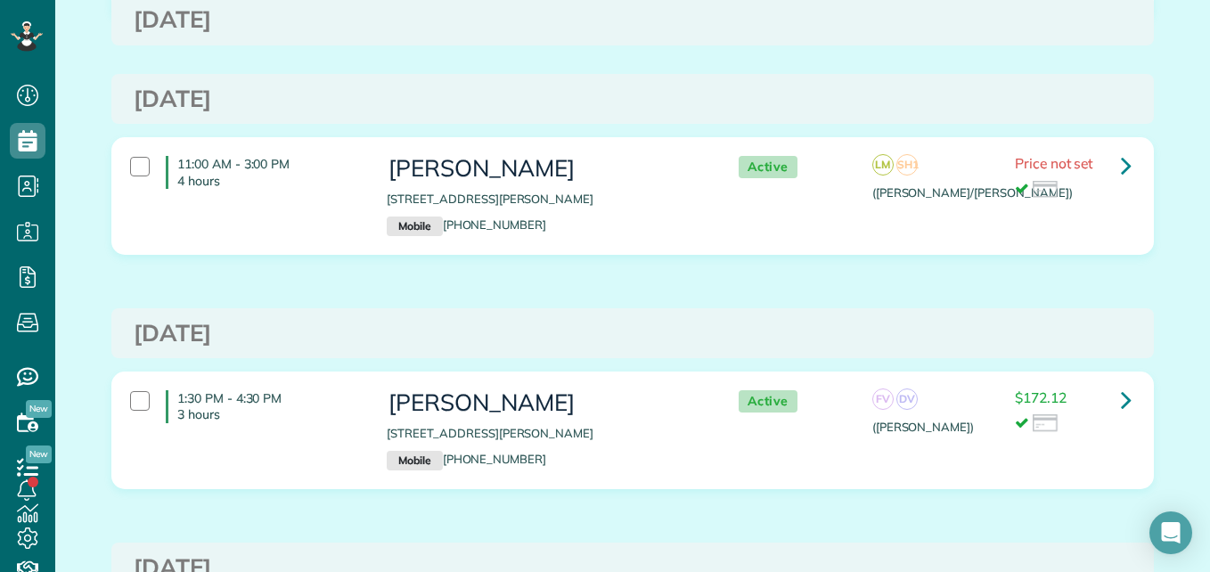
scroll to position [284, 0]
